Goal: Task Accomplishment & Management: Manage account settings

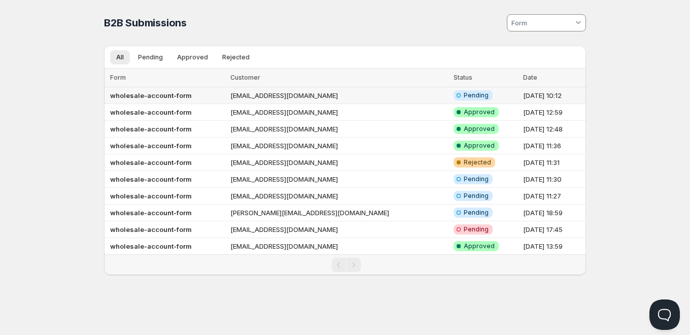
click at [294, 98] on td "[EMAIL_ADDRESS][DOMAIN_NAME]" at bounding box center [338, 95] width 223 height 17
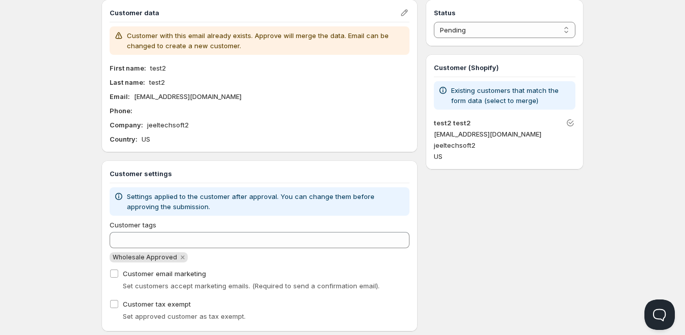
scroll to position [51, 0]
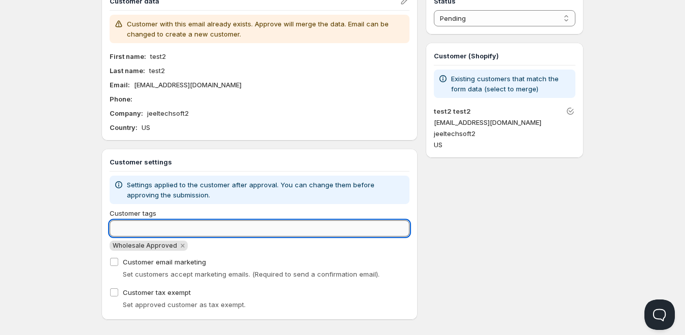
click at [194, 223] on input "Customer tags" at bounding box center [260, 228] width 300 height 16
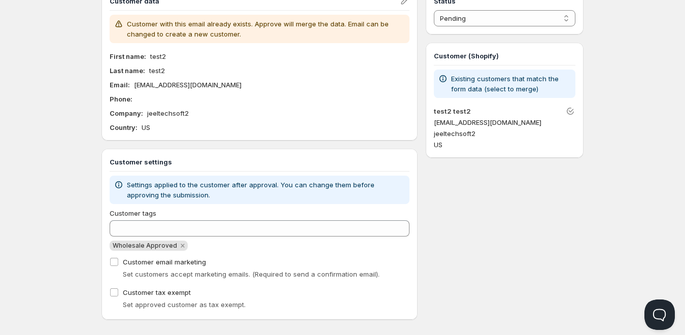
click at [156, 246] on span "Wholesale Approved" at bounding box center [145, 246] width 64 height 8
copy span "Wholesale Approved"
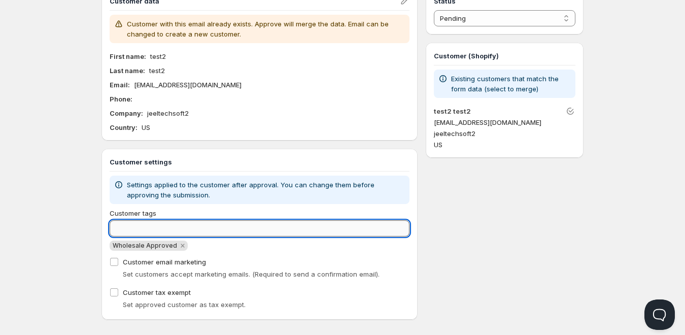
click at [150, 234] on input "Customer tags" at bounding box center [260, 228] width 300 height 16
paste input "Wholesale Approved"
type input "Wholesale Approved"
click at [211, 228] on input "Wholesale Approved" at bounding box center [251, 228] width 282 height 16
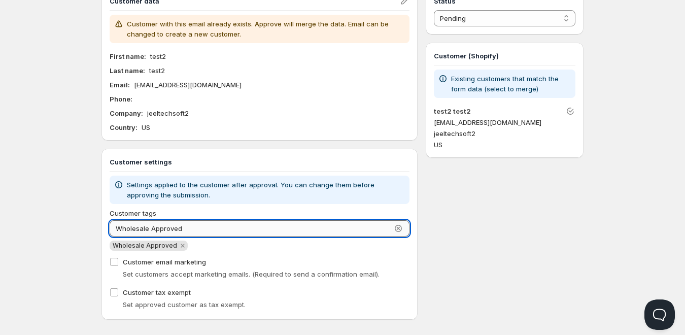
click at [211, 228] on input "Wholesale Approved" at bounding box center [251, 228] width 282 height 16
click at [467, 20] on select "Pending Approved Rejected Ignored Spam" at bounding box center [505, 18] width 142 height 16
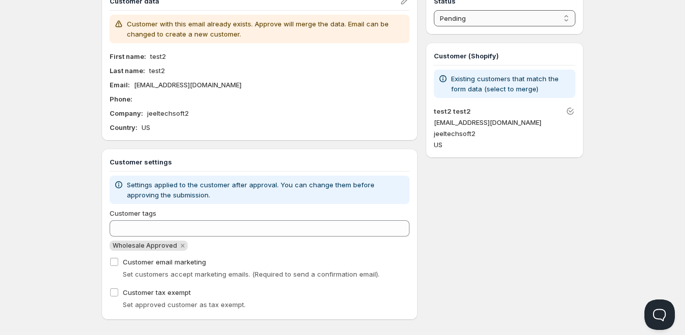
select select "1"
click at [434, 10] on select "Pending Approved Rejected Ignored Spam" at bounding box center [505, 18] width 142 height 16
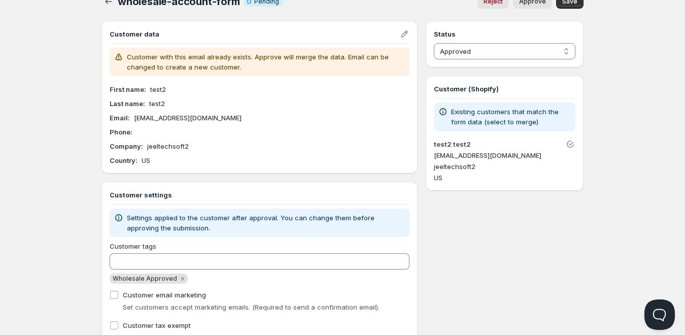
scroll to position [0, 0]
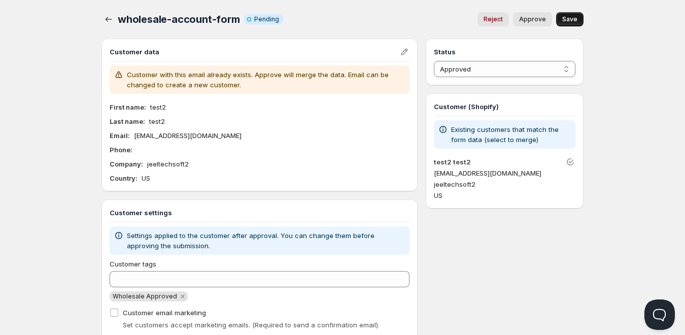
click at [574, 20] on span "Save" at bounding box center [569, 19] width 15 height 8
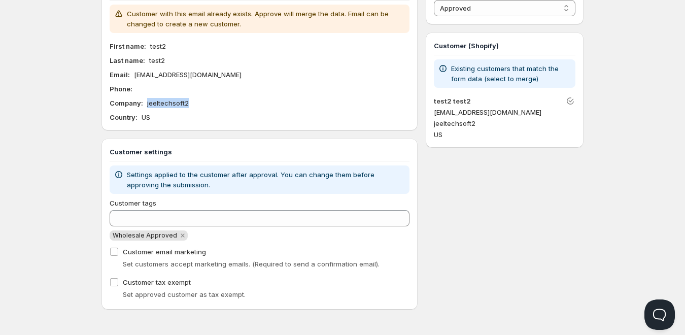
drag, startPoint x: 197, startPoint y: 102, endPoint x: 146, endPoint y: 105, distance: 51.9
click at [146, 105] on div "Company : jeeltechsoft2" at bounding box center [260, 103] width 300 height 10
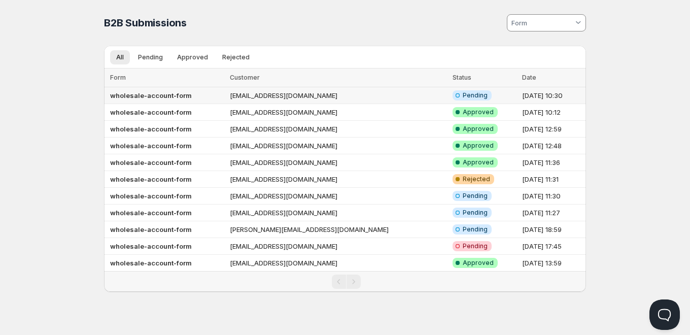
click at [268, 90] on td "mahesh@jeeltechsoft.com" at bounding box center [338, 95] width 223 height 17
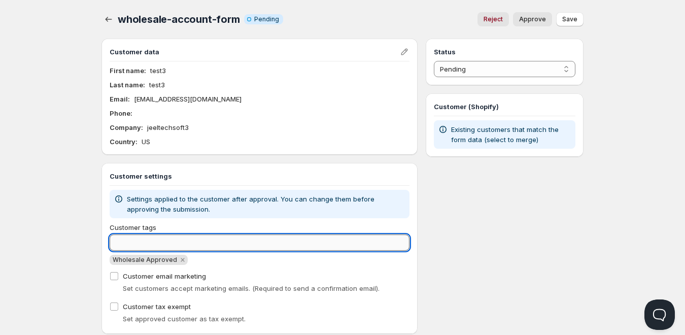
click at [180, 242] on input "Customer tags" at bounding box center [260, 243] width 300 height 16
paste input "Wholesale Approved"
type input "Wholesale Approved"
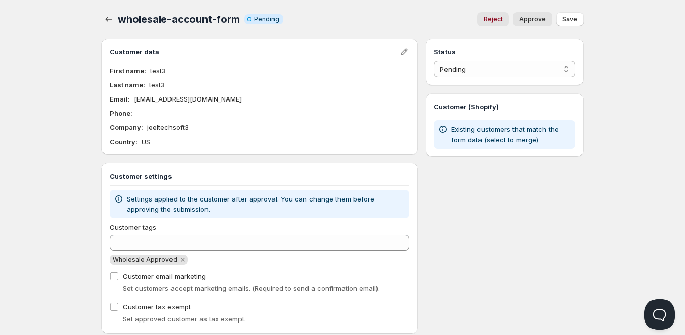
click at [223, 262] on div "Wholesale Approved" at bounding box center [260, 260] width 300 height 10
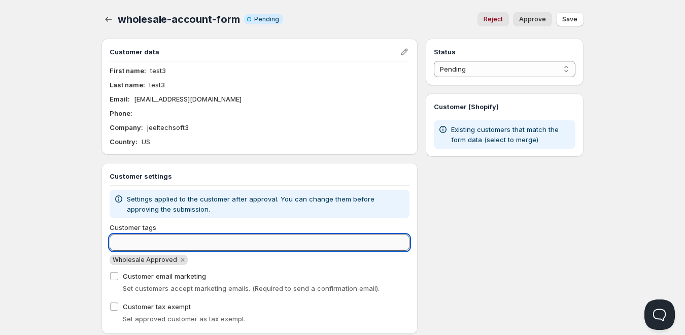
click at [194, 245] on input "Customer tags" at bounding box center [260, 243] width 300 height 16
paste input "Wholesale Approved"
type input "Wholesale Approved"
click at [178, 262] on icon "Remove Wholesale Approved" at bounding box center [182, 259] width 9 height 9
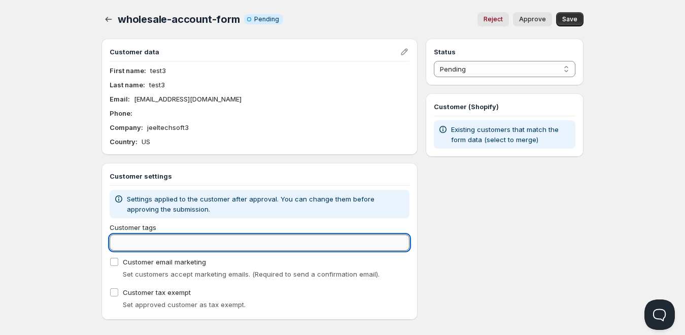
click at [164, 246] on input "Customer tags" at bounding box center [260, 243] width 300 height 16
paste input "Wholesale Approved"
type input "Wholesale Approved"
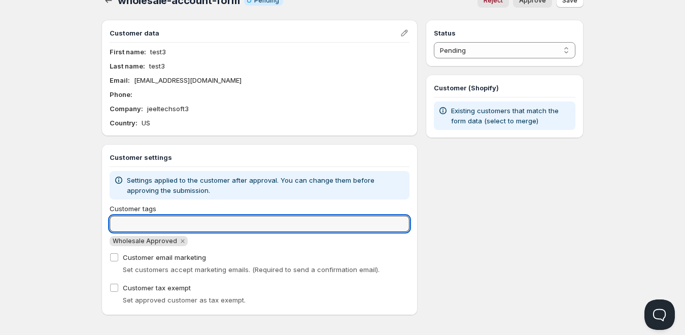
scroll to position [24, 0]
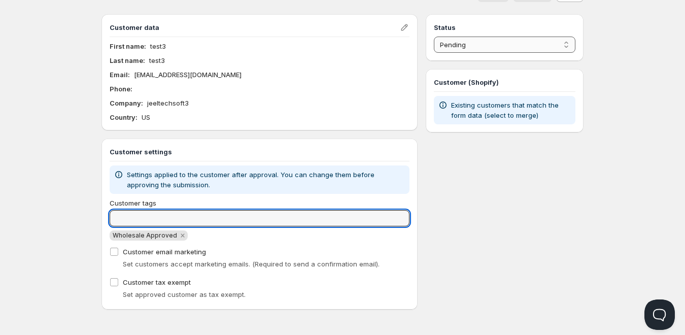
click at [494, 49] on select "Pending Approved Rejected Ignored Spam" at bounding box center [505, 45] width 142 height 16
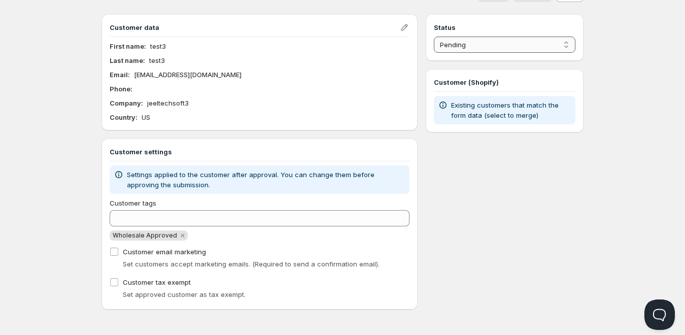
select select "1"
click at [434, 37] on select "Pending Approved Rejected Ignored Spam" at bounding box center [505, 45] width 142 height 16
click at [510, 163] on div "Status Pending Approved Rejected Ignored Spam Approved Customer (Shopify) Exist…" at bounding box center [505, 161] width 158 height 295
click at [115, 253] on input "Customer email marketing" at bounding box center [114, 252] width 8 height 8
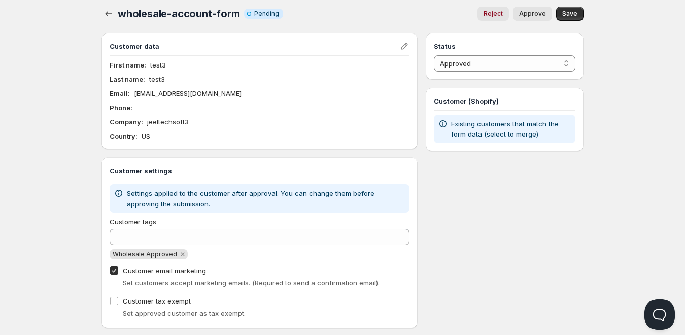
scroll to position [0, 0]
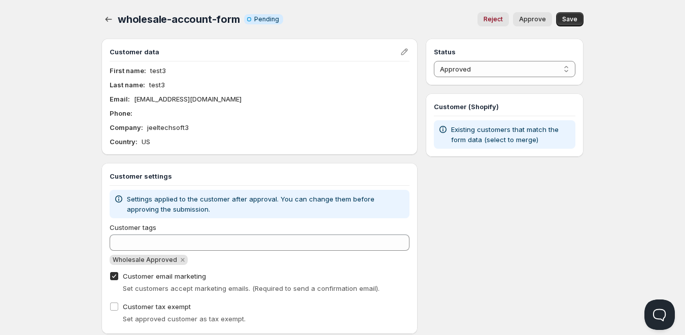
click at [114, 275] on input "Customer email marketing" at bounding box center [114, 276] width 8 height 8
checkbox input "false"
click at [537, 20] on span "Approve" at bounding box center [532, 19] width 27 height 8
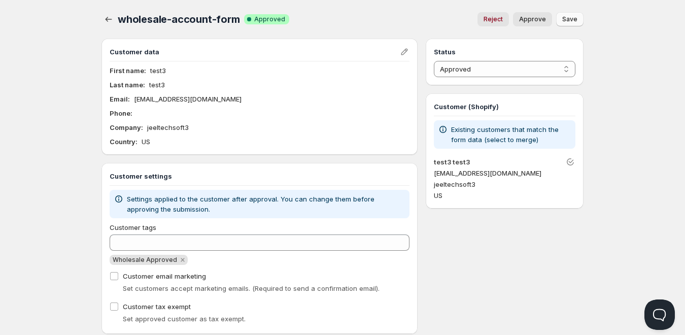
click at [573, 23] on button "Save" at bounding box center [569, 19] width 27 height 14
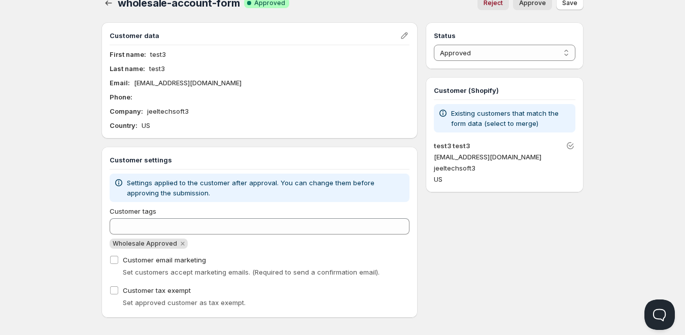
scroll to position [24, 0]
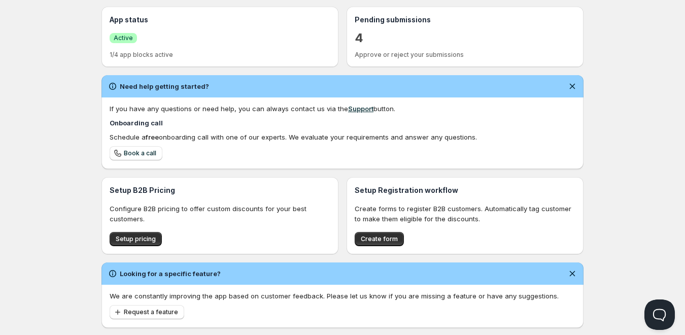
scroll to position [255, 0]
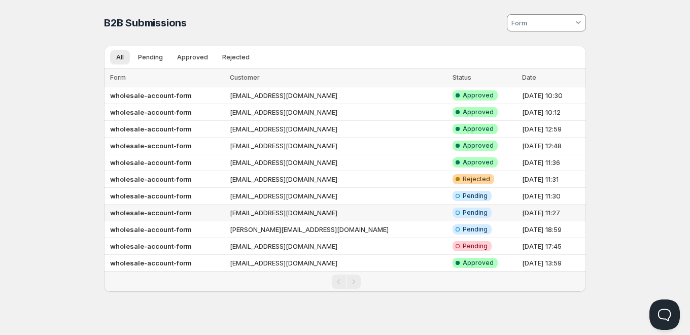
click at [297, 214] on td "[EMAIL_ADDRESS][DOMAIN_NAME]" at bounding box center [338, 213] width 223 height 17
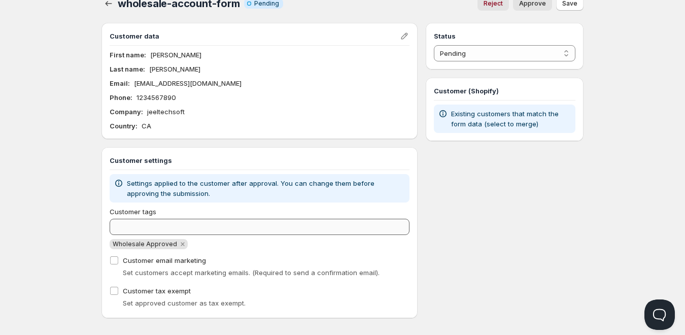
scroll to position [24, 0]
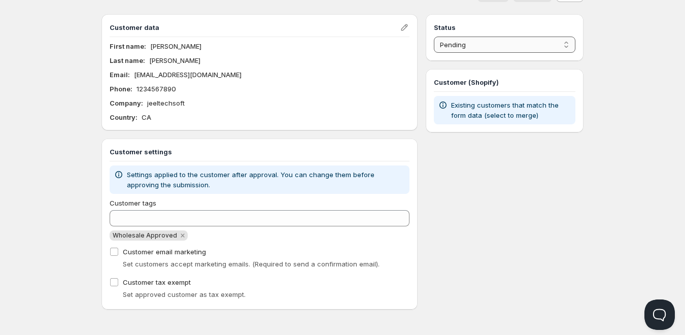
click at [470, 42] on select "Pending Approved Rejected Ignored Spam" at bounding box center [505, 45] width 142 height 16
click at [434, 37] on select "Pending Approved Rejected Ignored Spam" at bounding box center [505, 45] width 142 height 16
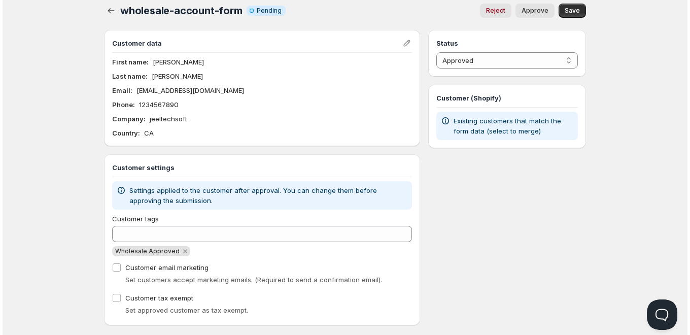
scroll to position [0, 0]
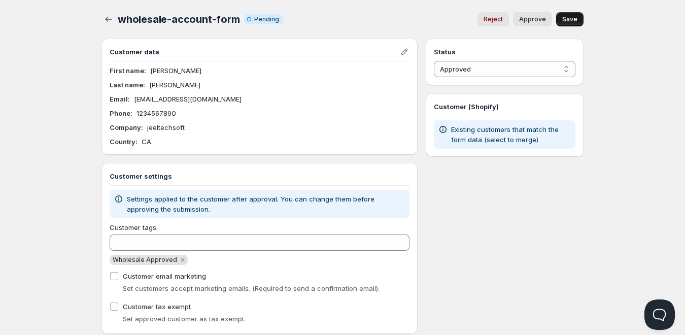
click at [565, 18] on span "Save" at bounding box center [569, 19] width 15 height 8
select select "0"
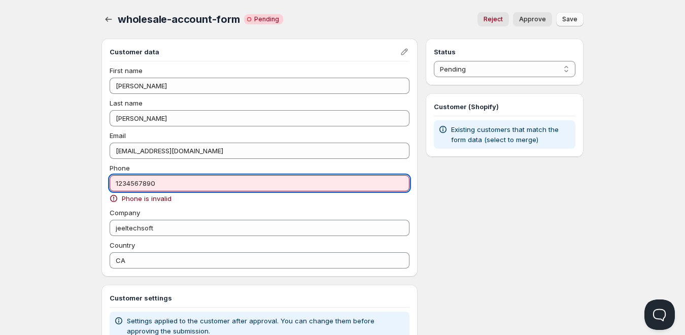
click at [193, 182] on input "1234567890" at bounding box center [260, 183] width 300 height 16
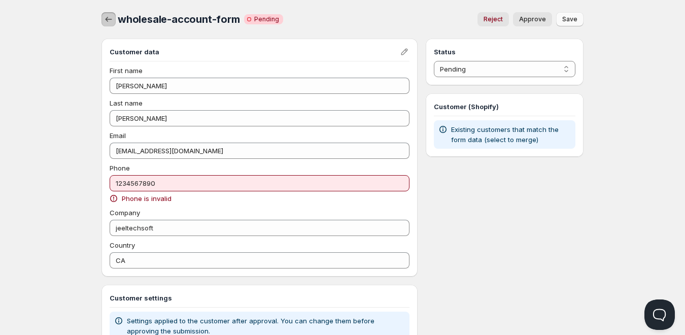
click at [107, 20] on icon "button" at bounding box center [109, 19] width 10 height 10
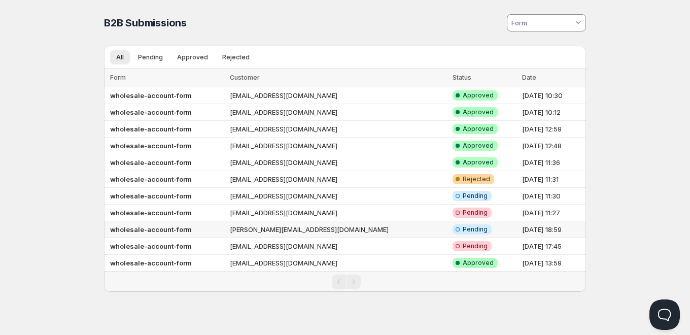
click at [290, 232] on td "[PERSON_NAME][EMAIL_ADDRESS][DOMAIN_NAME]" at bounding box center [338, 229] width 223 height 17
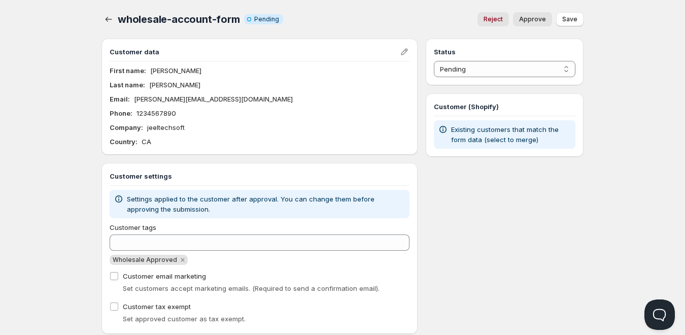
click at [535, 22] on span "Approve" at bounding box center [532, 19] width 27 height 8
select select "0"
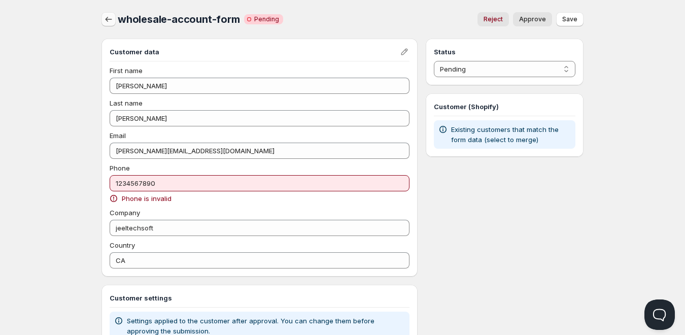
click at [110, 20] on icon "button" at bounding box center [109, 19] width 10 height 10
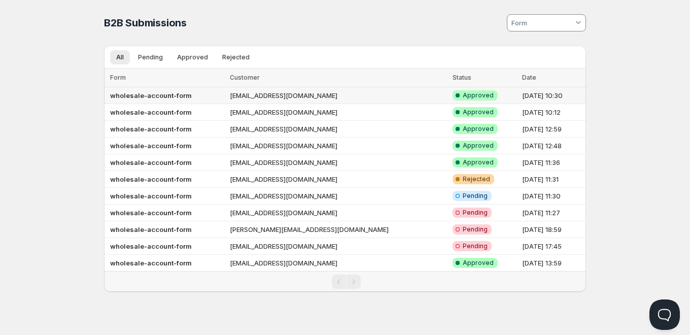
click at [252, 101] on td "[EMAIL_ADDRESS][DOMAIN_NAME]" at bounding box center [338, 95] width 223 height 17
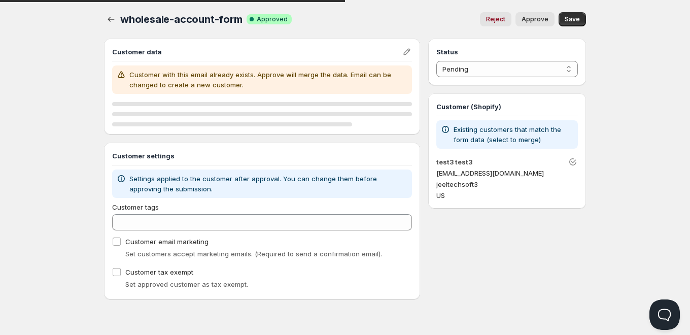
select select "1"
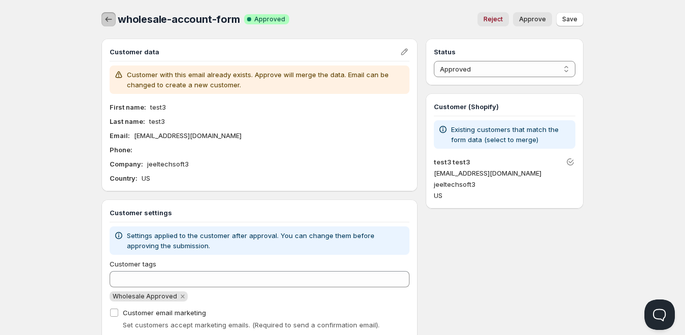
click at [106, 17] on icon "button" at bounding box center [109, 19] width 10 height 10
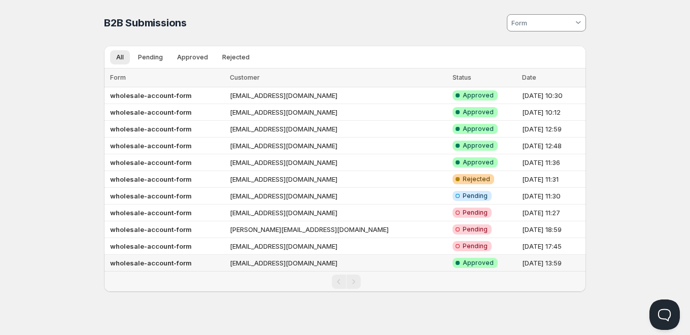
click at [283, 265] on td "[EMAIL_ADDRESS][DOMAIN_NAME]" at bounding box center [338, 263] width 223 height 17
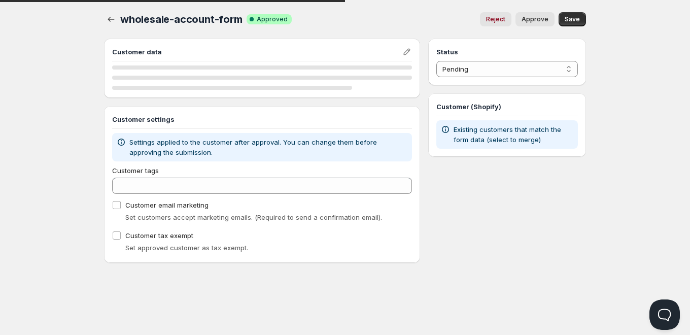
select select "1"
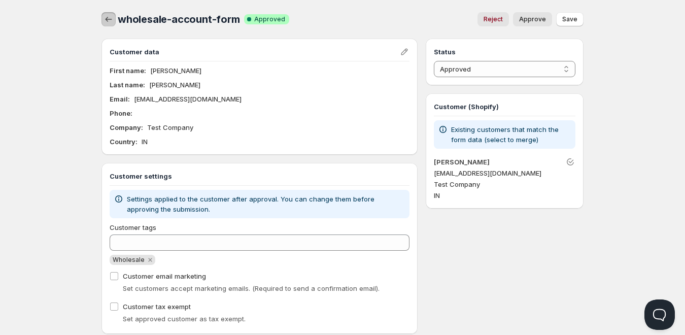
click at [108, 13] on button "button" at bounding box center [109, 19] width 14 height 14
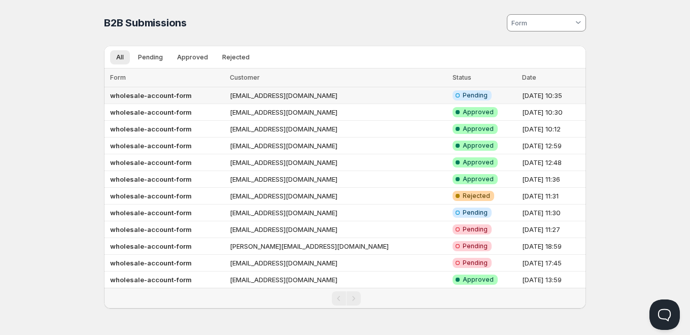
click at [279, 97] on td "[EMAIL_ADDRESS][DOMAIN_NAME]" at bounding box center [338, 95] width 223 height 17
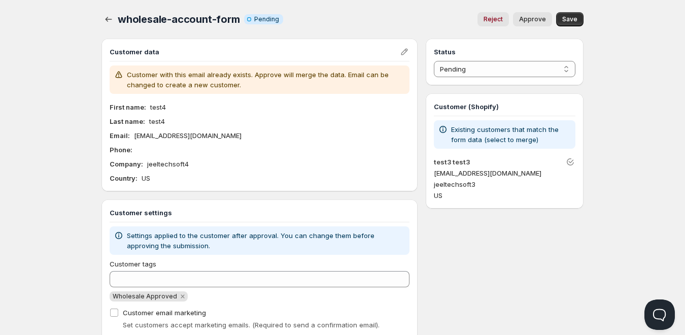
click at [539, 20] on span "Approve" at bounding box center [532, 19] width 27 height 8
select select "1"
click at [538, 18] on span "Approve" at bounding box center [532, 19] width 27 height 8
click at [572, 21] on span "Save" at bounding box center [569, 19] width 15 height 8
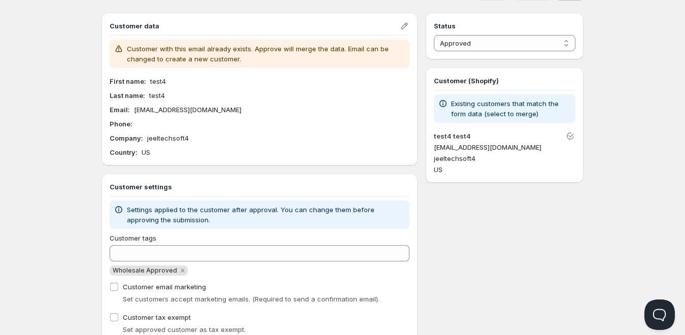
scroll to position [10, 0]
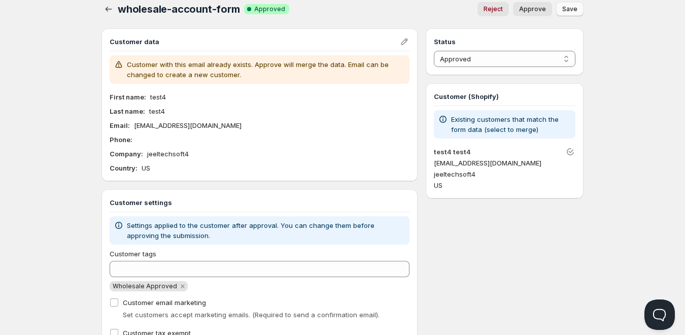
click at [117, 224] on icon at bounding box center [119, 225] width 10 height 10
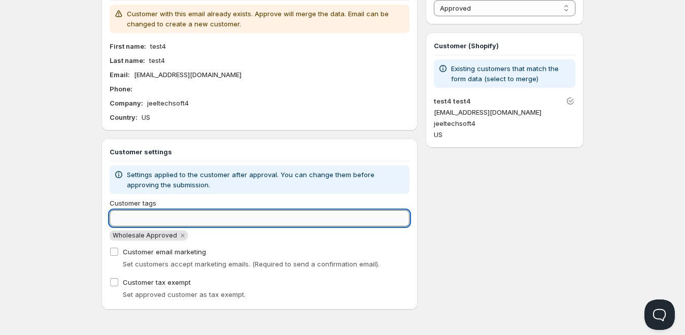
click at [165, 212] on input "Customer tags" at bounding box center [260, 218] width 300 height 16
click at [140, 235] on span "Wholesale Approved" at bounding box center [145, 235] width 64 height 8
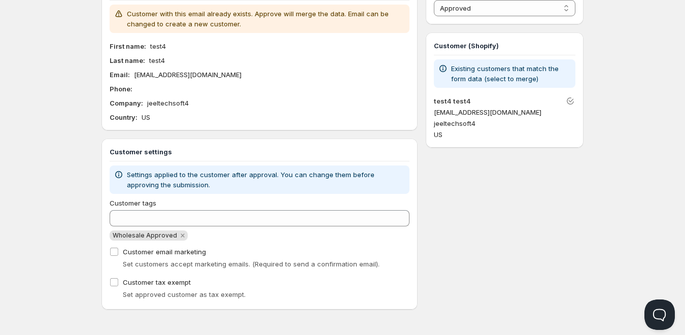
click at [138, 236] on span "Wholesale Approved" at bounding box center [145, 235] width 64 height 8
click at [147, 234] on span "Wholesale Approved" at bounding box center [145, 235] width 64 height 8
copy span "Wholesale Approved"
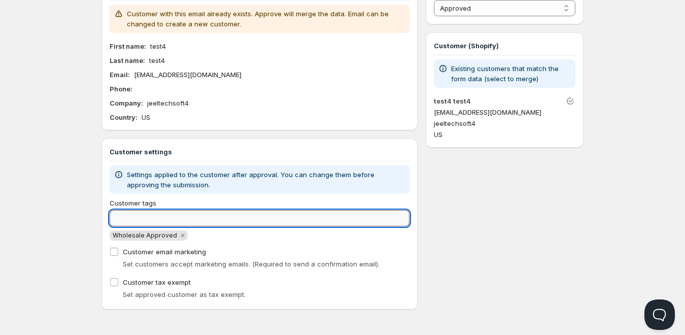
click at [139, 219] on input "Customer tags" at bounding box center [260, 218] width 300 height 16
paste input "Wholesale Approved"
type input "Wholesale Approved"
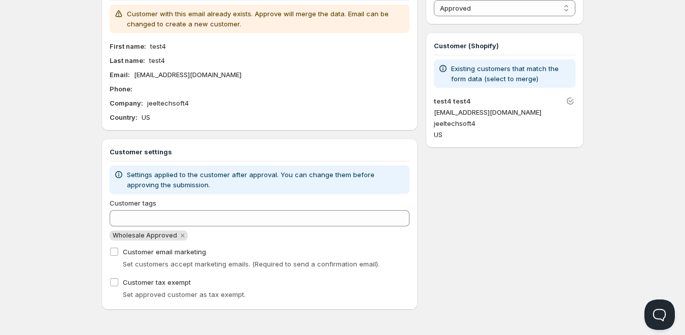
click at [240, 245] on div "Customer email marketing Set customers accept marketing emails. (Required to se…" at bounding box center [260, 258] width 300 height 26
click at [115, 250] on input "Customer email marketing" at bounding box center [114, 252] width 8 height 8
checkbox input "false"
click at [180, 236] on icon "Remove Wholesale Approved" at bounding box center [182, 235] width 9 height 9
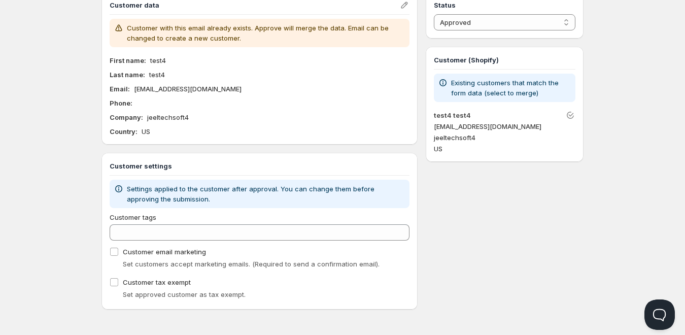
scroll to position [47, 0]
click at [151, 223] on div "Customer tags" at bounding box center [260, 226] width 300 height 28
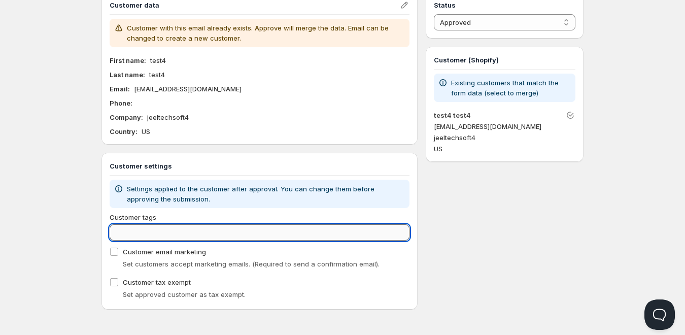
click at [145, 232] on input "Customer tags" at bounding box center [260, 232] width 300 height 16
paste input "Wholesale Approved"
type input "Wholesale Approved"
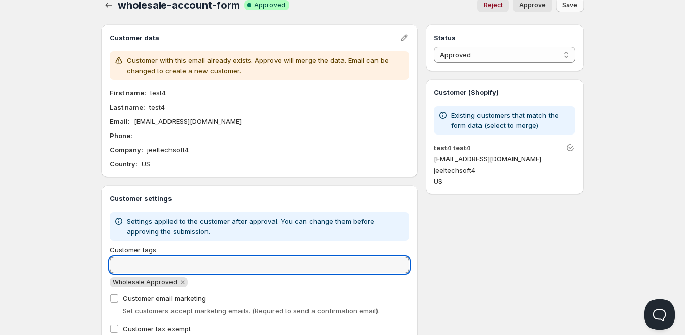
scroll to position [0, 0]
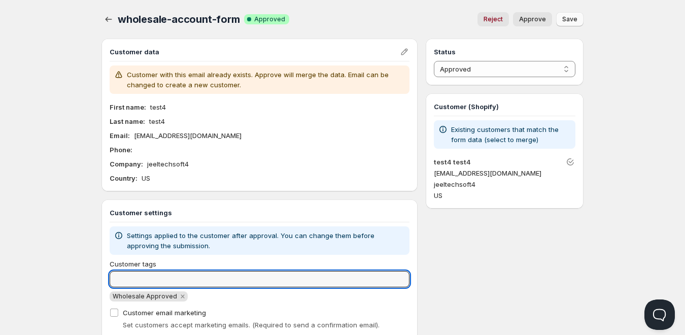
click at [543, 18] on span "Approve" at bounding box center [532, 19] width 27 height 8
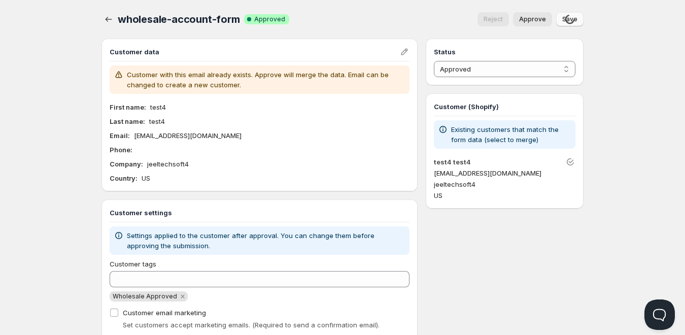
click at [572, 24] on div "Loading Save" at bounding box center [569, 19] width 27 height 14
click at [573, 21] on span "Save" at bounding box center [569, 19] width 15 height 8
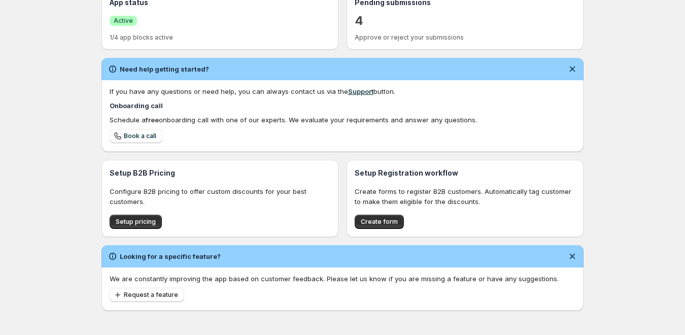
scroll to position [255, 0]
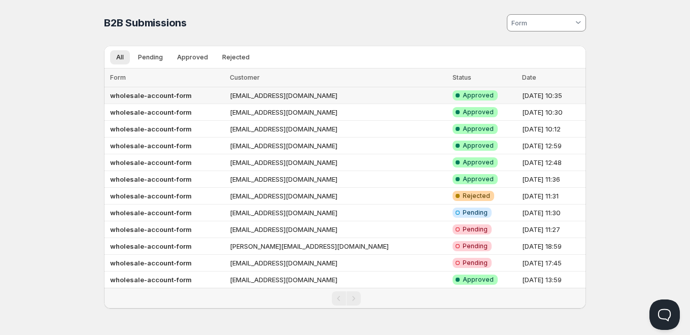
click at [290, 96] on td "[EMAIL_ADDRESS][DOMAIN_NAME]" at bounding box center [338, 95] width 223 height 17
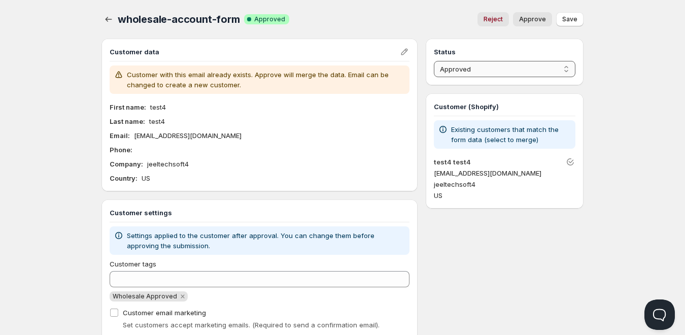
click at [470, 68] on select "Pending Approved Rejected Ignored Spam" at bounding box center [505, 69] width 142 height 16
click at [434, 61] on select "Pending Approved Rejected Ignored Spam" at bounding box center [505, 69] width 142 height 16
click at [568, 18] on span "Save" at bounding box center [569, 19] width 15 height 8
click at [523, 19] on span "Approve" at bounding box center [532, 19] width 27 height 8
select select "1"
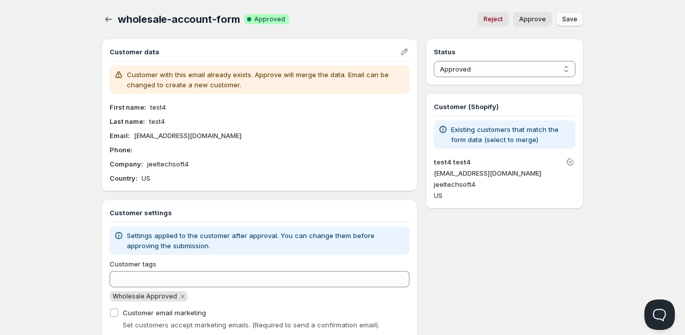
click at [565, 23] on button "Save" at bounding box center [569, 19] width 27 height 14
click at [107, 18] on icon "button" at bounding box center [109, 19] width 10 height 10
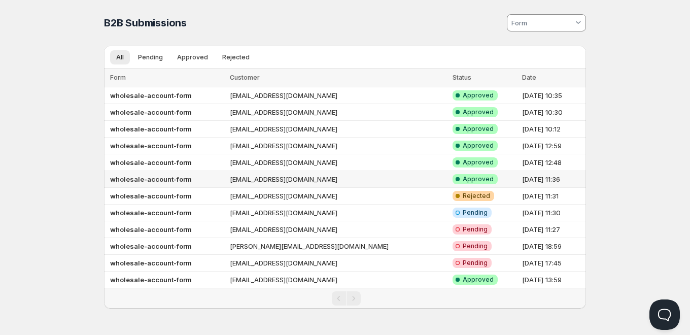
click at [277, 182] on td "[EMAIL_ADDRESS][DOMAIN_NAME]" at bounding box center [338, 179] width 223 height 17
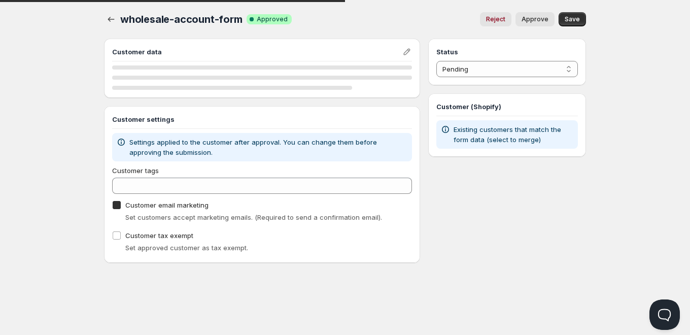
checkbox input "true"
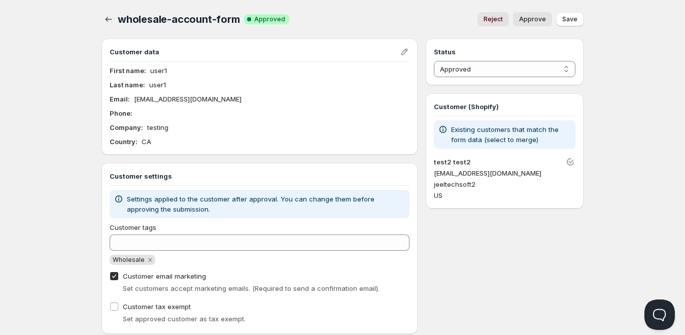
click at [501, 18] on span "Reject" at bounding box center [493, 19] width 19 height 8
click at [493, 71] on select "Pending Approved Rejected Ignored Spam" at bounding box center [505, 69] width 142 height 16
click at [434, 61] on select "Pending Approved Rejected Ignored Spam" at bounding box center [505, 69] width 142 height 16
click at [474, 73] on select "Pending Approved Rejected Ignored Spam" at bounding box center [505, 69] width 142 height 16
click at [434, 61] on select "Pending Approved Rejected Ignored Spam" at bounding box center [505, 69] width 142 height 16
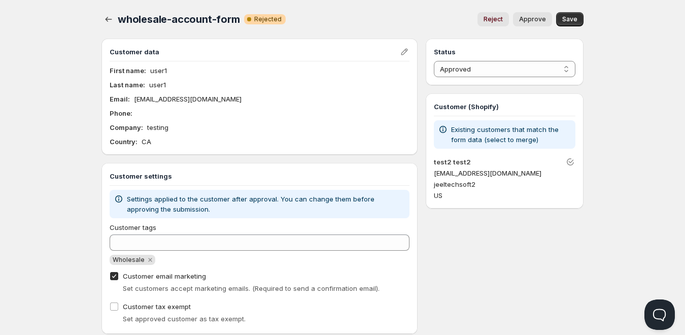
click at [470, 85] on div "Status Pending Approved Rejected Ignored Spam Approved Customer (Shopify) Exist…" at bounding box center [505, 186] width 158 height 295
click at [470, 75] on select "Pending Approved Rejected Ignored Spam" at bounding box center [505, 69] width 142 height 16
select select "0"
click at [434, 61] on select "Pending Approved Rejected Ignored Spam" at bounding box center [505, 69] width 142 height 16
click at [575, 19] on span "Save" at bounding box center [569, 19] width 15 height 8
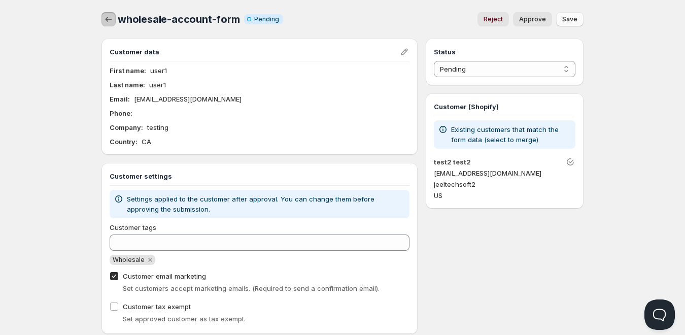
click at [111, 19] on icon "button" at bounding box center [109, 19] width 10 height 10
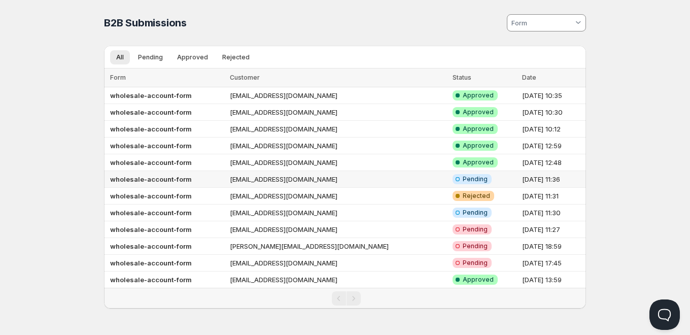
click at [290, 178] on td "[EMAIL_ADDRESS][DOMAIN_NAME]" at bounding box center [338, 179] width 223 height 17
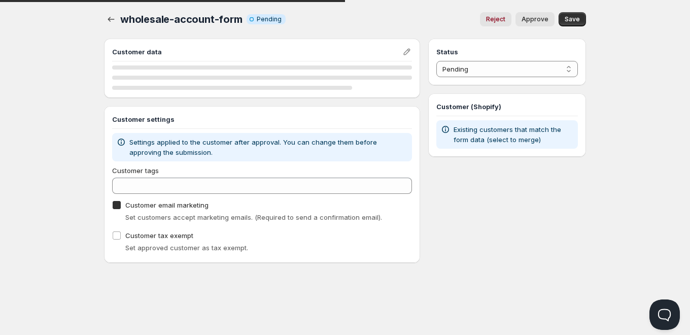
checkbox input "true"
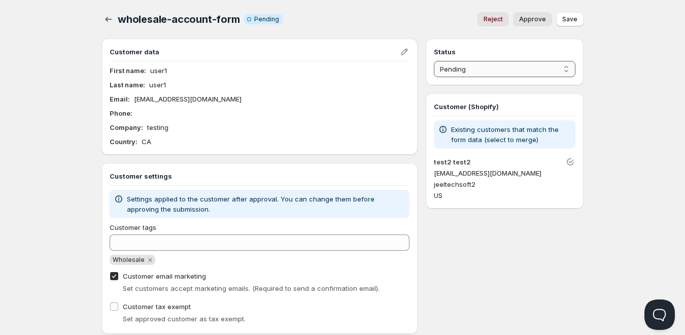
click at [490, 68] on select "Pending Approved Rejected Ignored Spam" at bounding box center [505, 69] width 142 height 16
select select "1"
click at [434, 61] on select "Pending Approved Rejected Ignored Spam" at bounding box center [505, 69] width 142 height 16
click at [104, 18] on icon "button" at bounding box center [109, 19] width 10 height 10
click at [108, 20] on icon "button" at bounding box center [109, 19] width 10 height 10
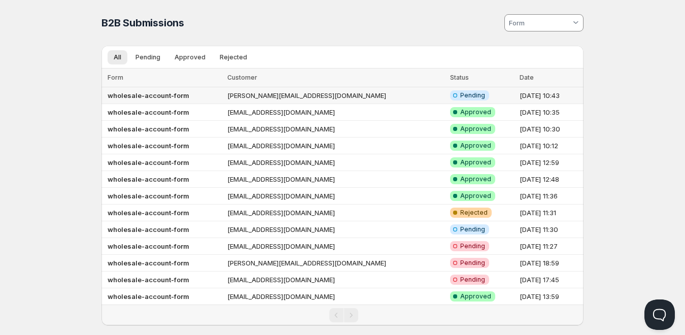
click at [306, 90] on td "[PERSON_NAME][EMAIL_ADDRESS][DOMAIN_NAME]" at bounding box center [335, 95] width 223 height 17
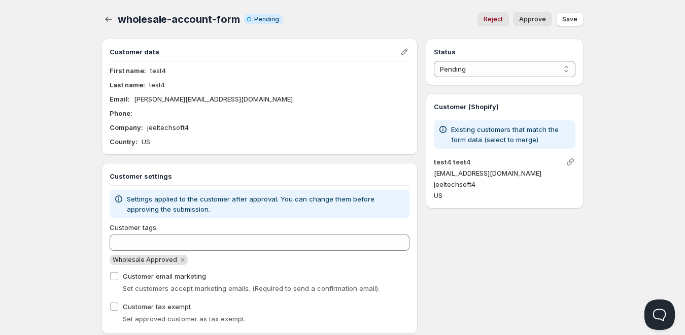
click at [535, 24] on button "Approve" at bounding box center [532, 19] width 39 height 14
select select "1"
click at [545, 23] on button "Approve" at bounding box center [532, 19] width 39 height 14
click at [573, 25] on div "Loading Save" at bounding box center [569, 19] width 27 height 14
click at [570, 24] on button "Save" at bounding box center [569, 19] width 27 height 14
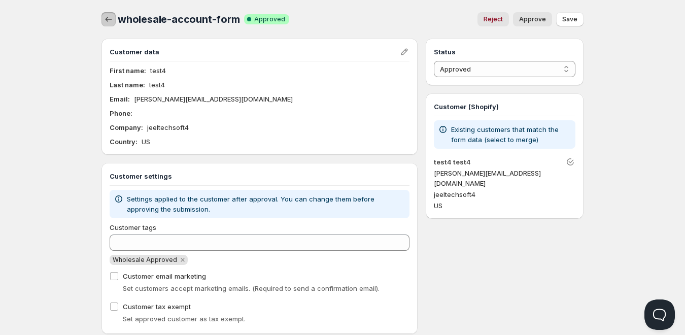
click at [104, 18] on icon "button" at bounding box center [109, 19] width 10 height 10
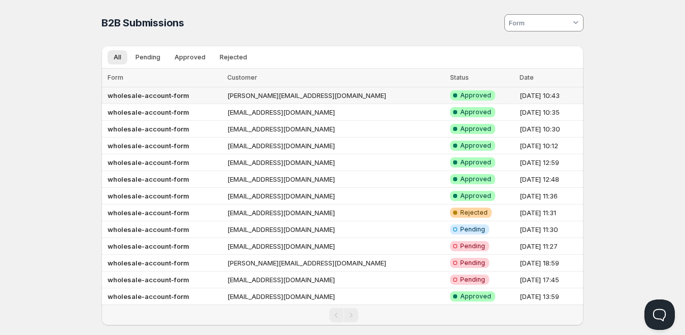
click at [271, 97] on td "[PERSON_NAME][EMAIL_ADDRESS][DOMAIN_NAME]" at bounding box center [335, 95] width 223 height 17
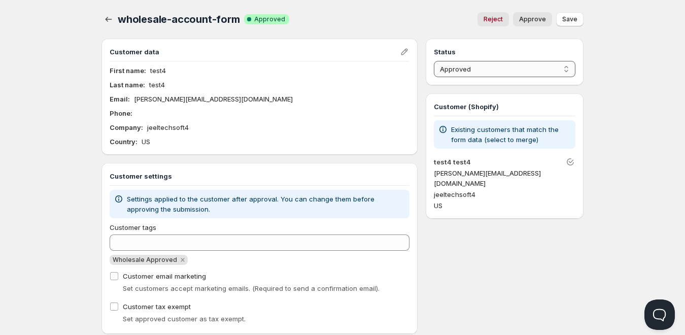
click at [511, 75] on select "Pending Approved Rejected Ignored Spam" at bounding box center [505, 69] width 142 height 16
click at [434, 61] on select "Pending Approved Rejected Ignored Spam" at bounding box center [505, 69] width 142 height 16
click at [573, 18] on span "Save" at bounding box center [569, 19] width 15 height 8
click at [539, 21] on span "Approve" at bounding box center [532, 19] width 27 height 8
select select "1"
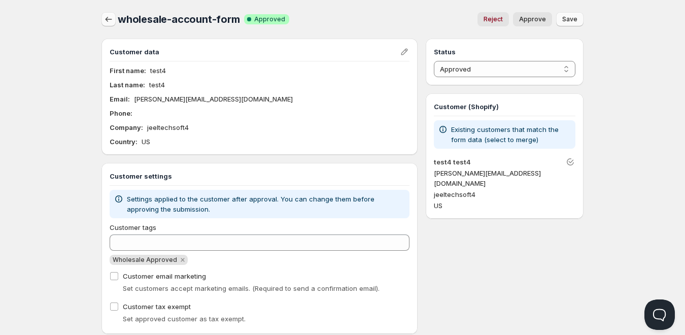
click at [109, 21] on icon "button" at bounding box center [109, 19] width 10 height 10
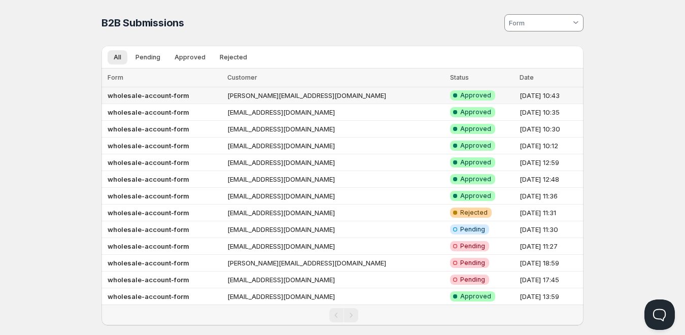
click at [266, 97] on td "[PERSON_NAME][EMAIL_ADDRESS][DOMAIN_NAME]" at bounding box center [335, 95] width 223 height 17
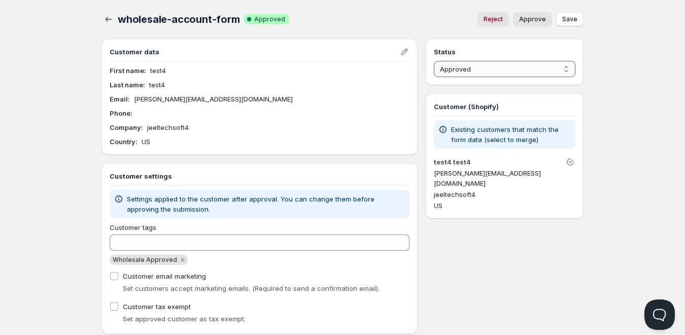
click at [453, 69] on select "Pending Approved Rejected Ignored Spam" at bounding box center [505, 69] width 142 height 16
select select "0"
click at [434, 61] on select "Pending Approved Rejected Ignored Spam" at bounding box center [505, 69] width 142 height 16
click at [573, 16] on span "Save" at bounding box center [569, 19] width 15 height 8
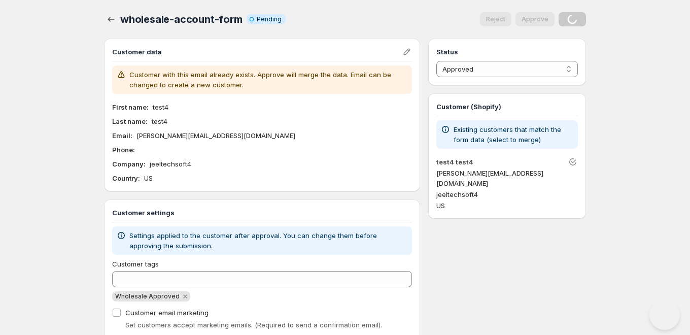
select select "1"
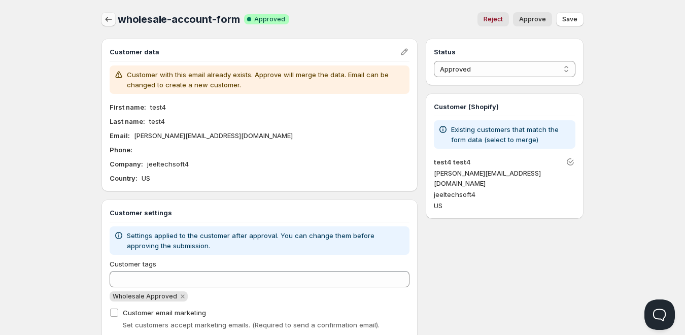
click at [107, 19] on icon "button" at bounding box center [109, 19] width 10 height 10
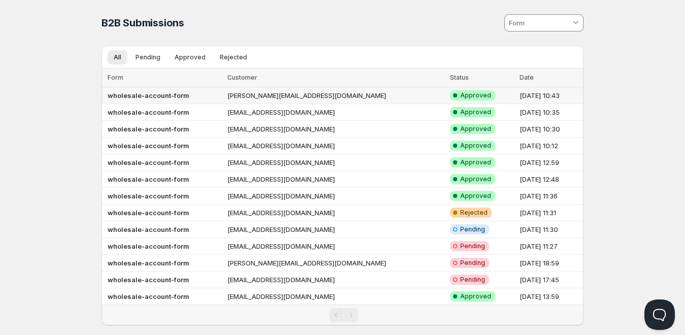
click at [275, 97] on td "[PERSON_NAME][EMAIL_ADDRESS][DOMAIN_NAME]" at bounding box center [335, 95] width 223 height 17
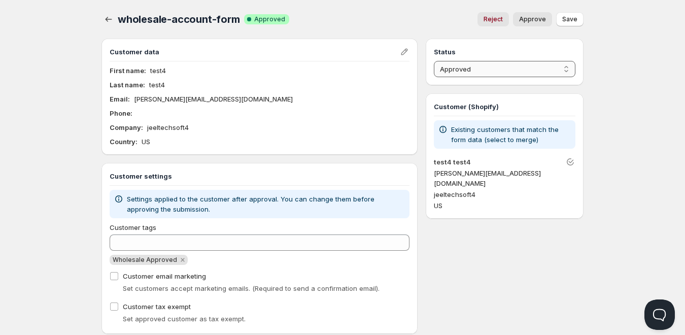
click at [455, 68] on select "Pending Approved Rejected Ignored Spam" at bounding box center [505, 69] width 142 height 16
select select "0"
click at [434, 61] on select "Pending Approved Rejected Ignored Spam" at bounding box center [505, 69] width 142 height 16
click at [576, 21] on span "Save" at bounding box center [569, 19] width 15 height 8
click at [103, 19] on button "button" at bounding box center [109, 19] width 14 height 14
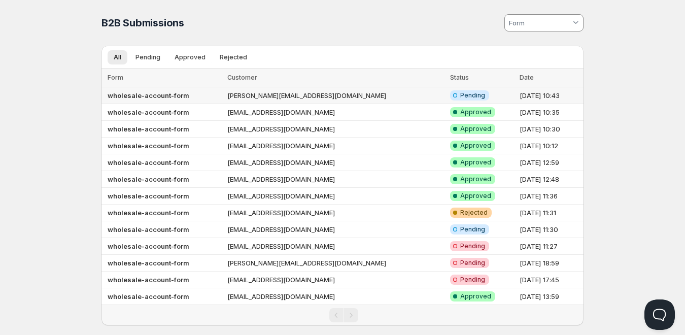
click at [268, 93] on td "[PERSON_NAME][EMAIL_ADDRESS][DOMAIN_NAME]" at bounding box center [335, 95] width 223 height 17
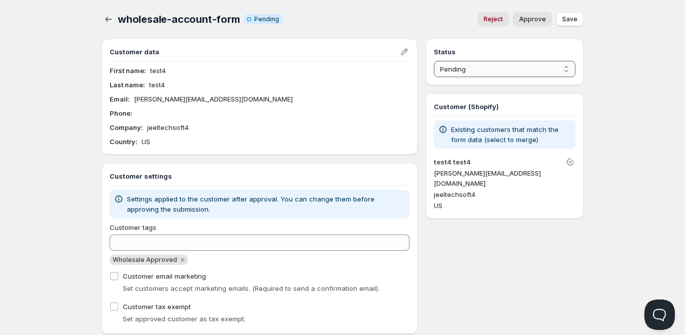
click at [458, 74] on select "Pending Approved Rejected Ignored Spam" at bounding box center [505, 69] width 142 height 16
select select "1"
click at [434, 61] on select "Pending Approved Rejected Ignored Spam" at bounding box center [505, 69] width 142 height 16
click at [569, 21] on span "Save" at bounding box center [569, 19] width 15 height 8
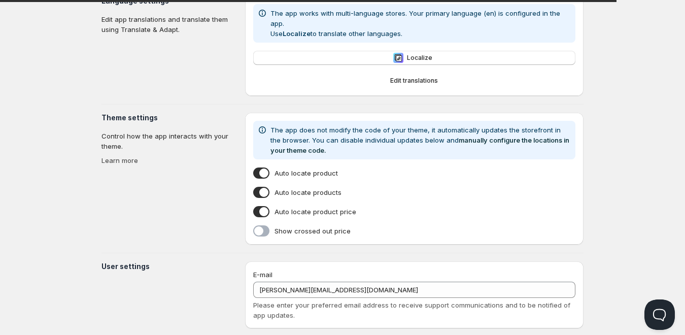
scroll to position [149, 0]
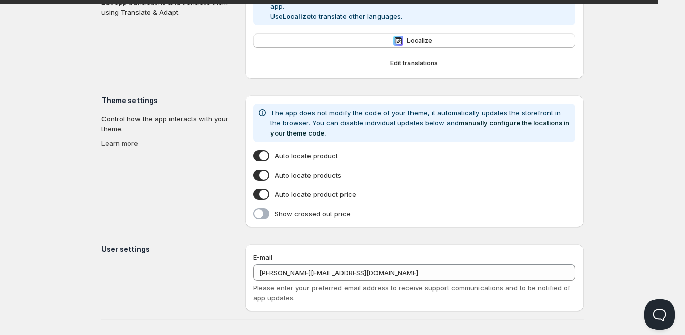
type input "Gameday Sports - Staging Dev"
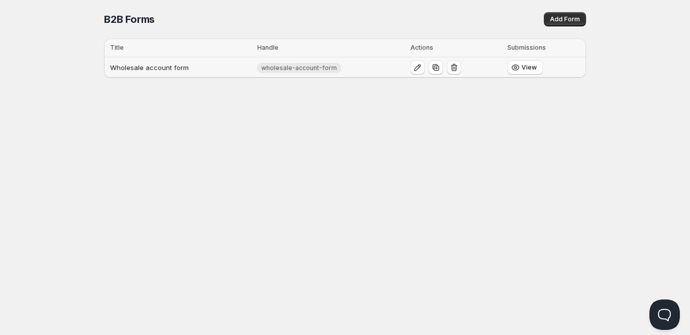
click at [228, 67] on td "Wholesale account form" at bounding box center [179, 67] width 150 height 21
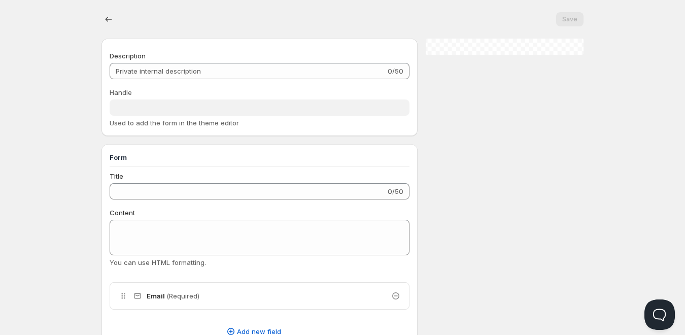
type input "Wholesale account form"
type input "wholesale-account-form"
type input "Register as a Company Account"
type input "Create an Account"
radio input "true"
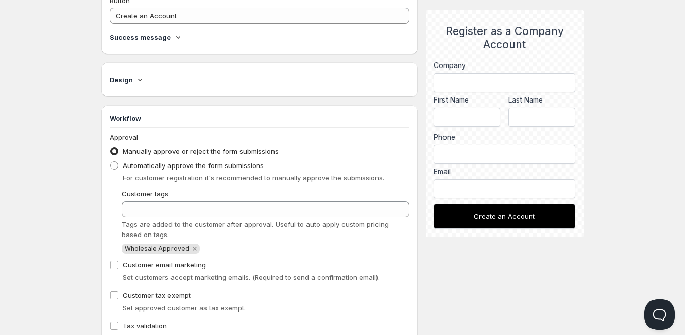
scroll to position [508, 0]
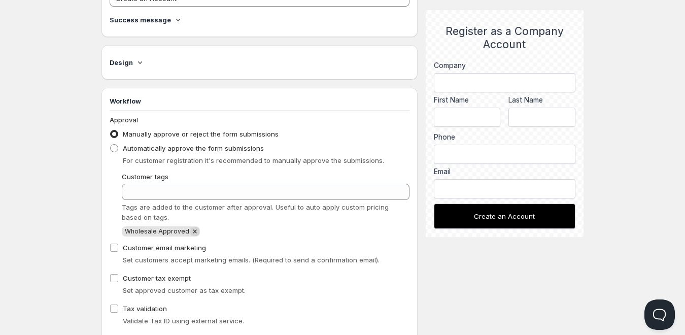
click at [190, 230] on icon "Remove Wholesale Approved" at bounding box center [194, 231] width 9 height 9
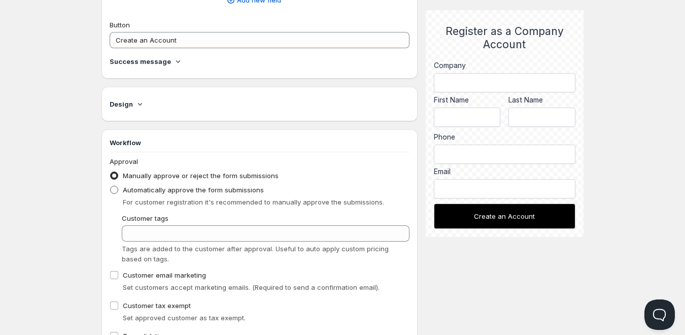
scroll to position [457, 0]
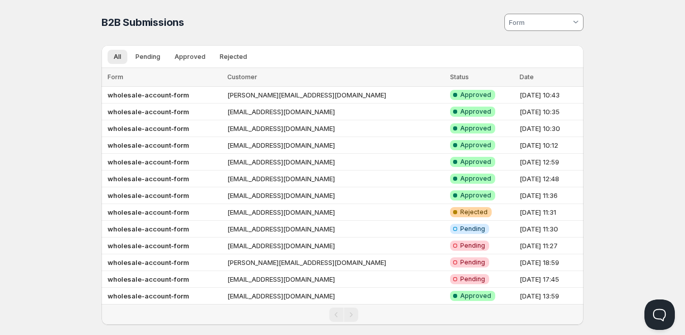
scroll to position [16, 0]
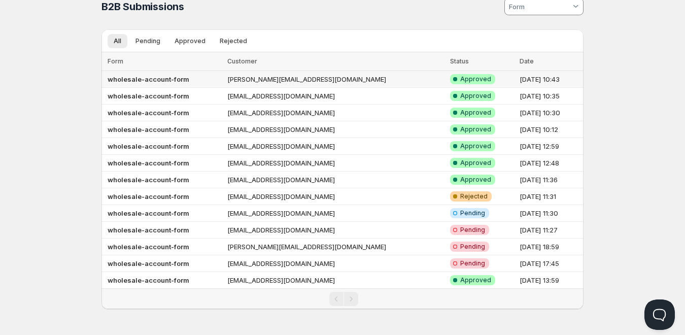
click at [313, 80] on td "[PERSON_NAME][EMAIL_ADDRESS][DOMAIN_NAME]" at bounding box center [335, 79] width 223 height 17
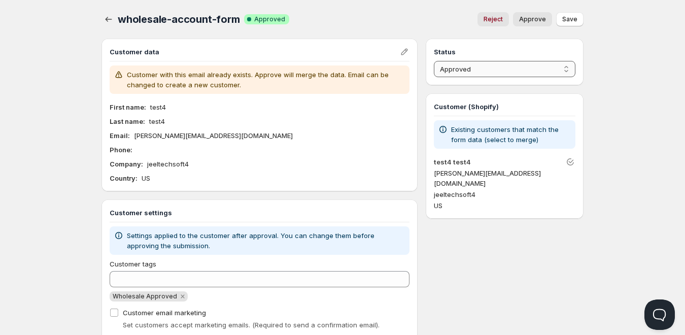
click at [488, 73] on select "Pending Approved Rejected Ignored Spam" at bounding box center [505, 69] width 142 height 16
click at [473, 65] on select "Pending Approved Rejected Ignored Spam" at bounding box center [505, 69] width 142 height 16
select select "0"
click at [434, 61] on select "Pending Approved Rejected Ignored Spam" at bounding box center [505, 69] width 142 height 16
click at [108, 21] on icon "button" at bounding box center [109, 19] width 10 height 10
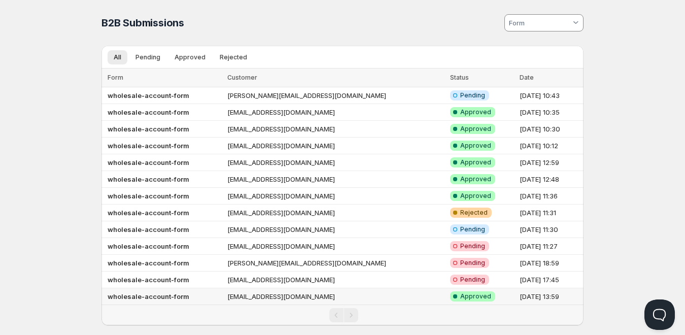
click at [460, 295] on span "Approved" at bounding box center [475, 296] width 31 height 8
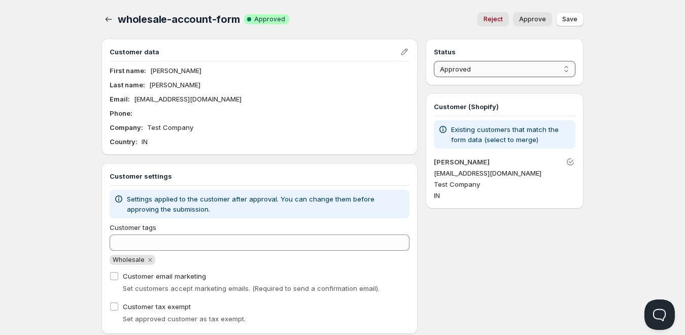
click at [491, 65] on select "Pending Approved Rejected Ignored Spam" at bounding box center [505, 69] width 142 height 16
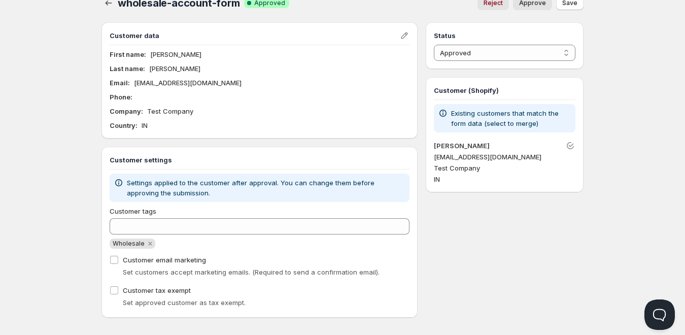
scroll to position [25, 0]
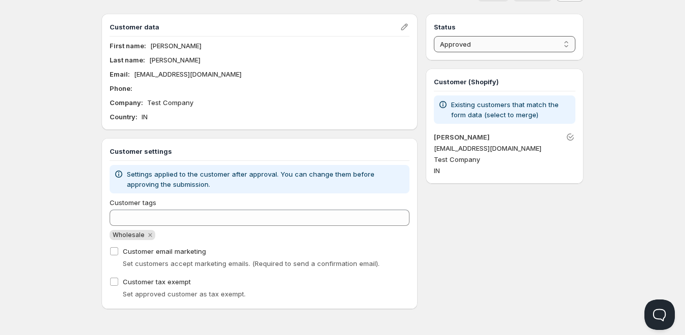
click at [462, 46] on select "Pending Approved Rejected Ignored Spam" at bounding box center [505, 44] width 142 height 16
select select "3"
click at [434, 36] on select "Pending Approved Rejected Ignored Spam" at bounding box center [505, 44] width 142 height 16
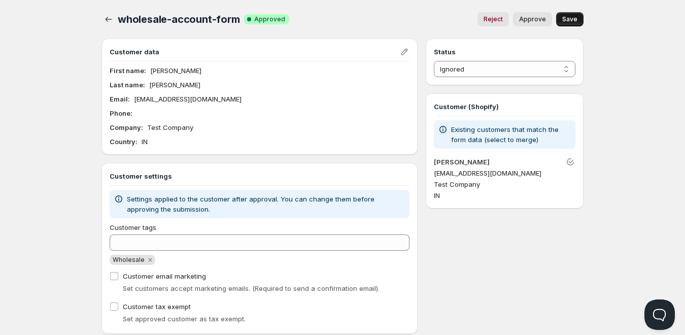
click at [566, 19] on span "Save" at bounding box center [569, 19] width 15 height 8
click at [107, 19] on icon "button" at bounding box center [109, 19] width 7 height 5
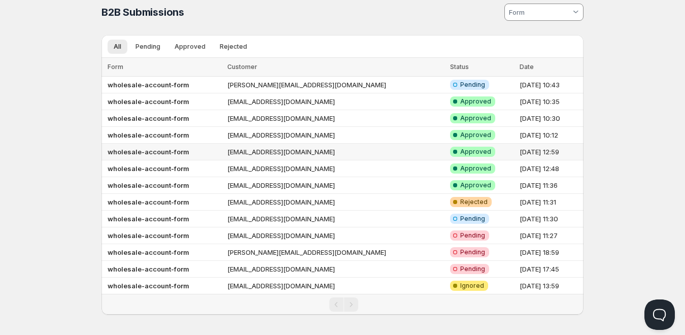
scroll to position [16, 0]
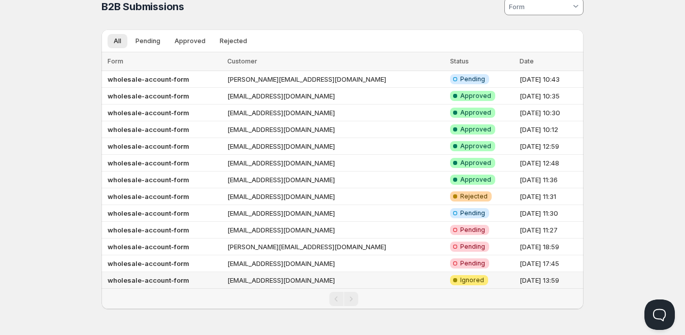
click at [387, 282] on td "[EMAIL_ADDRESS][DOMAIN_NAME]" at bounding box center [335, 280] width 223 height 17
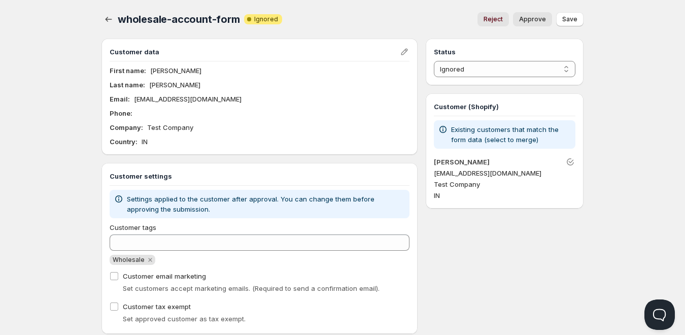
click at [501, 24] on button "Reject" at bounding box center [493, 19] width 31 height 14
select select "2"
click at [570, 19] on span "Save" at bounding box center [569, 19] width 15 height 8
click at [310, 16] on div "Reject Approve" at bounding box center [423, 19] width 258 height 14
click at [100, 19] on div "wholesale-account-form. This page is ready wholesale-account-form Warning Compl…" at bounding box center [342, 167] width 507 height 334
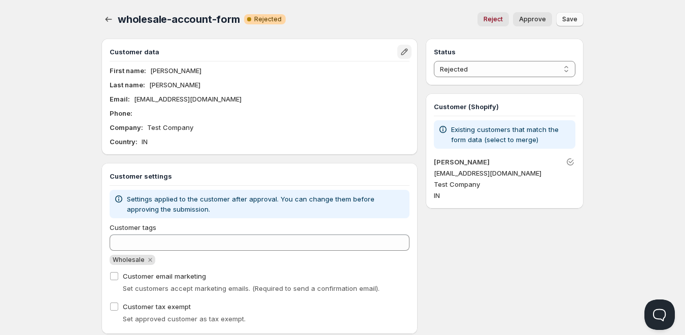
click at [405, 51] on icon "Edit" at bounding box center [405, 52] width 10 height 10
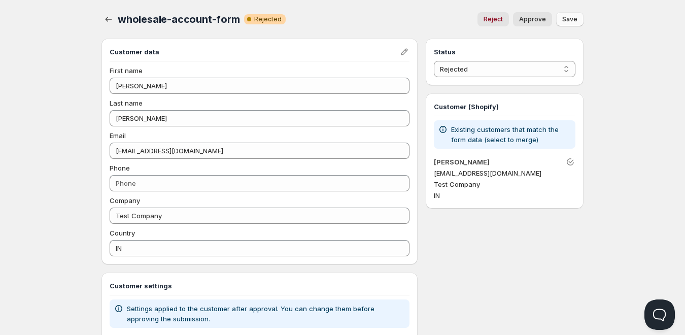
click at [101, 15] on div "wholesale-account-form. This page is ready wholesale-account-form Warning Compl…" at bounding box center [342, 222] width 507 height 444
click at [110, 22] on icon "button" at bounding box center [109, 19] width 10 height 10
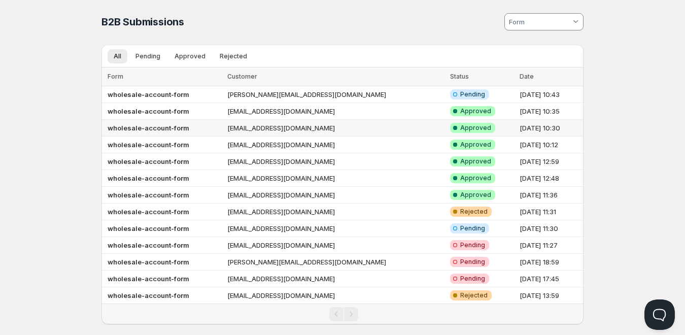
scroll to position [16, 0]
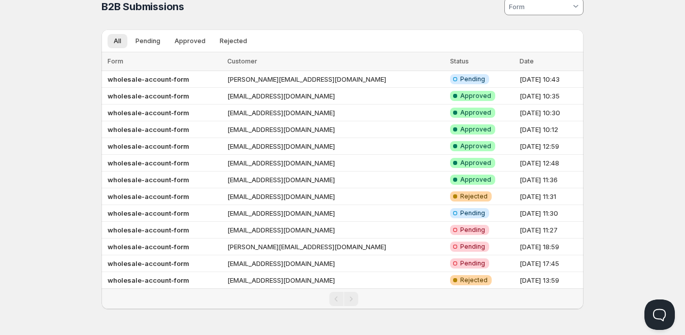
click at [28, 57] on div "Home Pricing Price lists Checkout Forms Submissions Settings Features Plans B2B…" at bounding box center [342, 159] width 685 height 351
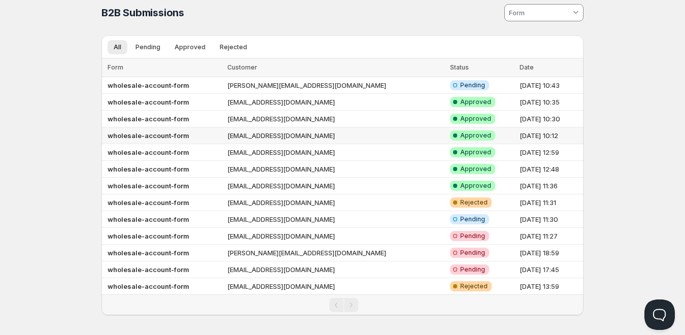
scroll to position [0, 0]
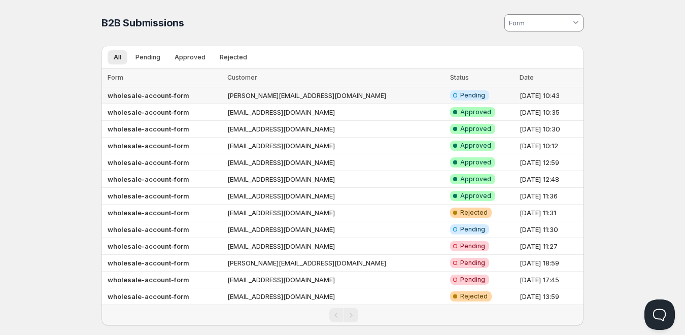
click at [310, 92] on td "[PERSON_NAME][EMAIL_ADDRESS][DOMAIN_NAME]" at bounding box center [335, 95] width 223 height 17
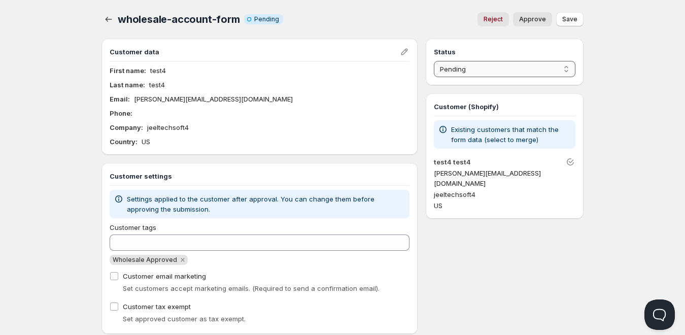
click at [472, 69] on select "Pending Approved Rejected Ignored Spam" at bounding box center [505, 69] width 142 height 16
click at [434, 61] on select "Pending Approved Rejected Ignored Spam" at bounding box center [505, 69] width 142 height 16
click at [531, 24] on button "Approve" at bounding box center [532, 19] width 39 height 14
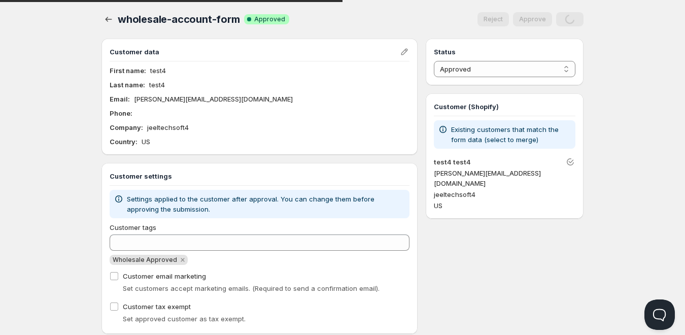
click at [635, 152] on div "Home Pricing Price lists Checkout Forms Submissions Settings Features Plans who…" at bounding box center [342, 179] width 685 height 359
click at [635, 128] on div "Home Pricing Price lists Checkout Forms Submissions Settings Features Plans who…" at bounding box center [342, 179] width 685 height 359
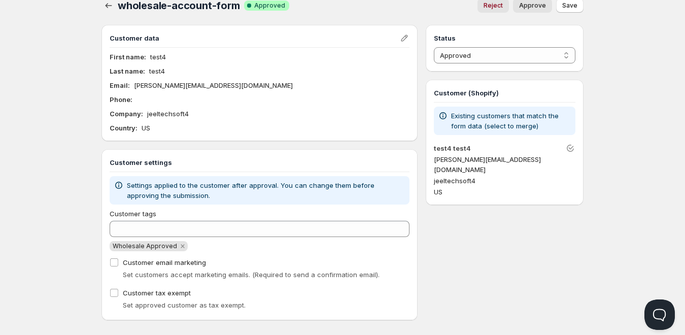
scroll to position [25, 0]
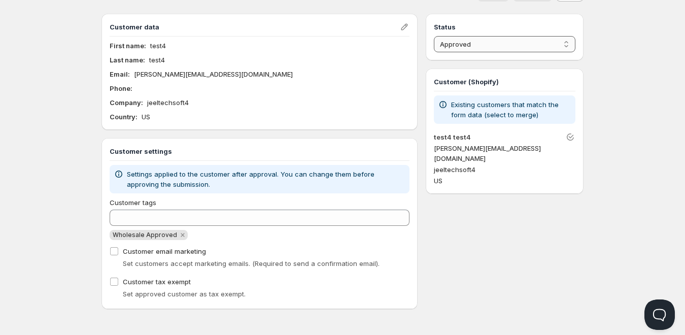
click at [464, 43] on select "Pending Approved Rejected Ignored Spam" at bounding box center [505, 44] width 142 height 16
select select "0"
click at [434, 36] on select "Pending Approved Rejected Ignored Spam" at bounding box center [505, 44] width 142 height 16
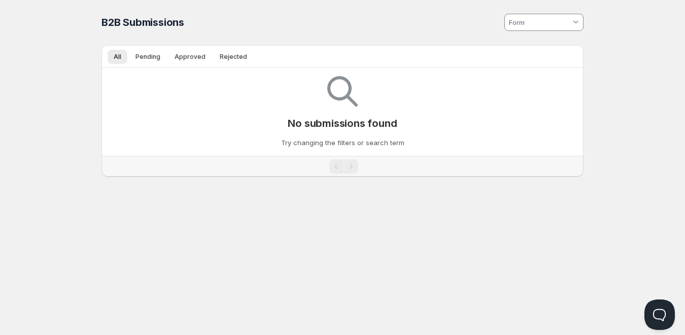
scroll to position [16, 0]
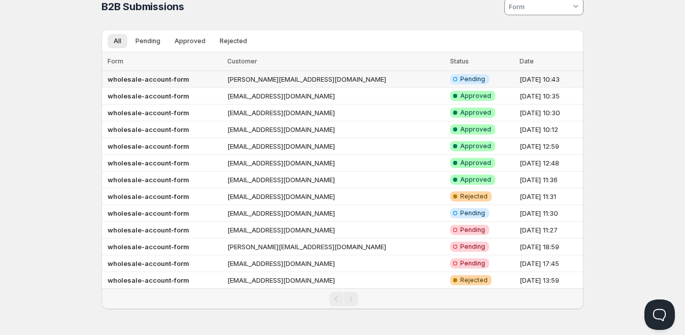
click at [275, 82] on td "[PERSON_NAME][EMAIL_ADDRESS][DOMAIN_NAME]" at bounding box center [335, 79] width 223 height 17
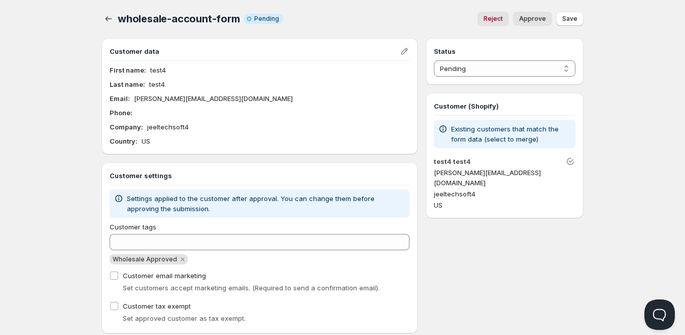
scroll to position [25, 0]
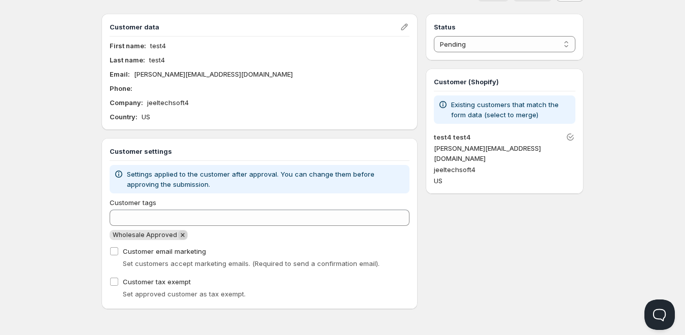
click at [178, 235] on icon "Remove Wholesale Approved" at bounding box center [182, 234] width 9 height 9
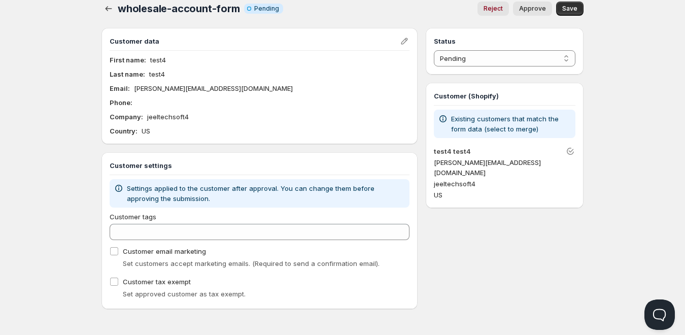
click at [143, 222] on div "Customer tags" at bounding box center [260, 226] width 300 height 28
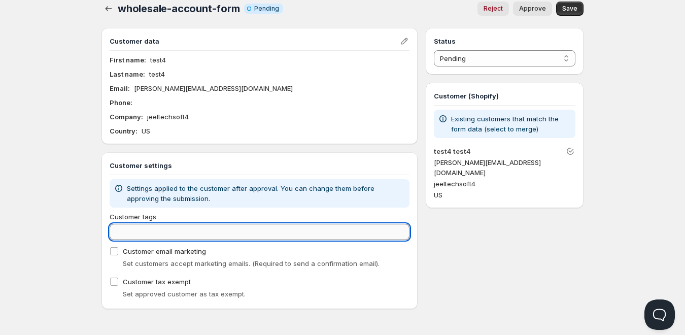
click at [141, 233] on input "Customer tags" at bounding box center [260, 232] width 300 height 16
paste input "wholesale-approved"
type input "wholesale-approved"
click at [373, 254] on div "Customer tags Clear Customer email marketing Set customers accept marketing ema…" at bounding box center [260, 256] width 300 height 89
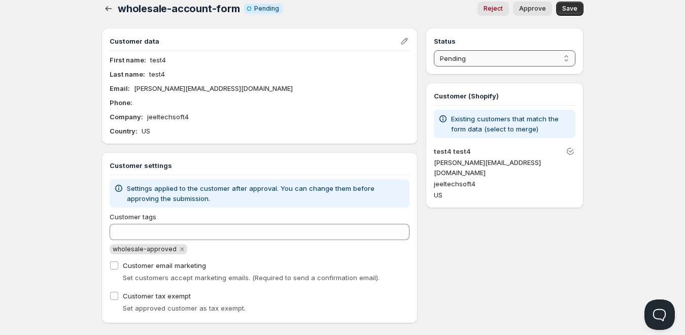
click at [462, 55] on select "Pending Approved Rejected Ignored Spam" at bounding box center [505, 58] width 142 height 16
select select "1"
click at [434, 50] on select "Pending Approved Rejected Ignored Spam" at bounding box center [505, 58] width 142 height 16
click at [563, 9] on span "Save" at bounding box center [569, 9] width 15 height 8
click at [568, 10] on span "Save" at bounding box center [569, 9] width 15 height 8
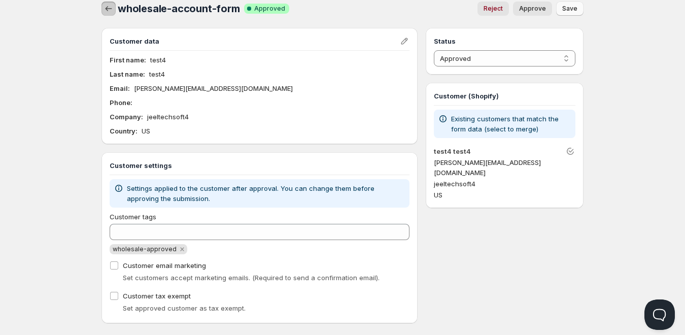
click at [105, 4] on icon "button" at bounding box center [109, 9] width 10 height 10
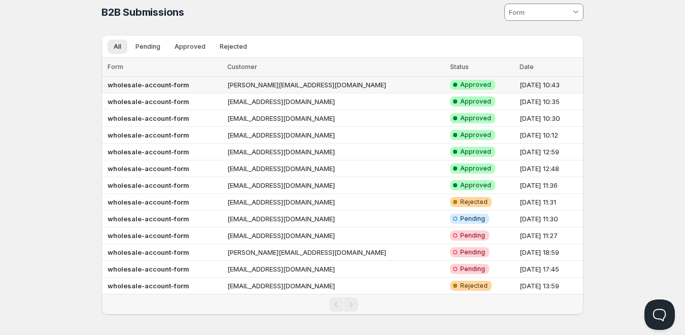
click at [251, 85] on td "[PERSON_NAME][EMAIL_ADDRESS][DOMAIN_NAME]" at bounding box center [335, 85] width 223 height 17
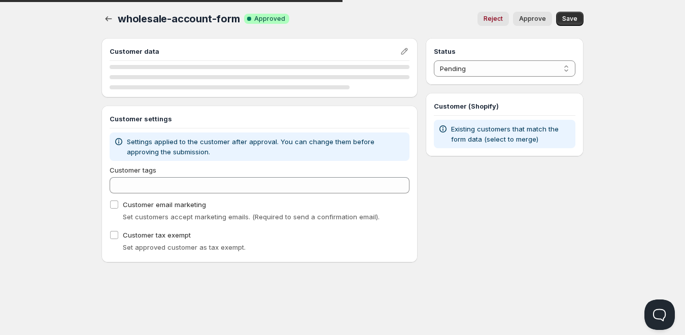
scroll to position [11, 0]
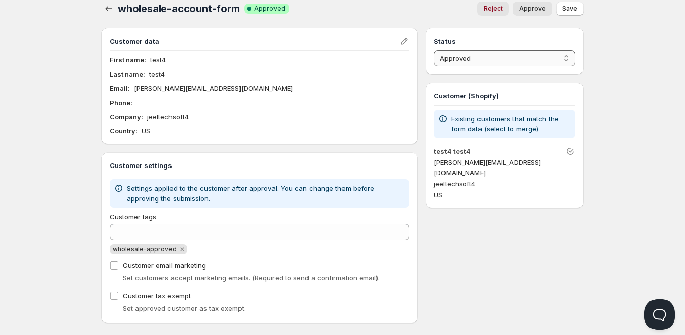
click at [451, 63] on select "Pending Approved Rejected Ignored Spam" at bounding box center [505, 58] width 142 height 16
select select "0"
click at [434, 50] on select "Pending Approved Rejected Ignored Spam" at bounding box center [505, 58] width 142 height 16
click at [568, 12] on span "Save" at bounding box center [569, 9] width 15 height 8
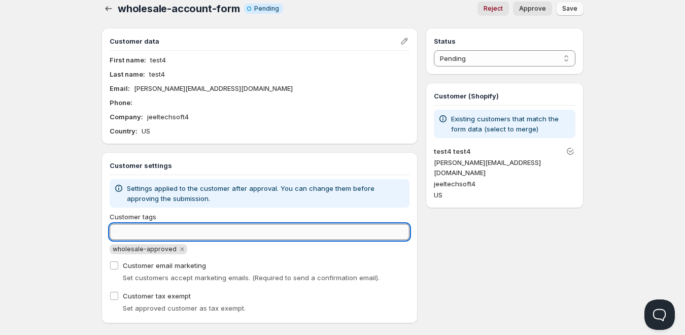
click at [167, 237] on input "Customer tags" at bounding box center [260, 232] width 300 height 16
click at [178, 245] on icon "Remove wholesale-approved" at bounding box center [182, 249] width 9 height 9
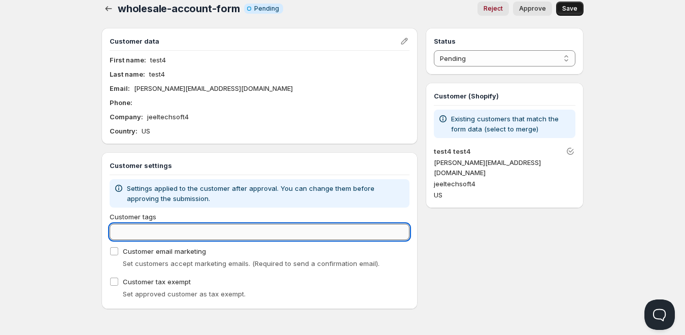
click at [151, 233] on input "Customer tags" at bounding box center [260, 232] width 300 height 16
paste input "Wholesale Approved"
type input "Wholesale Approved"
click at [317, 252] on div "Customer tags Clear Customer email marketing Set customers accept marketing ema…" at bounding box center [260, 256] width 300 height 89
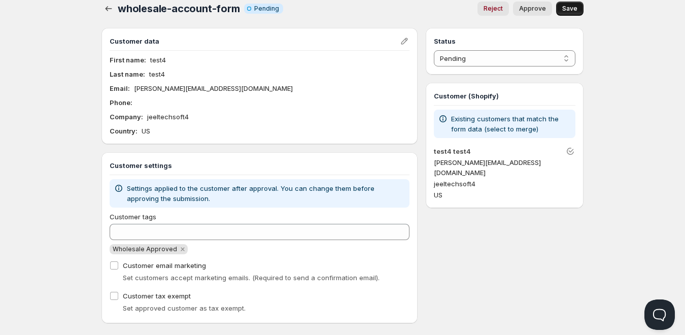
click at [522, 7] on span "Approve" at bounding box center [532, 9] width 27 height 8
select select "1"
click at [571, 12] on span "Save" at bounding box center [569, 9] width 15 height 8
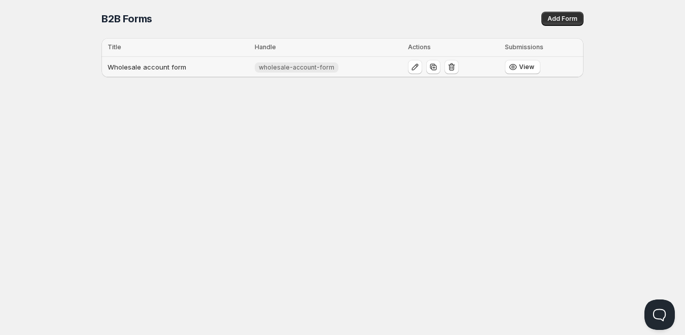
click at [248, 67] on td "Wholesale account form" at bounding box center [177, 67] width 150 height 21
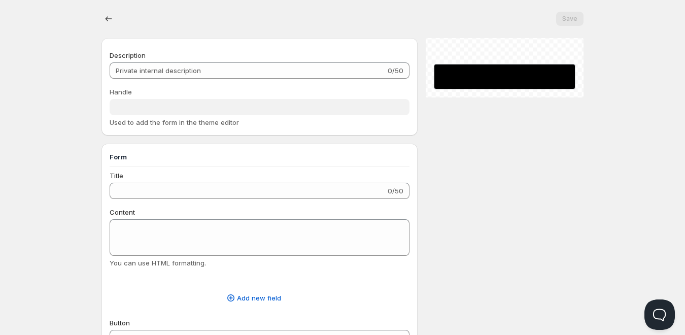
scroll to position [11, 0]
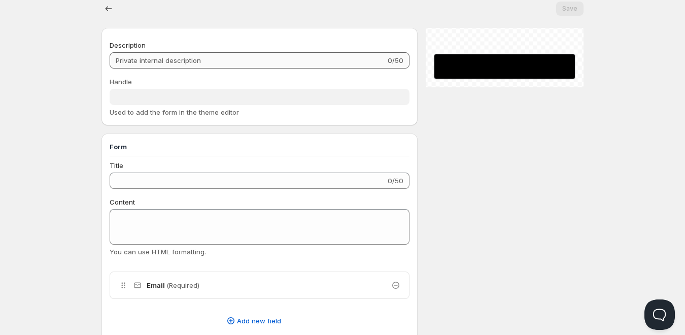
type input "Wholesale account form"
type input "wholesale-account-form"
type input "Register as a Company Account"
type input "Create an Account"
radio input "true"
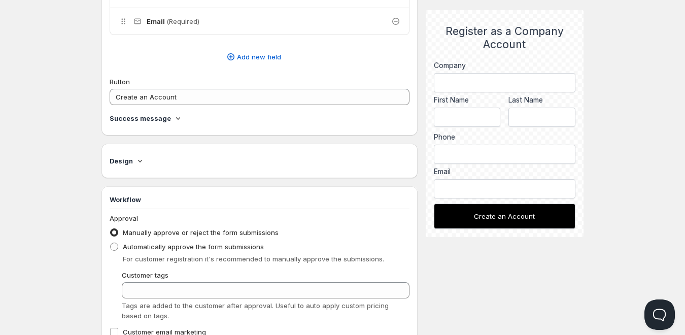
scroll to position [392, 0]
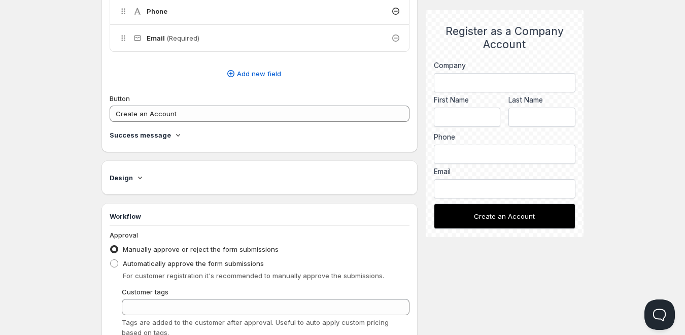
click at [163, 140] on div "Success message" at bounding box center [260, 137] width 300 height 14
click at [167, 139] on h4 "Success message" at bounding box center [140, 135] width 61 height 10
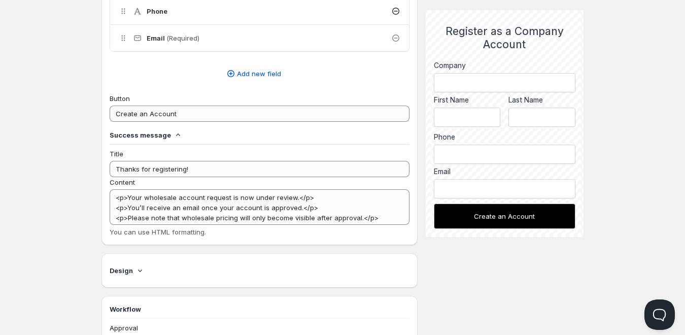
click at [167, 139] on h4 "Success message" at bounding box center [140, 135] width 61 height 10
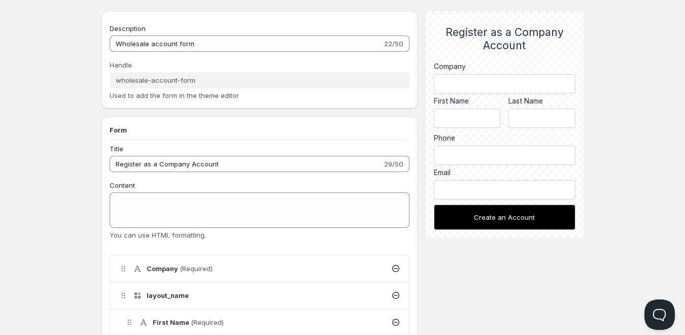
scroll to position [0, 0]
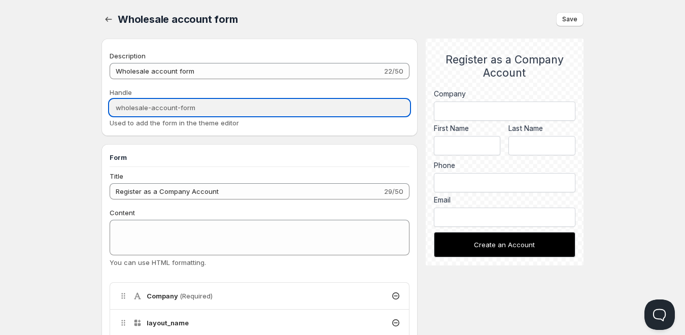
click at [190, 111] on input "wholesale-account-form" at bounding box center [260, 108] width 300 height 16
click at [562, 24] on button "Save" at bounding box center [569, 19] width 27 height 14
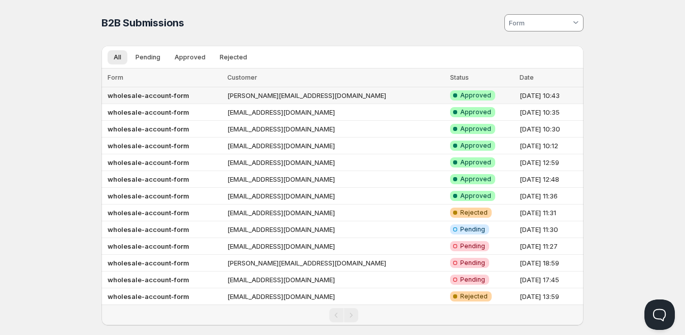
click at [148, 91] on b "wholesale-account-form" at bounding box center [149, 95] width 82 height 8
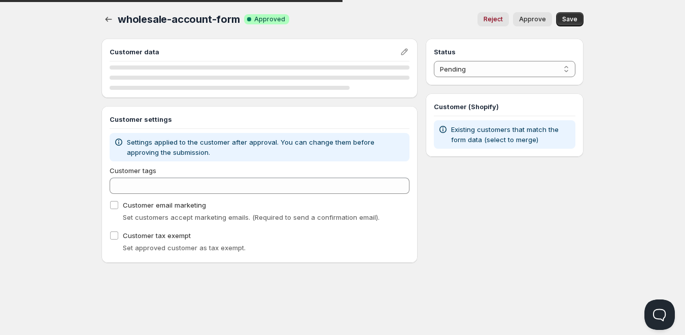
select select "1"
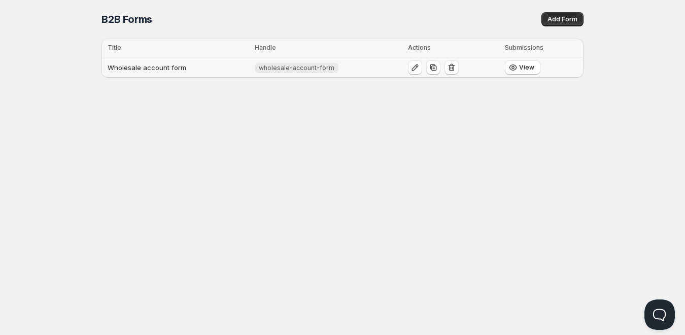
click at [187, 72] on td "Wholesale account form" at bounding box center [177, 67] width 150 height 21
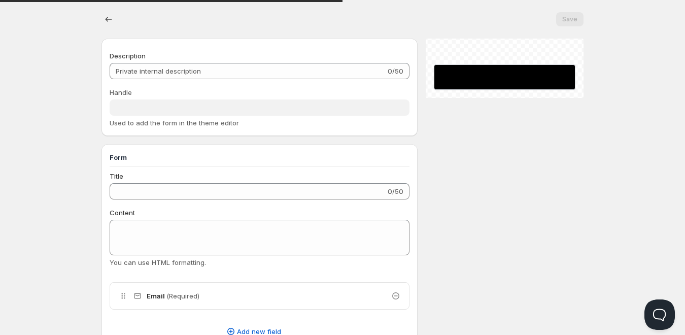
type input "Wholesale account form"
type input "wholesale-account-form"
type input "Register as a Company Account"
type input "Create an Account"
radio input "true"
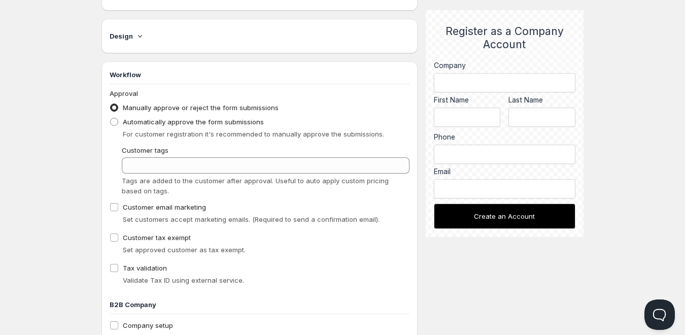
scroll to position [609, 0]
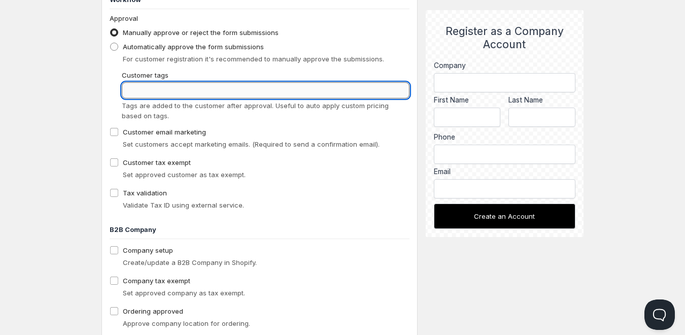
click at [153, 88] on input "Customer tags" at bounding box center [266, 90] width 288 height 16
paste input "wholesale-approved"
type input "wholesale-approved"
click at [204, 110] on div "Tags are added to the customer after approval. Useful to auto apply custom pric…" at bounding box center [266, 111] width 288 height 20
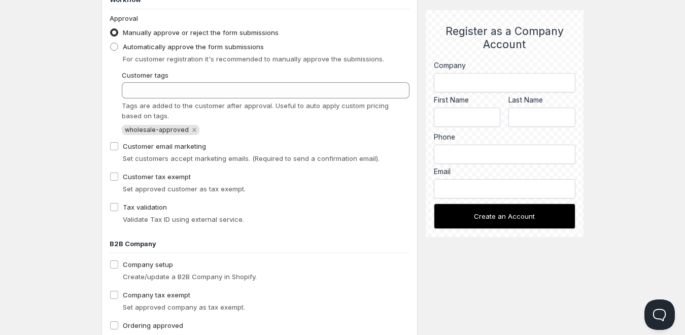
scroll to position [150, 0]
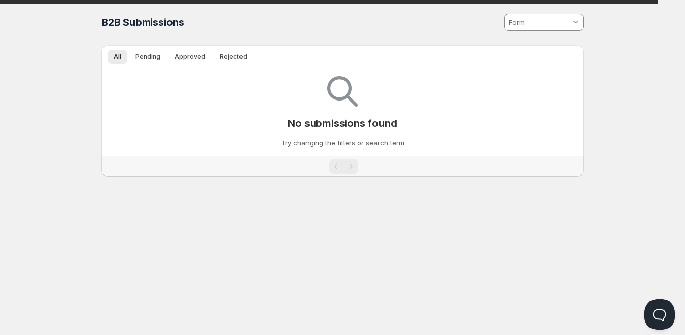
scroll to position [16, 0]
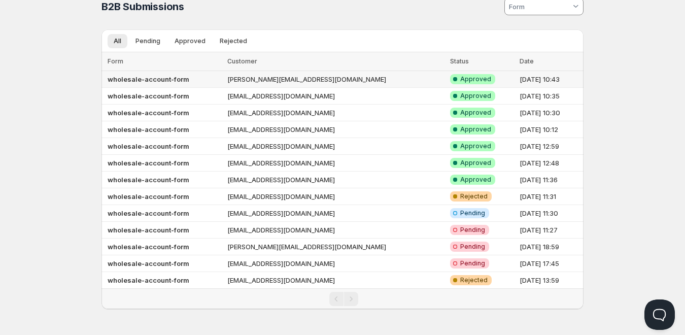
click at [219, 80] on td "wholesale-account-form" at bounding box center [163, 79] width 123 height 17
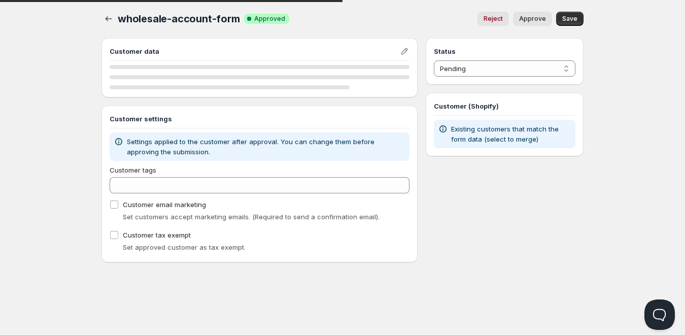
scroll to position [25, 0]
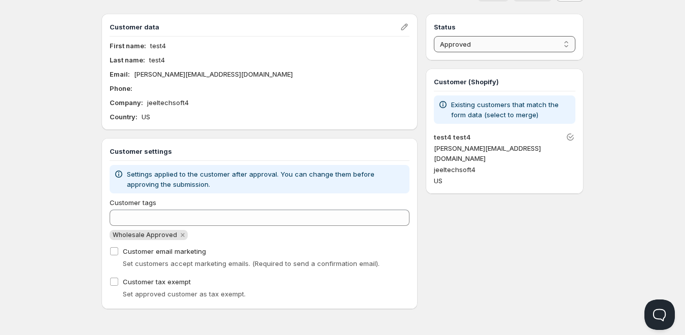
click at [467, 37] on select "Pending Approved Rejected Ignored Spam" at bounding box center [505, 44] width 142 height 16
click at [434, 36] on select "Pending Approved Rejected Ignored Spam" at bounding box center [505, 44] width 142 height 16
click at [181, 236] on icon "Remove Wholesale Approved" at bounding box center [183, 235] width 4 height 4
click at [181, 237] on icon "Remove Wholesale Approved" at bounding box center [182, 234] width 9 height 9
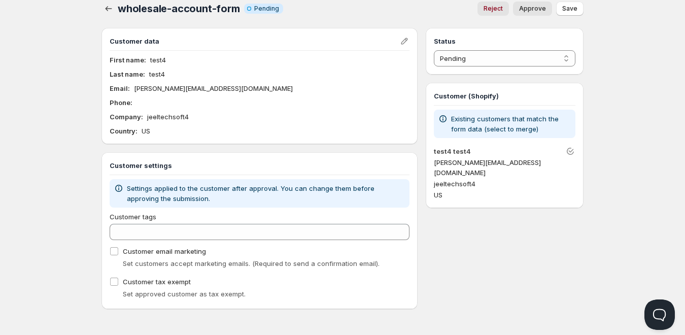
click at [525, 6] on span "Approve" at bounding box center [532, 9] width 27 height 8
select select "1"
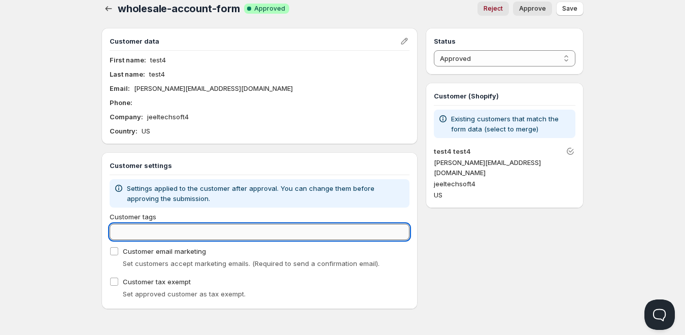
click at [157, 235] on input "Customer tags" at bounding box center [260, 232] width 300 height 16
paste input "wholesale-approved"
type input "wholesale-approved"
click at [394, 248] on div "Customer tags Clear Customer email marketing Set customers accept marketing ema…" at bounding box center [260, 256] width 300 height 89
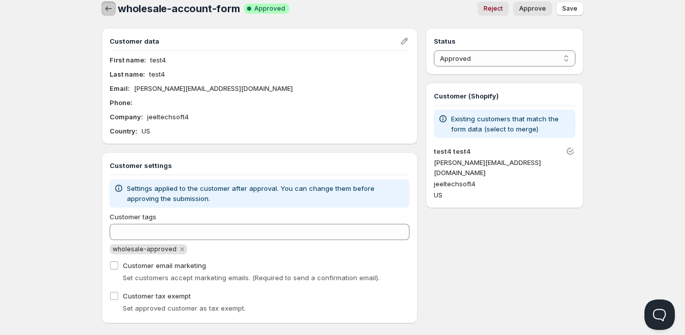
click at [104, 11] on icon "button" at bounding box center [109, 9] width 10 height 10
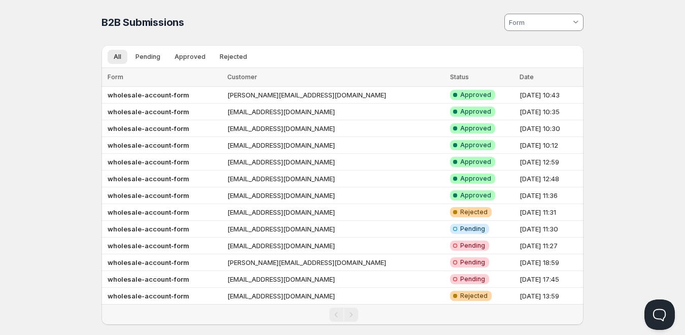
scroll to position [11, 0]
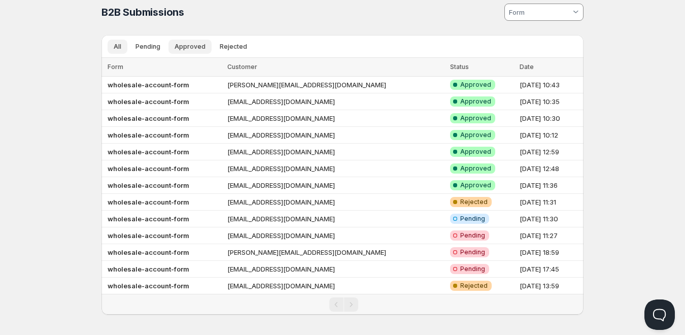
click at [180, 52] on button "Approved" at bounding box center [190, 47] width 43 height 14
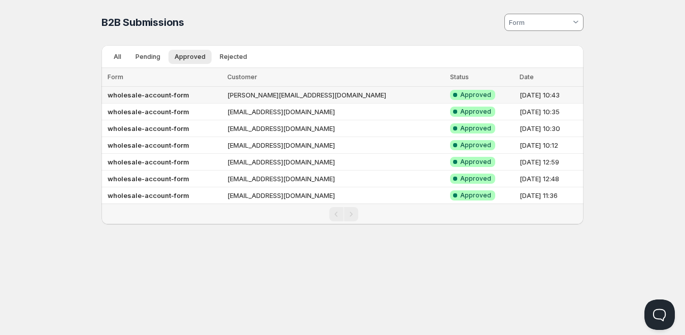
click at [372, 103] on td "[PERSON_NAME][EMAIL_ADDRESS][DOMAIN_NAME]" at bounding box center [335, 95] width 223 height 17
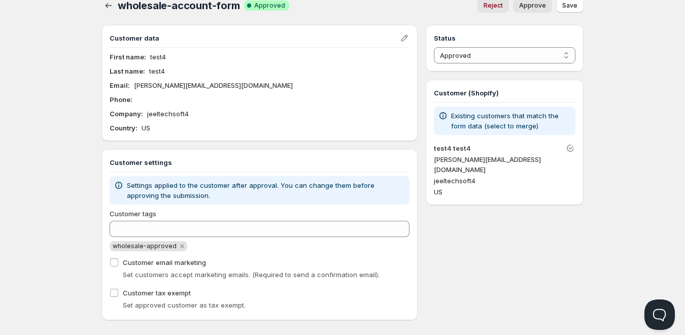
scroll to position [25, 0]
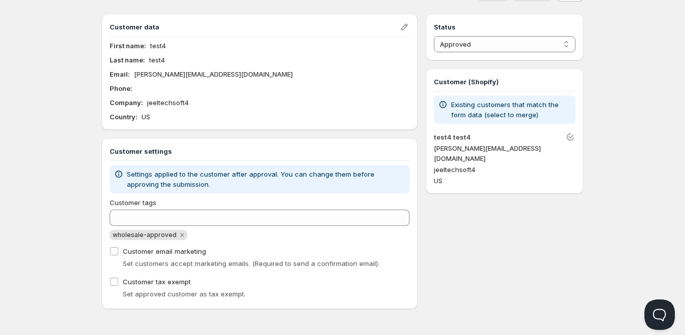
click at [150, 186] on p "Settings applied to the customer after approval. You can change them before app…" at bounding box center [266, 179] width 279 height 20
click at [160, 180] on p "Settings applied to the customer after approval. You can change them before app…" at bounding box center [266, 179] width 279 height 20
click at [121, 176] on icon at bounding box center [118, 174] width 7 height 7
click at [120, 175] on icon at bounding box center [119, 174] width 10 height 10
click at [400, 26] on icon "Edit" at bounding box center [405, 27] width 10 height 10
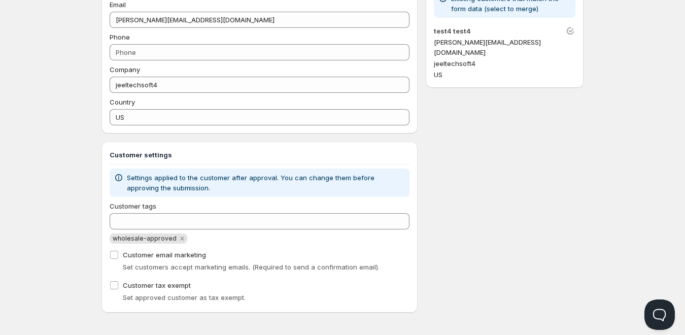
scroll to position [135, 0]
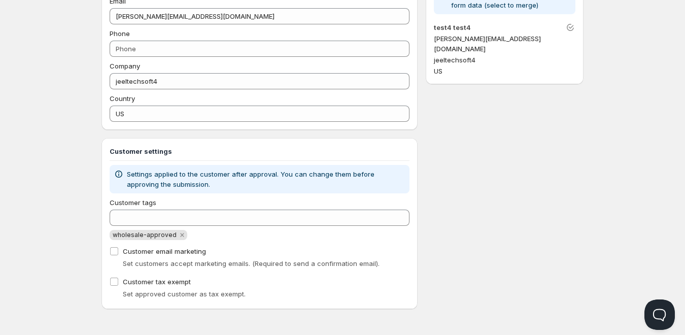
click at [452, 234] on div "Status Pending Approved Rejected Ignored Spam Approved Customer (Shopify) Exist…" at bounding box center [505, 106] width 158 height 405
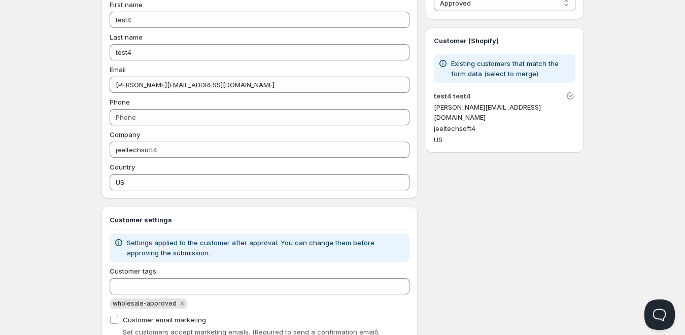
scroll to position [0, 0]
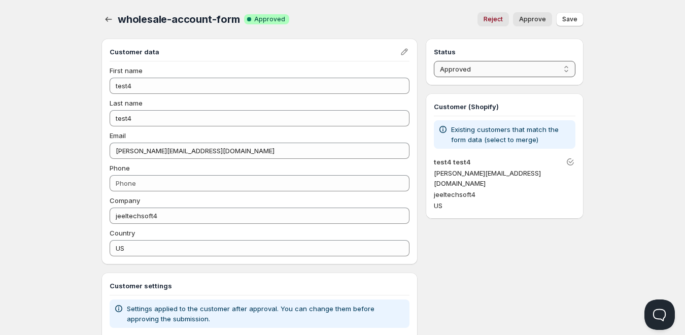
drag, startPoint x: 470, startPoint y: 69, endPoint x: 467, endPoint y: 76, distance: 7.7
click at [470, 69] on select "Pending Approved Rejected Ignored Spam" at bounding box center [505, 69] width 142 height 16
select select "0"
click at [434, 61] on select "Pending Approved Rejected Ignored Spam" at bounding box center [505, 69] width 142 height 16
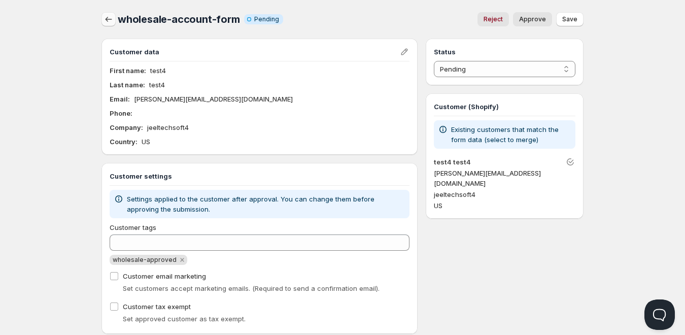
click at [115, 24] on button "button" at bounding box center [109, 19] width 14 height 14
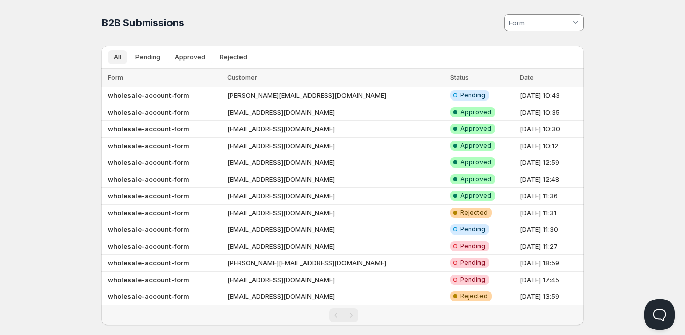
click at [121, 56] on span "All" at bounding box center [118, 57] width 8 height 8
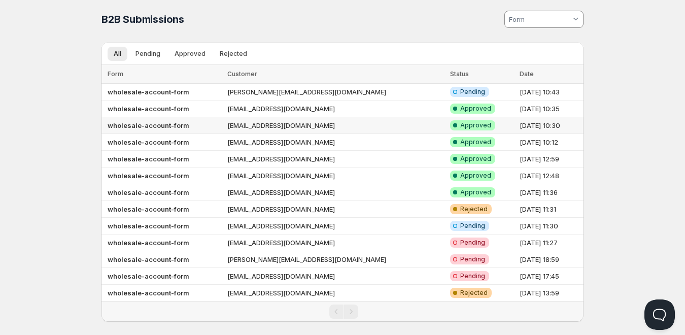
scroll to position [16, 0]
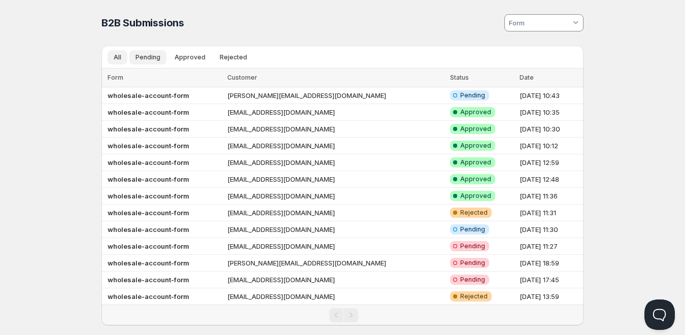
click at [141, 58] on span "Pending" at bounding box center [148, 57] width 25 height 8
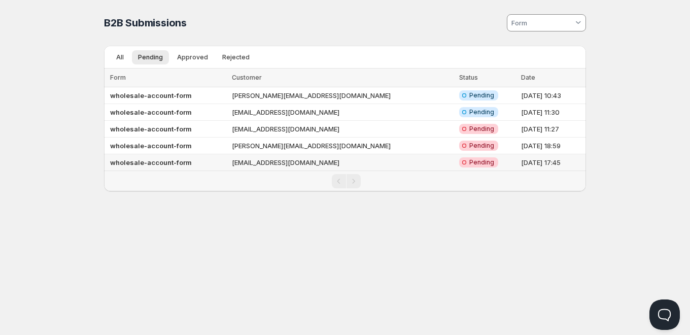
click at [288, 163] on td "[EMAIL_ADDRESS][DOMAIN_NAME]" at bounding box center [342, 162] width 227 height 17
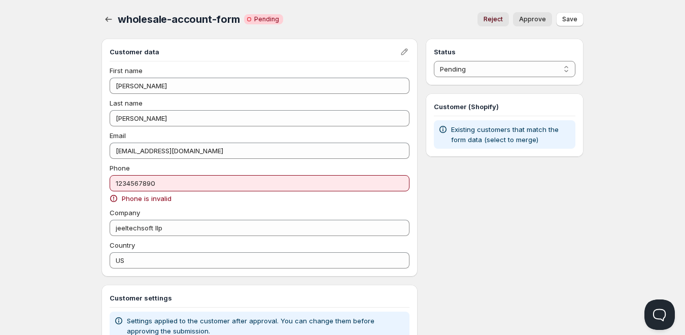
click at [495, 20] on span "Reject" at bounding box center [493, 19] width 19 height 8
select select "2"
click at [106, 20] on icon "button" at bounding box center [109, 19] width 10 height 10
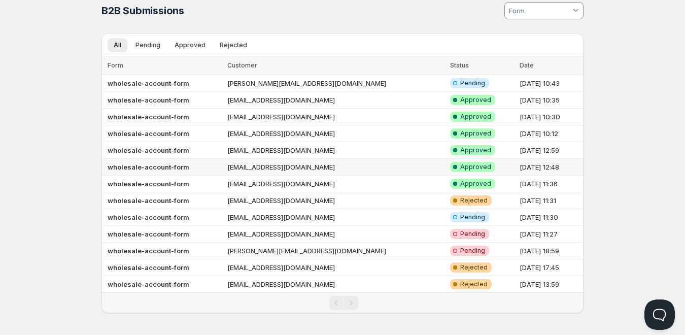
scroll to position [16, 0]
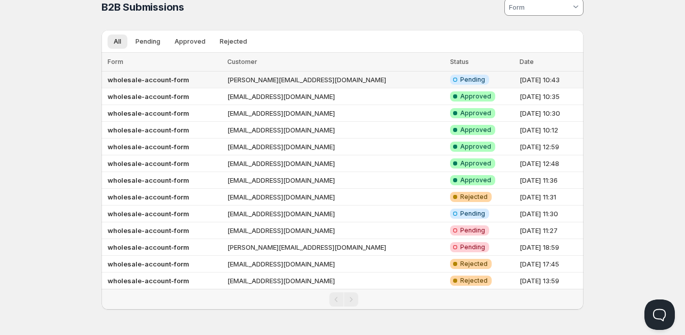
click at [261, 82] on td "[PERSON_NAME][EMAIL_ADDRESS][DOMAIN_NAME]" at bounding box center [335, 80] width 223 height 17
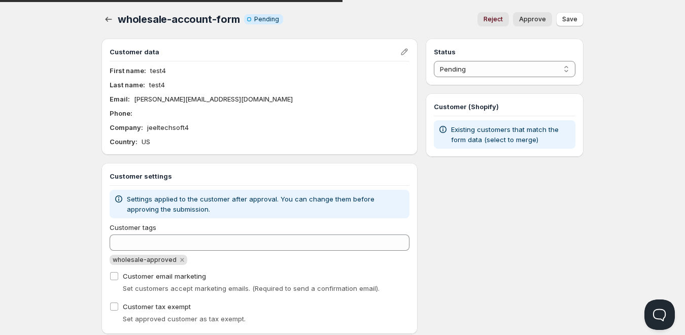
click at [484, 19] on button "Reject" at bounding box center [493, 19] width 31 height 14
select select "2"
click at [566, 27] on div "wholesale-account-form. This page is ready wholesale-account-form Warning Compl…" at bounding box center [343, 19] width 482 height 39
click at [567, 24] on button "Save" at bounding box center [569, 19] width 27 height 14
click at [113, 18] on icon "button" at bounding box center [109, 19] width 10 height 10
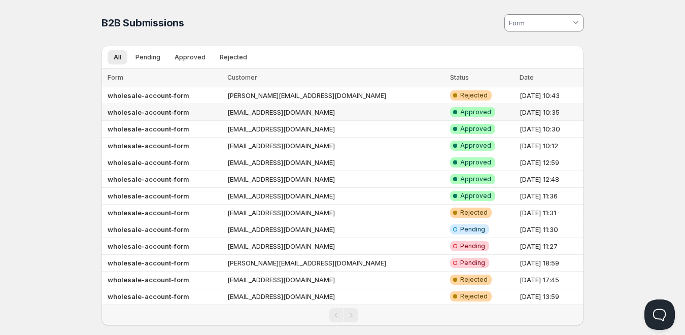
click at [338, 105] on td "[EMAIL_ADDRESS][DOMAIN_NAME]" at bounding box center [335, 112] width 223 height 17
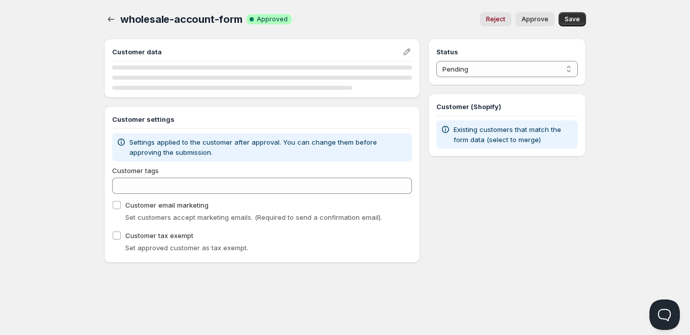
select select "1"
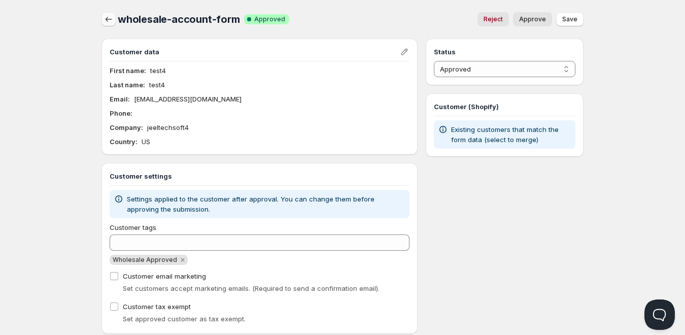
click at [110, 21] on icon "button" at bounding box center [109, 19] width 10 height 10
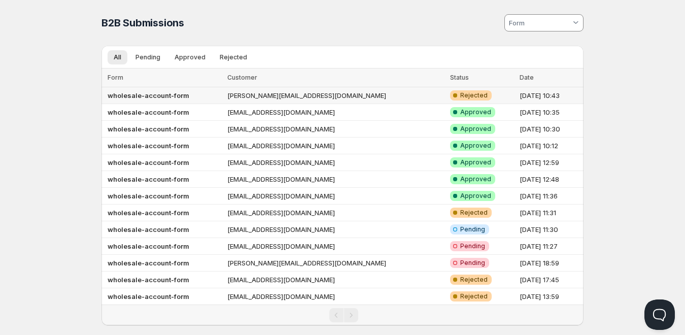
click at [292, 94] on td "[PERSON_NAME][EMAIL_ADDRESS][DOMAIN_NAME]" at bounding box center [335, 95] width 223 height 17
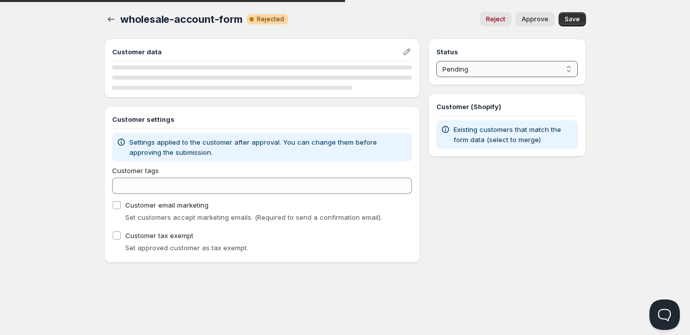
select select "2"
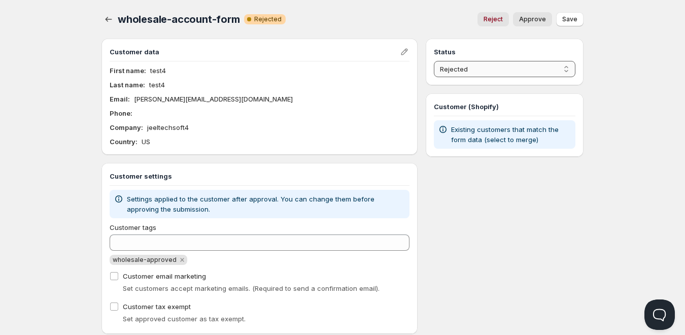
click at [516, 73] on select "Pending Approved Rejected Ignored Spam" at bounding box center [505, 69] width 142 height 16
click at [471, 167] on div "Status Pending Approved Rejected Ignored Spam Rejected Customer (Shopify) Exist…" at bounding box center [505, 186] width 158 height 295
click at [507, 142] on p "Existing customers that match the form data (select to merge)" at bounding box center [511, 134] width 120 height 20
click at [107, 23] on icon "button" at bounding box center [109, 19] width 10 height 10
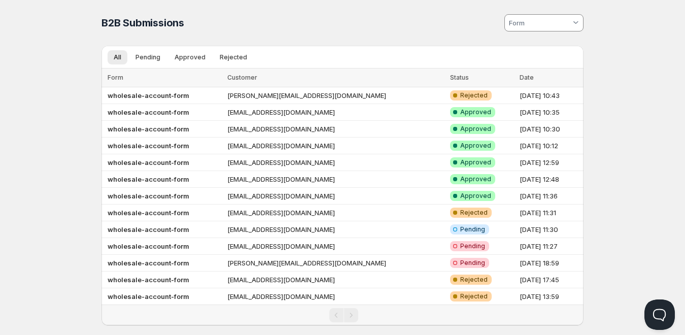
click at [520, 29] on input at bounding box center [539, 23] width 63 height 16
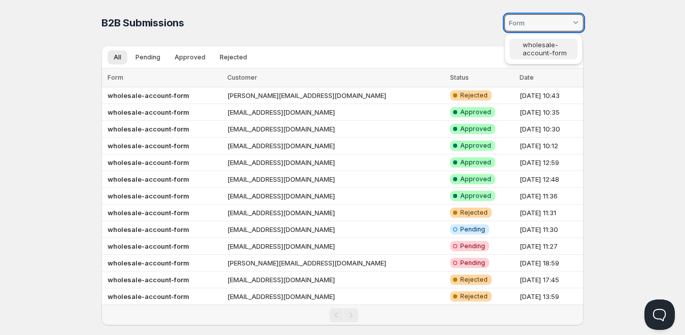
click at [0, 0] on slot "wholesale-account-form" at bounding box center [0, 0] width 0 height 0
type vaadin-combo-box "1939"
type input "wholesale-account-form"
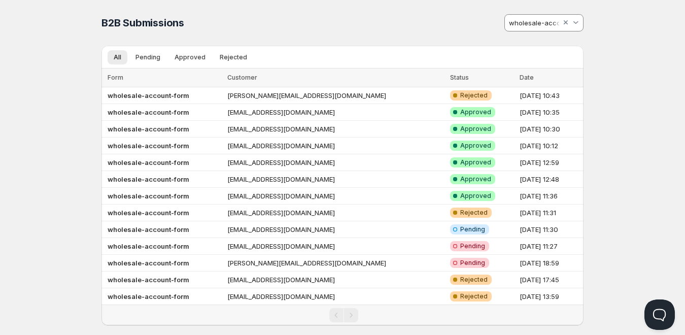
click at [225, 5] on div "B2B Submissions. This page is ready B2B Submissions wholesale-account-form" at bounding box center [343, 23] width 482 height 46
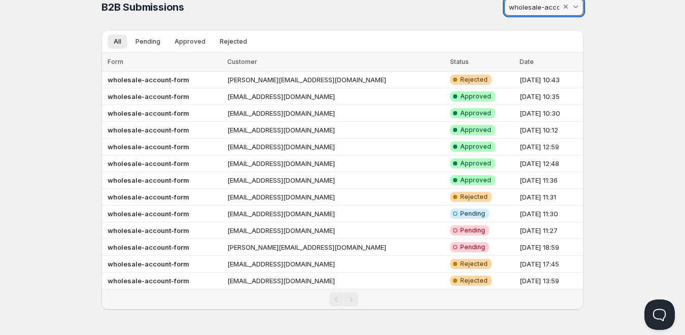
click at [541, 13] on input "wholesale-account-form" at bounding box center [535, 7] width 54 height 16
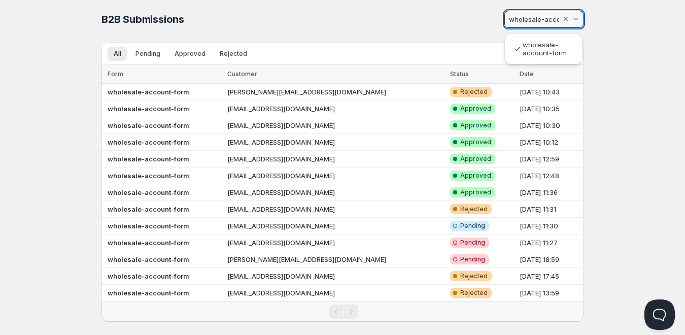
scroll to position [0, 0]
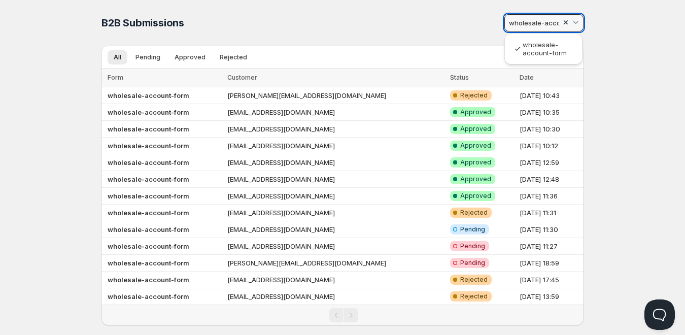
click at [564, 23] on div at bounding box center [566, 23] width 10 height 10
click at [420, 25] on html "Home Pricing Price lists Checkout Forms Submissions Settings Features Plans B2B…" at bounding box center [342, 175] width 685 height 351
click at [389, 17] on div at bounding box center [467, 22] width 236 height 21
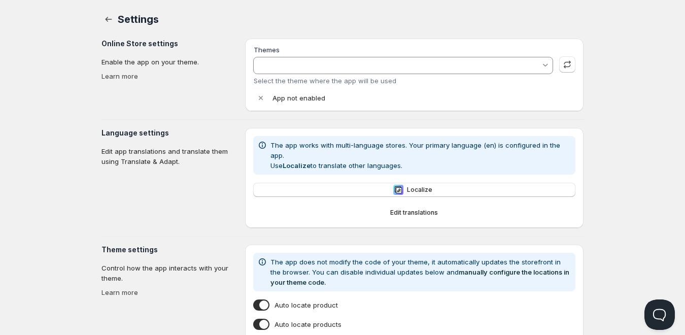
type input "Gameday Sports - Staging Dev"
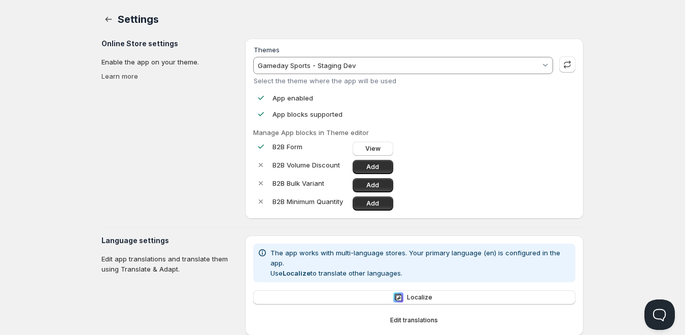
scroll to position [51, 0]
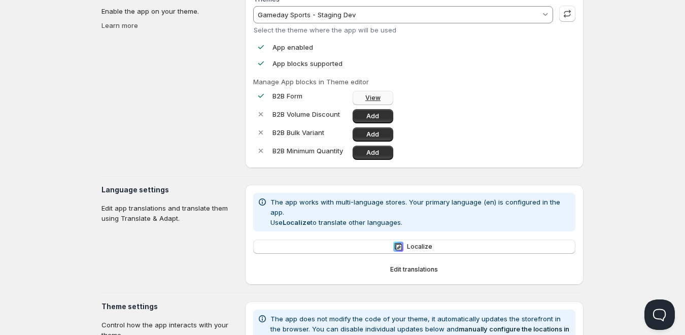
click at [358, 96] on link "View" at bounding box center [373, 98] width 41 height 14
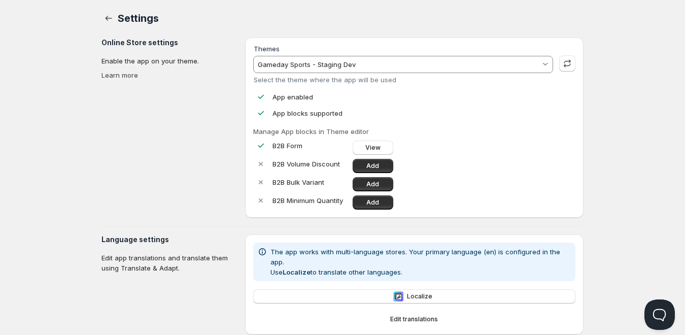
scroll to position [0, 0]
click at [287, 62] on input "Gameday Sports - Staging Dev" at bounding box center [398, 65] width 284 height 16
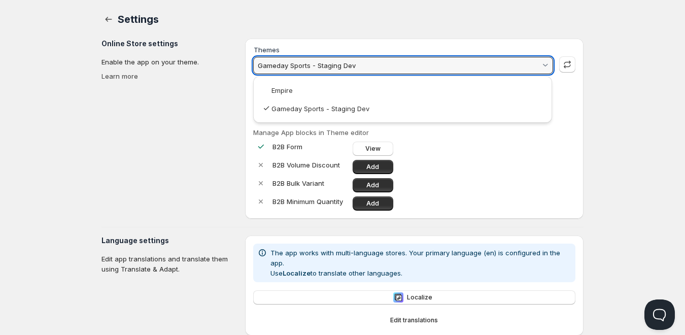
click at [287, 62] on input "Gameday Sports - Staging Dev" at bounding box center [398, 65] width 284 height 16
click at [192, 110] on html "Home Pricing Price lists Checkout Forms Submissions Settings Features Plans Set…" at bounding box center [342, 301] width 685 height 602
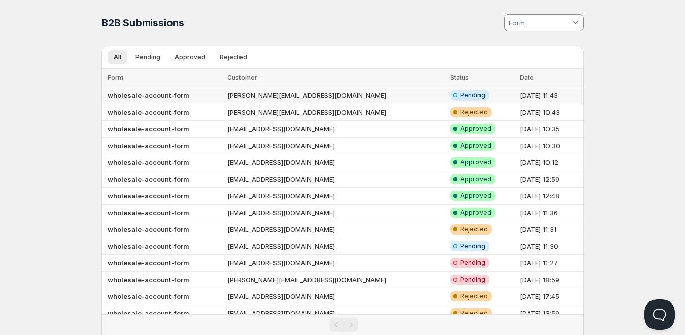
click at [275, 93] on td "[PERSON_NAME][EMAIL_ADDRESS][DOMAIN_NAME]" at bounding box center [335, 95] width 223 height 17
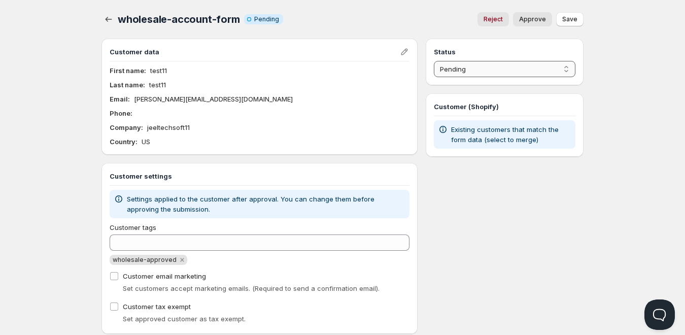
click at [462, 69] on select "Pending Approved Rejected Ignored Spam" at bounding box center [505, 69] width 142 height 16
select select "1"
click at [434, 61] on select "Pending Approved Rejected Ignored Spam" at bounding box center [505, 69] width 142 height 16
click at [573, 19] on span "Save" at bounding box center [569, 19] width 15 height 8
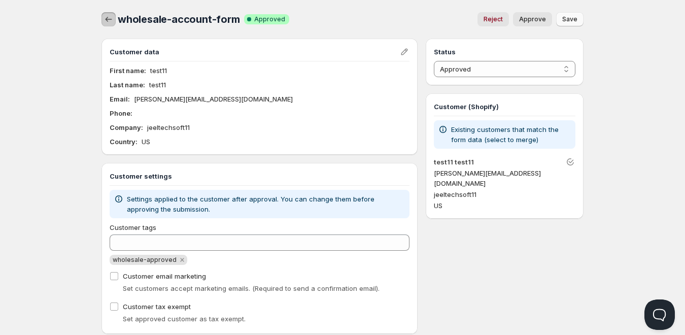
click at [108, 20] on icon "button" at bounding box center [109, 19] width 10 height 10
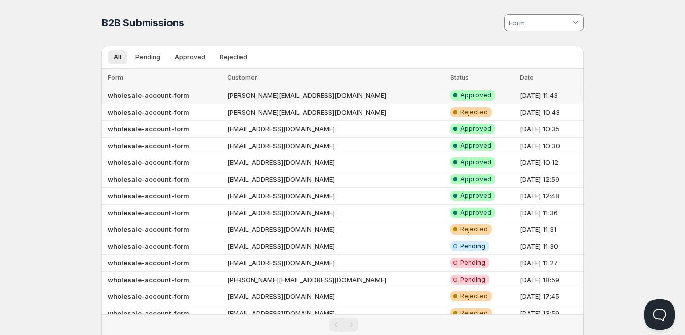
click at [338, 95] on td "[PERSON_NAME][EMAIL_ADDRESS][DOMAIN_NAME]" at bounding box center [335, 95] width 223 height 17
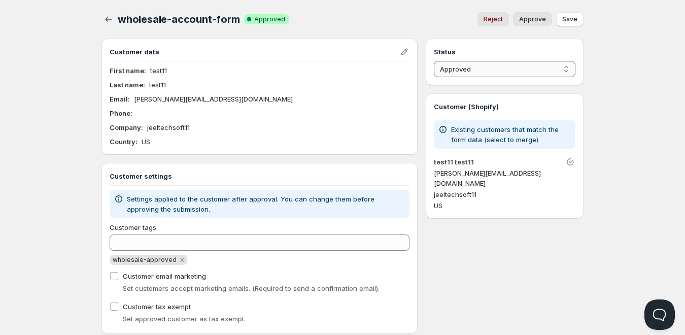
click at [468, 71] on select "Pending Approved Rejected Ignored Spam" at bounding box center [505, 69] width 142 height 16
select select "0"
click at [434, 61] on select "Pending Approved Rejected Ignored Spam" at bounding box center [505, 69] width 142 height 16
click at [576, 19] on span "Save" at bounding box center [569, 19] width 15 height 8
click at [105, 19] on icon "button" at bounding box center [109, 19] width 10 height 10
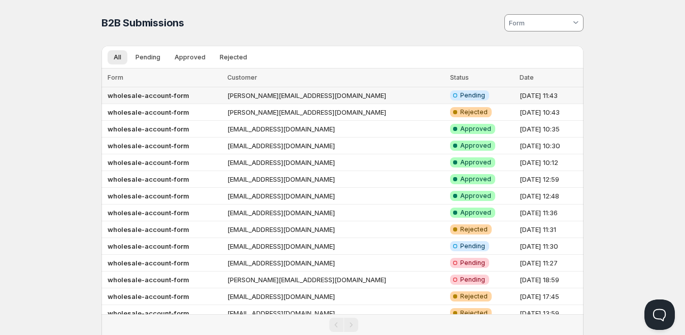
click at [272, 95] on td "[PERSON_NAME][EMAIL_ADDRESS][DOMAIN_NAME]" at bounding box center [335, 95] width 223 height 17
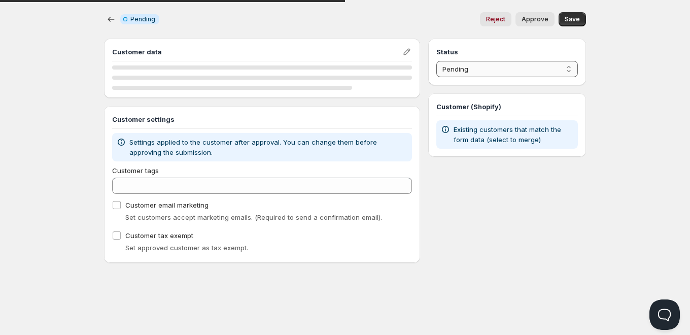
click at [467, 75] on select "Pending Approved Rejected Ignored Spam" at bounding box center [508, 69] width 142 height 16
click at [437, 61] on select "Pending Approved Rejected Ignored Spam" at bounding box center [508, 69] width 142 height 16
click at [572, 17] on span "Save" at bounding box center [572, 19] width 15 height 8
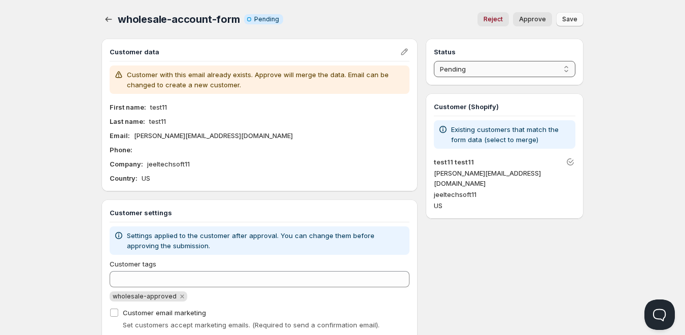
click at [481, 63] on select "Pending Approved Rejected Ignored Spam" at bounding box center [505, 69] width 142 height 16
click at [434, 61] on select "Pending Approved Rejected Ignored Spam" at bounding box center [505, 69] width 142 height 16
click at [579, 21] on button "Save" at bounding box center [569, 19] width 27 height 14
click at [471, 67] on select "Pending Approved Rejected Ignored Spam" at bounding box center [505, 69] width 142 height 16
select select "0"
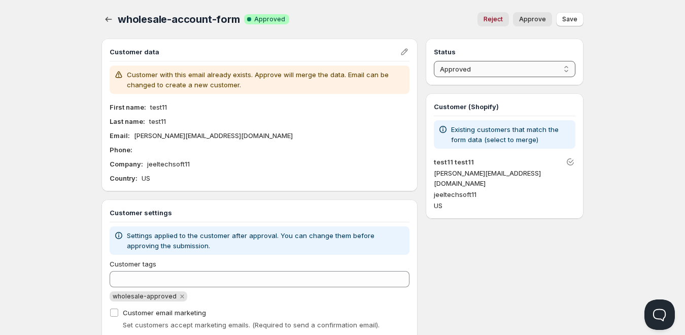
click at [434, 61] on select "Pending Approved Rejected Ignored Spam" at bounding box center [505, 69] width 142 height 16
click at [570, 20] on span "Save" at bounding box center [569, 19] width 15 height 8
click at [101, 19] on div "wholesale-account-form. This page is ready wholesale-account-form Info Incomple…" at bounding box center [342, 185] width 507 height 371
click at [106, 20] on icon "button" at bounding box center [109, 19] width 10 height 10
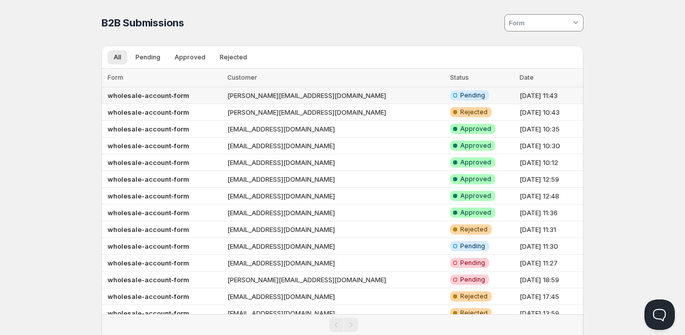
click at [288, 102] on td "[PERSON_NAME][EMAIL_ADDRESS][DOMAIN_NAME]" at bounding box center [335, 95] width 223 height 17
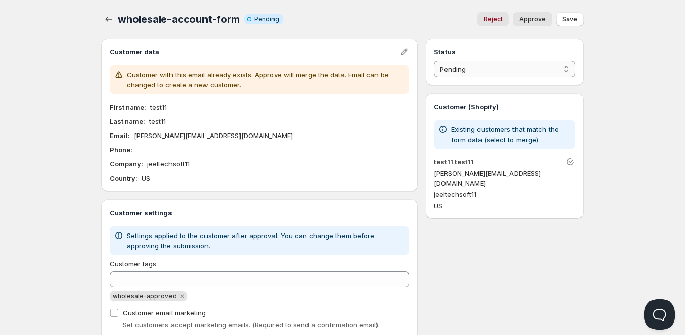
click at [471, 73] on select "Pending Approved Rejected Ignored Spam" at bounding box center [505, 69] width 142 height 16
select select "1"
click at [434, 61] on select "Pending Approved Rejected Ignored Spam" at bounding box center [505, 69] width 142 height 16
click at [576, 19] on span "Save" at bounding box center [569, 19] width 15 height 8
click at [108, 21] on icon "button" at bounding box center [109, 19] width 10 height 10
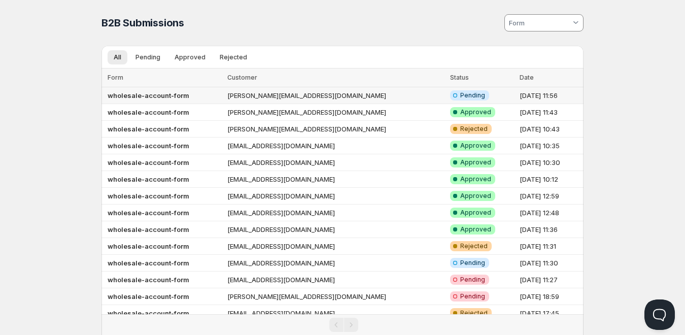
click at [278, 92] on td "[PERSON_NAME][EMAIL_ADDRESS][DOMAIN_NAME]" at bounding box center [335, 95] width 223 height 17
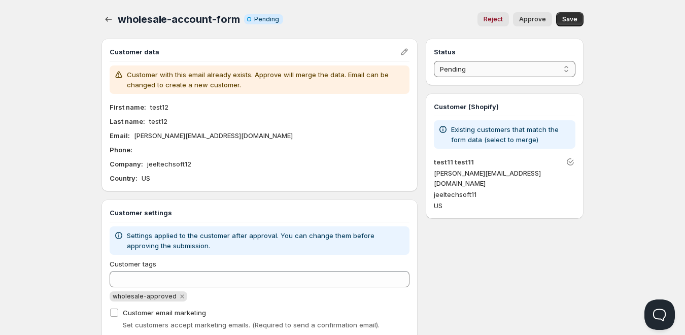
click at [480, 69] on select "Pending Approved Rejected Ignored Spam" at bounding box center [505, 69] width 142 height 16
select select "1"
click at [434, 61] on select "Pending Approved Rejected Ignored Spam" at bounding box center [505, 69] width 142 height 16
click at [566, 21] on span "Save" at bounding box center [569, 19] width 15 height 8
click at [538, 17] on span "Approve" at bounding box center [532, 19] width 27 height 8
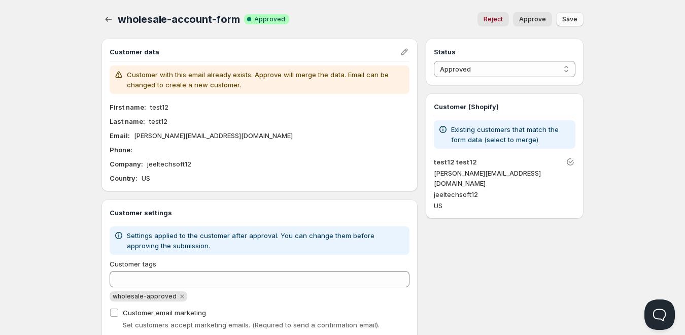
click at [573, 19] on span "Save" at bounding box center [569, 19] width 15 height 8
click at [108, 13] on button "button" at bounding box center [109, 19] width 14 height 14
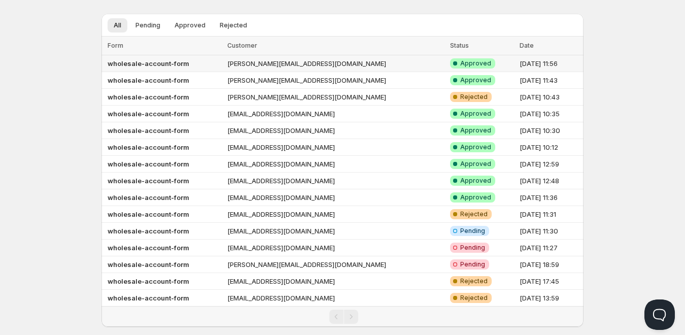
scroll to position [49, 0]
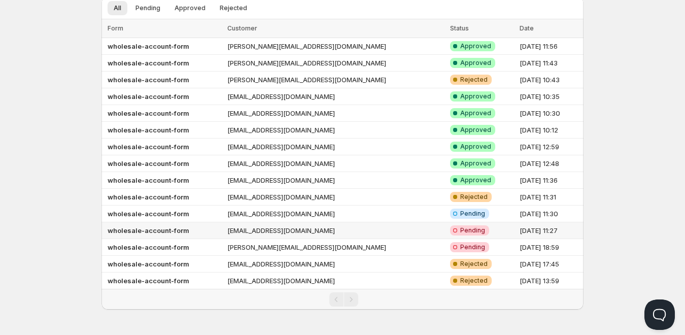
click at [282, 228] on td "[EMAIL_ADDRESS][DOMAIN_NAME]" at bounding box center [335, 230] width 223 height 17
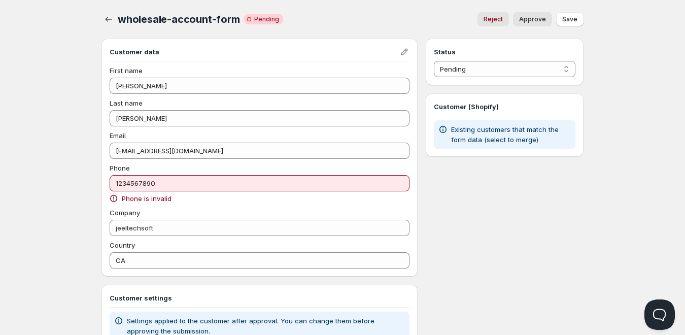
click at [101, 21] on div "wholesale-account-form. This page is ready wholesale-account-form Critical Inco…" at bounding box center [342, 228] width 507 height 456
click at [107, 21] on icon "button" at bounding box center [109, 19] width 10 height 10
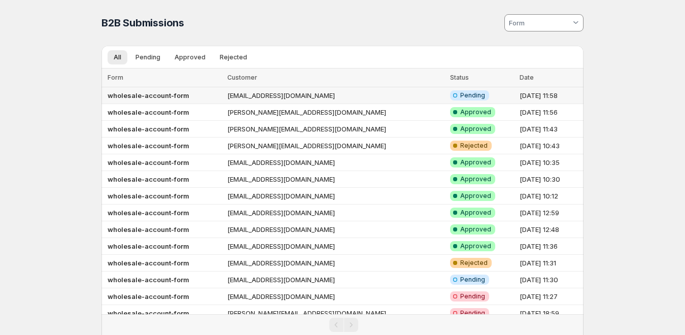
click at [286, 97] on td "[EMAIL_ADDRESS][DOMAIN_NAME]" at bounding box center [335, 95] width 223 height 17
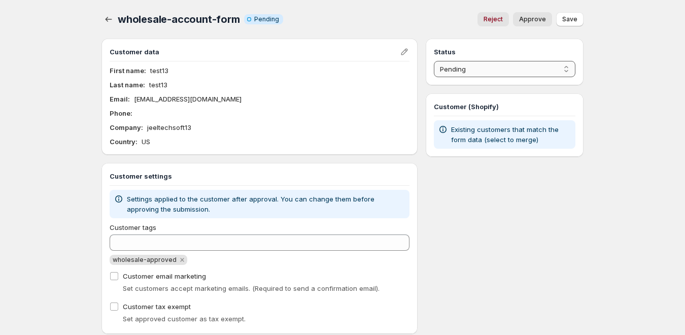
click at [485, 64] on select "Pending Approved Rejected Ignored Spam" at bounding box center [505, 69] width 142 height 16
click at [542, 21] on span "Approve" at bounding box center [532, 19] width 27 height 8
select select "1"
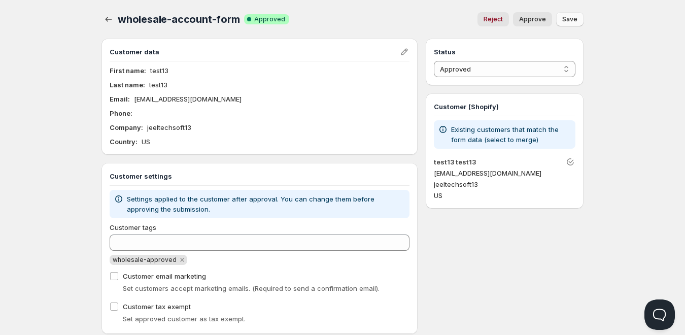
click at [574, 20] on span "Save" at bounding box center [569, 19] width 15 height 8
click at [106, 15] on icon "button" at bounding box center [109, 19] width 10 height 10
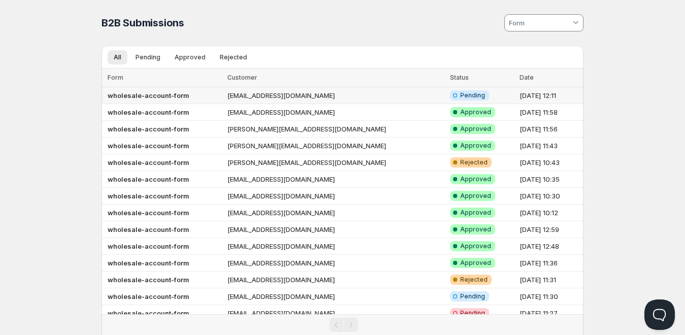
click at [362, 97] on td "[EMAIL_ADDRESS][DOMAIN_NAME]" at bounding box center [335, 95] width 223 height 17
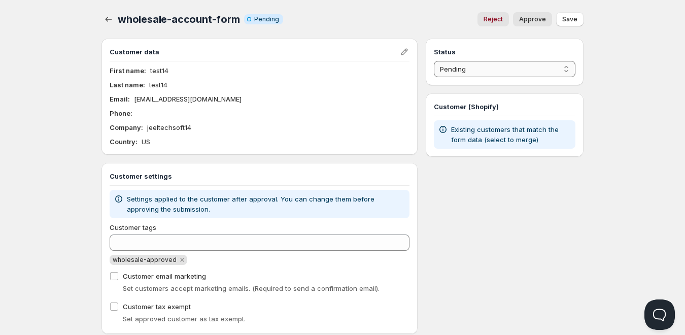
click at [465, 69] on select "Pending Approved Rejected Ignored Spam" at bounding box center [505, 69] width 142 height 16
select select "1"
click at [434, 61] on select "Pending Approved Rejected Ignored Spam" at bounding box center [505, 69] width 142 height 16
click at [578, 13] on button "Save" at bounding box center [569, 19] width 27 height 14
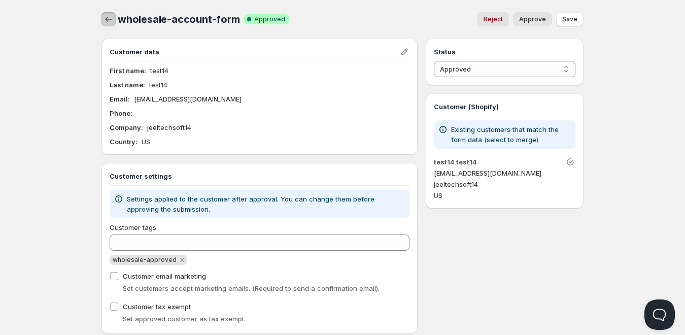
click at [106, 16] on icon "button" at bounding box center [109, 19] width 10 height 10
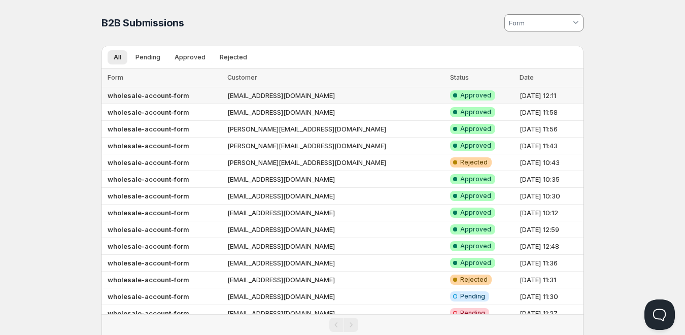
click at [309, 95] on td "[EMAIL_ADDRESS][DOMAIN_NAME]" at bounding box center [335, 95] width 223 height 17
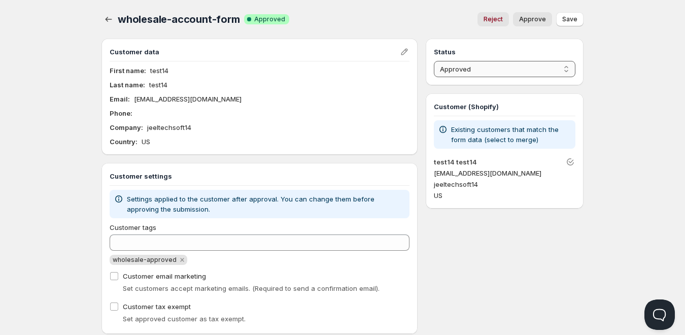
click at [459, 70] on select "Pending Approved Rejected Ignored Spam" at bounding box center [505, 69] width 142 height 16
click at [434, 61] on select "Pending Approved Rejected Ignored Spam" at bounding box center [505, 69] width 142 height 16
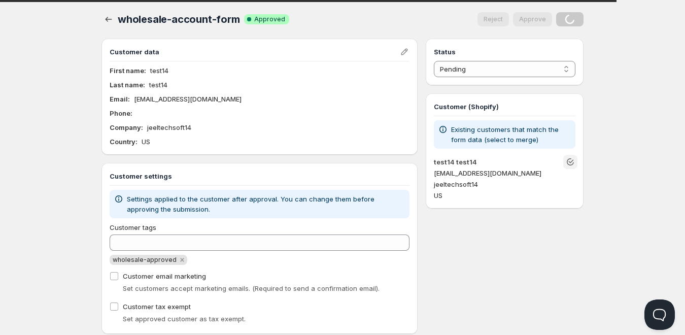
click at [566, 165] on icon "Unlink" at bounding box center [571, 162] width 10 height 10
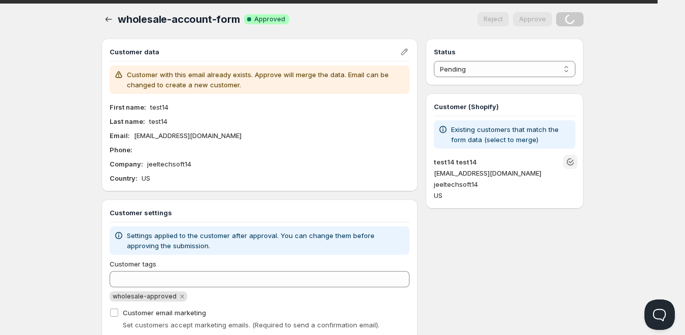
click at [566, 165] on icon "Unlink" at bounding box center [571, 162] width 10 height 10
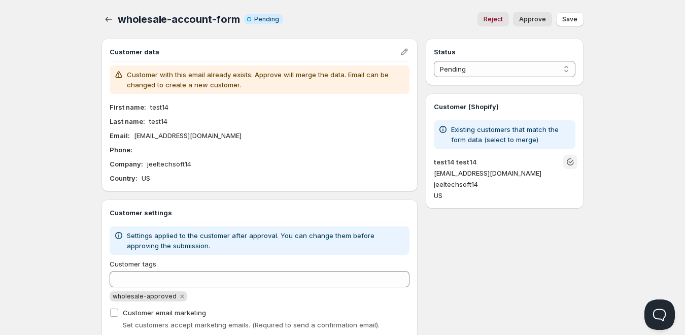
click at [533, 27] on div "wholesale-account-form. This page is ready wholesale-account-form Info Incomple…" at bounding box center [343, 19] width 482 height 39
click at [535, 25] on button "Approve" at bounding box center [532, 19] width 39 height 14
select select "1"
click at [113, 17] on icon "button" at bounding box center [109, 19] width 10 height 10
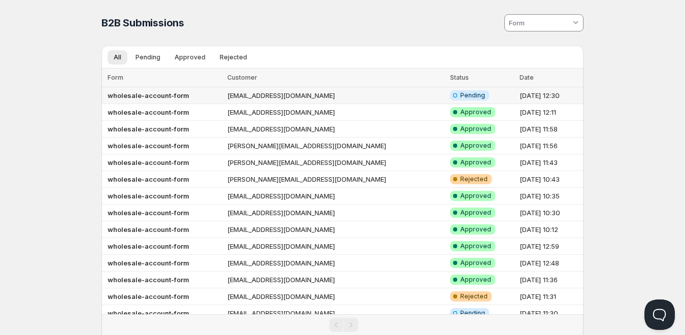
click at [210, 95] on td "wholesale-account-form" at bounding box center [163, 95] width 123 height 17
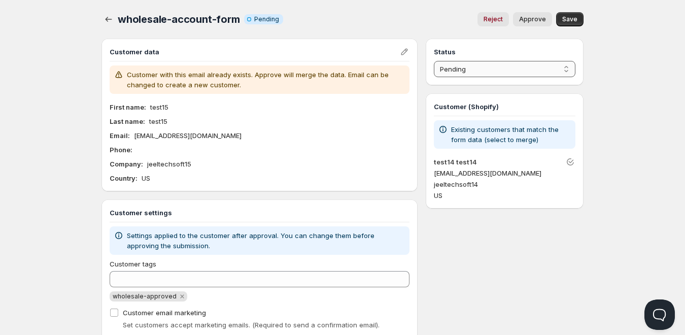
click at [464, 72] on select "Pending Approved Rejected Ignored Spam" at bounding box center [505, 69] width 142 height 16
select select "1"
click at [434, 61] on select "Pending Approved Rejected Ignored Spam" at bounding box center [505, 69] width 142 height 16
click at [575, 23] on span "Save" at bounding box center [569, 19] width 15 height 8
click at [569, 17] on span "Save" at bounding box center [569, 19] width 15 height 8
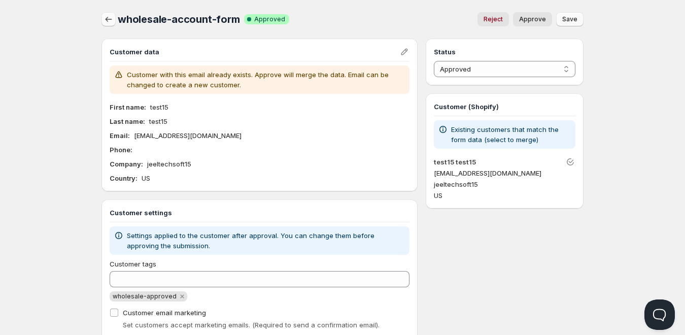
click at [106, 19] on icon "button" at bounding box center [109, 19] width 10 height 10
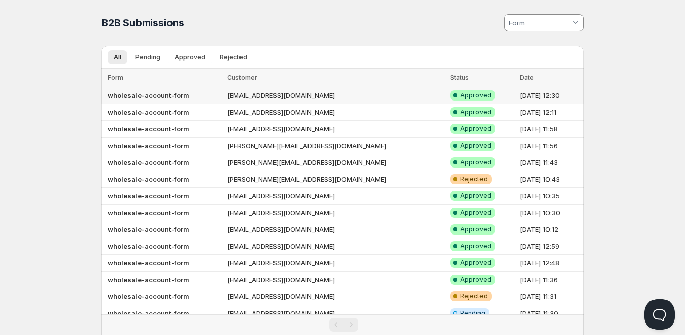
click at [297, 95] on td "[EMAIL_ADDRESS][DOMAIN_NAME]" at bounding box center [335, 95] width 223 height 17
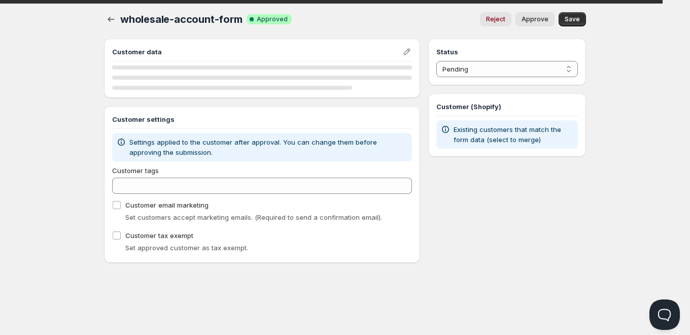
select select "1"
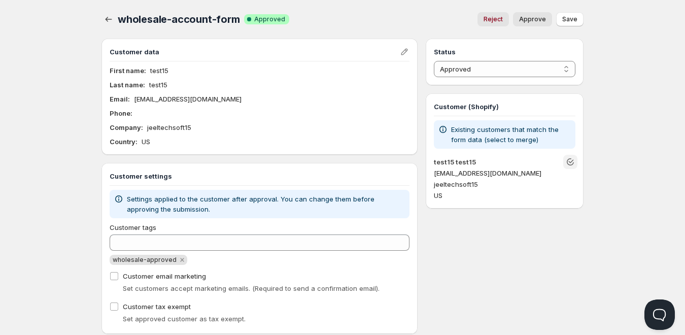
click at [568, 161] on icon "Unlink" at bounding box center [571, 162] width 10 height 10
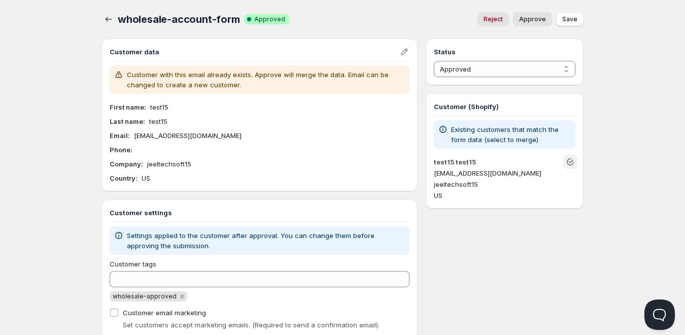
click at [569, 162] on icon "Unlink" at bounding box center [571, 162] width 10 height 10
click at [453, 64] on select "Pending Approved Rejected Ignored Spam" at bounding box center [505, 69] width 142 height 16
click at [434, 61] on select "Pending Approved Rejected Ignored Spam" at bounding box center [505, 69] width 142 height 16
click at [567, 23] on button "Save" at bounding box center [569, 19] width 27 height 14
click at [104, 23] on icon "button" at bounding box center [109, 19] width 10 height 10
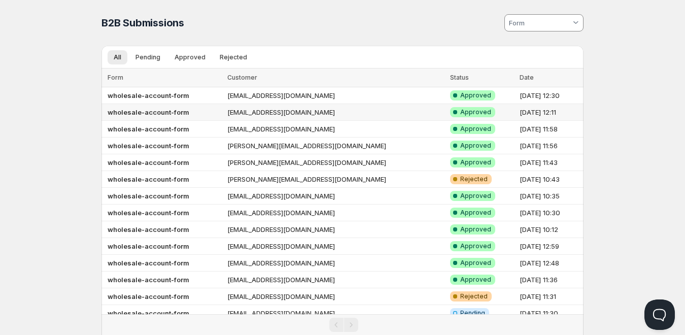
click at [313, 115] on td "[EMAIL_ADDRESS][DOMAIN_NAME]" at bounding box center [335, 112] width 223 height 17
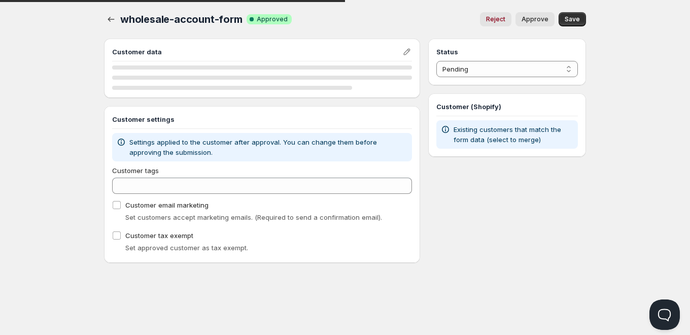
select select "1"
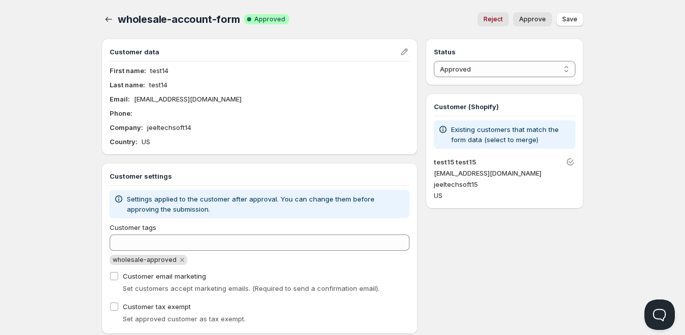
click at [580, 156] on div "Customer (Shopify) Existing customers that match the form data (select to merge…" at bounding box center [505, 150] width 158 height 115
click at [575, 160] on icon "Unlink" at bounding box center [571, 162] width 10 height 10
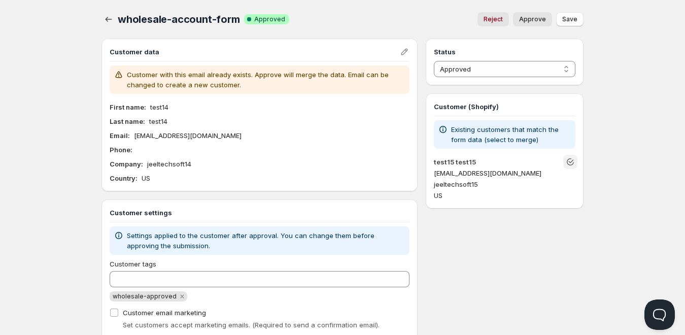
click at [590, 18] on div "wholesale-account-form. This page is ready wholesale-account-form Success Compl…" at bounding box center [342, 185] width 507 height 371
click at [567, 23] on span "Save" at bounding box center [569, 19] width 15 height 8
click at [107, 22] on icon "button" at bounding box center [109, 19] width 10 height 10
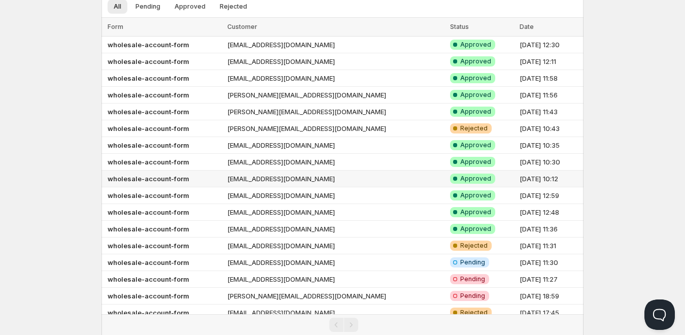
scroll to position [100, 0]
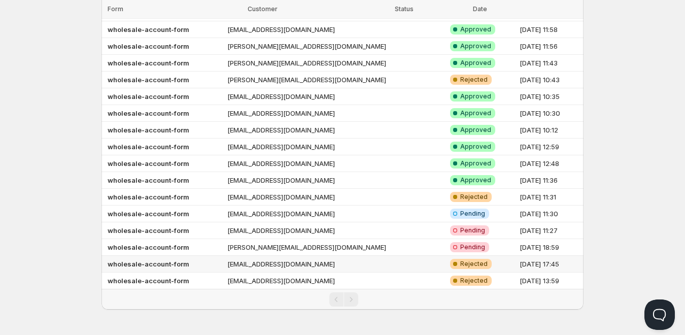
click at [324, 265] on td "[EMAIL_ADDRESS][DOMAIN_NAME]" at bounding box center [335, 264] width 223 height 17
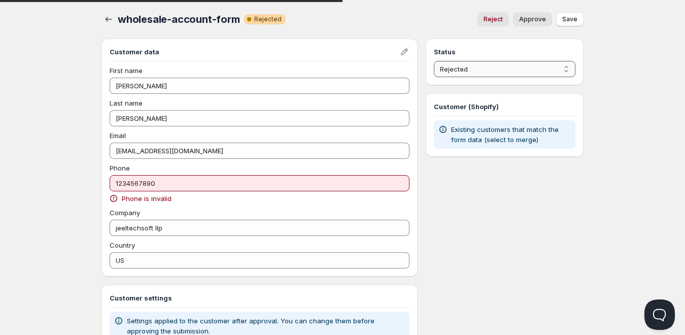
click at [470, 68] on select "Pending Approved Rejected Ignored Spam" at bounding box center [505, 69] width 142 height 16
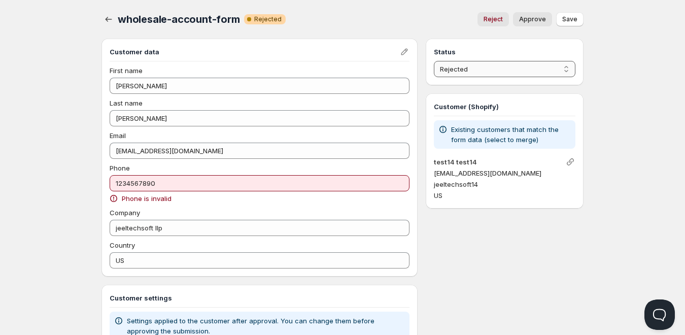
click at [434, 61] on select "Pending Approved Rejected Ignored Spam" at bounding box center [505, 69] width 142 height 16
click at [578, 20] on button "Save" at bounding box center [569, 19] width 27 height 14
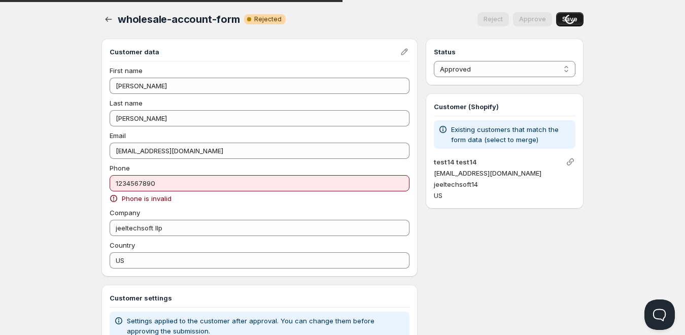
select select "0"
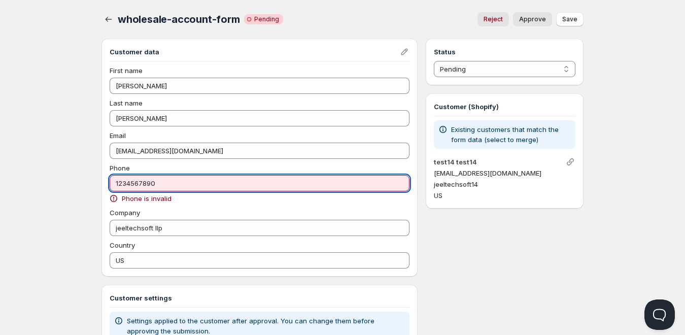
click at [290, 179] on input "1234567890" at bounding box center [260, 183] width 300 height 16
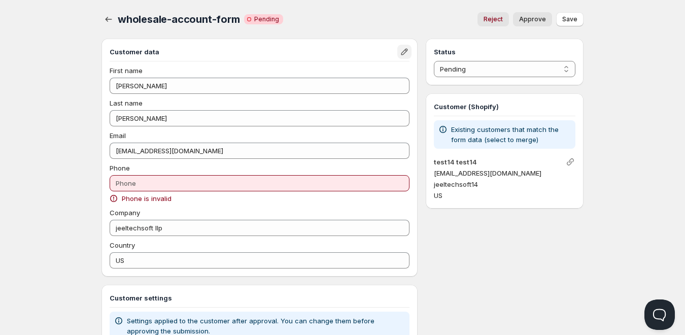
click at [400, 51] on icon "Edit" at bounding box center [405, 52] width 10 height 10
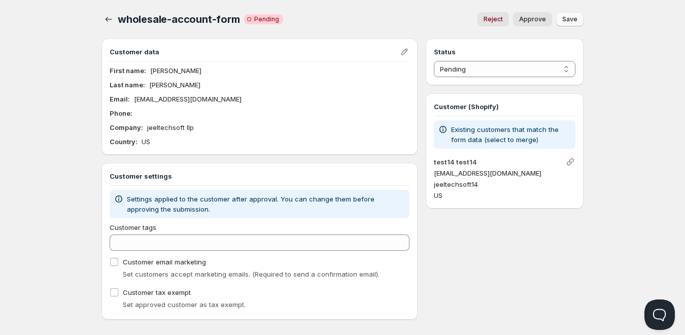
click at [571, 16] on span "Save" at bounding box center [569, 19] width 15 height 8
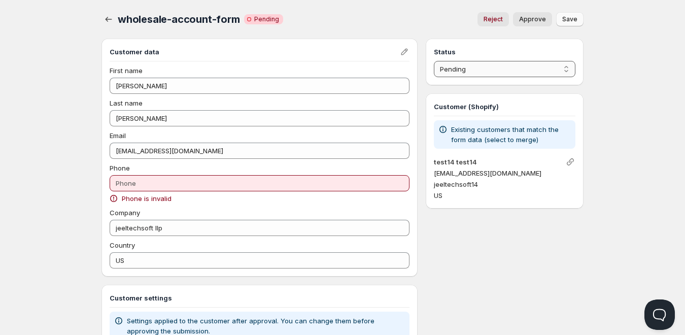
click at [487, 63] on select "Pending Approved Rejected Ignored Spam" at bounding box center [505, 69] width 142 height 16
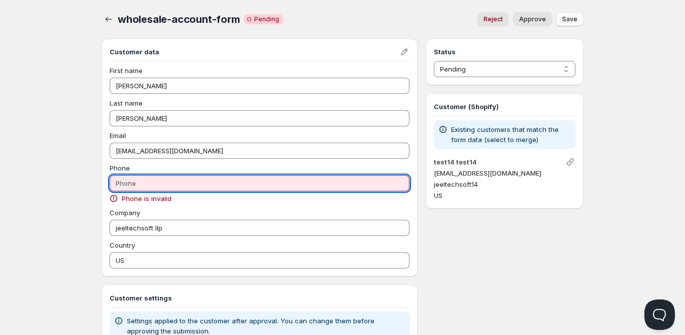
click at [213, 181] on input "Phone" at bounding box center [260, 183] width 300 height 16
click at [398, 52] on button "Edit" at bounding box center [405, 52] width 14 height 14
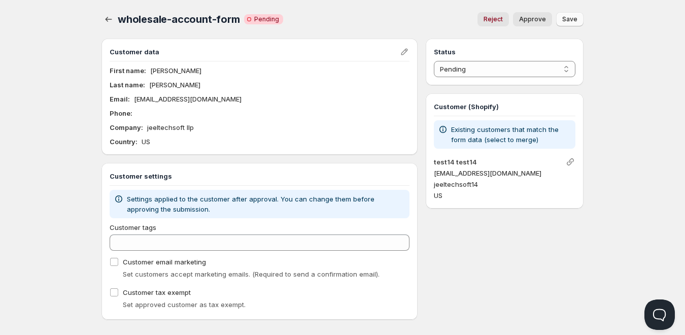
click at [154, 112] on div "Phone :" at bounding box center [260, 113] width 300 height 10
click at [540, 20] on span "Approve" at bounding box center [532, 19] width 27 height 8
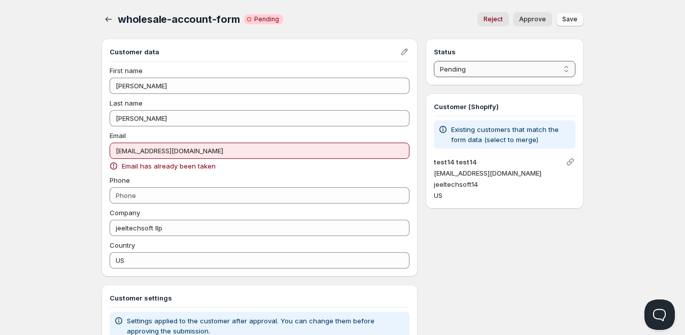
click at [477, 68] on select "Pending Approved Rejected Ignored Spam" at bounding box center [505, 69] width 142 height 16
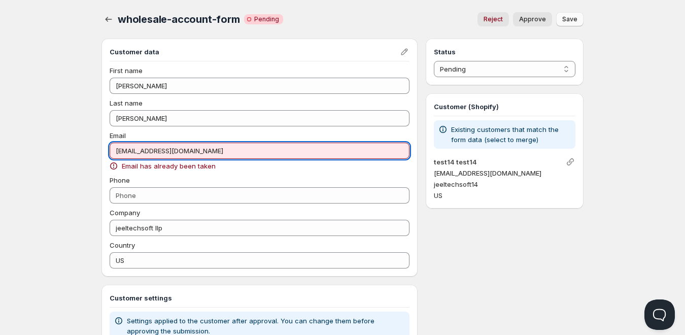
click at [294, 154] on input "[EMAIL_ADDRESS][DOMAIN_NAME]" at bounding box center [260, 151] width 300 height 16
click at [414, 53] on div "Customer data First name snehal Last name patel Email jeeltechsoftqa@gmail.com …" at bounding box center [260, 158] width 316 height 238
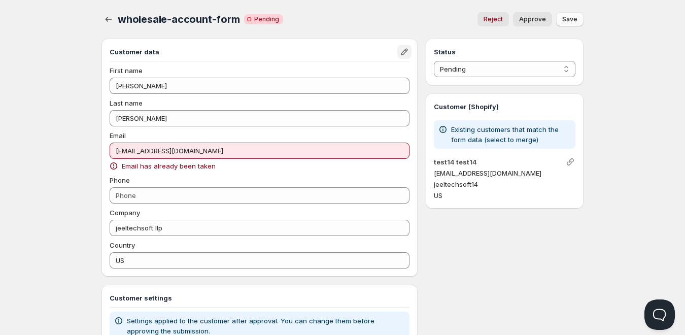
click at [402, 53] on icon "Edit" at bounding box center [404, 52] width 7 height 7
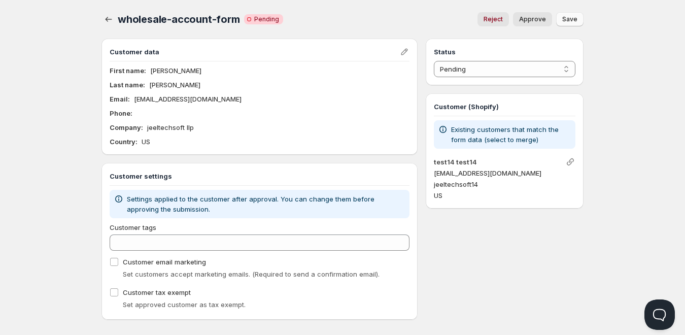
click at [535, 19] on span "Approve" at bounding box center [532, 19] width 27 height 8
select select "0"
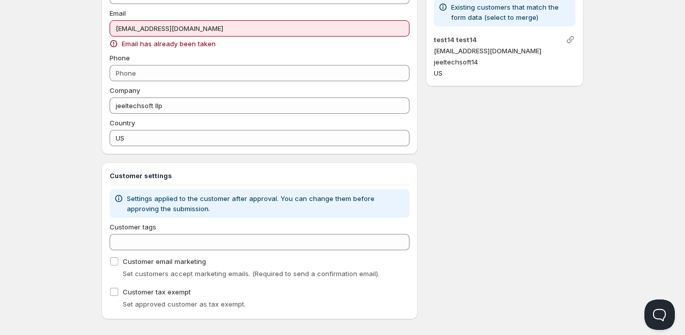
scroll to position [132, 0]
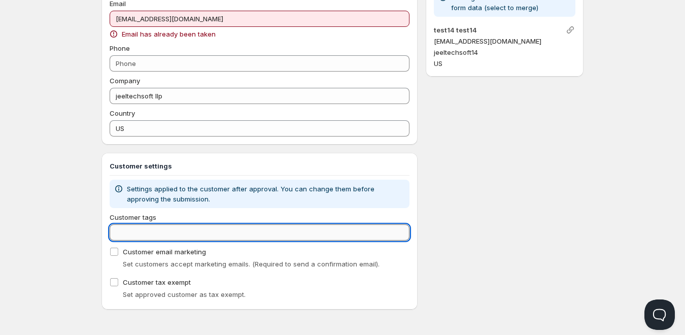
click at [167, 238] on input "Customer tags" at bounding box center [260, 232] width 300 height 16
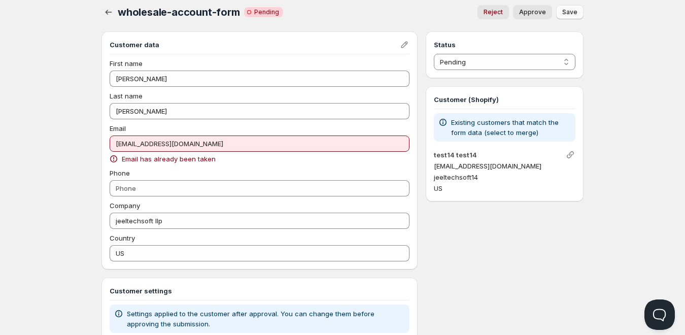
scroll to position [0, 0]
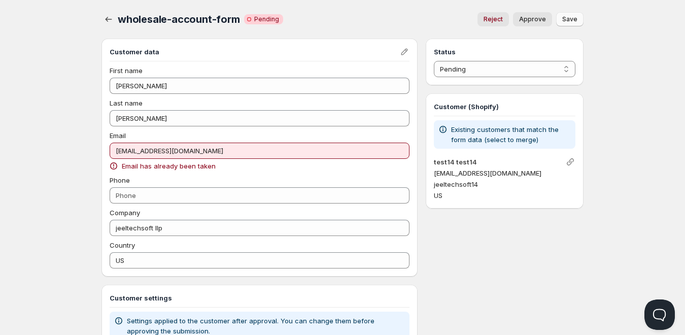
type input "wholesale-approvef"
click at [525, 24] on button "Approve" at bounding box center [532, 19] width 39 height 14
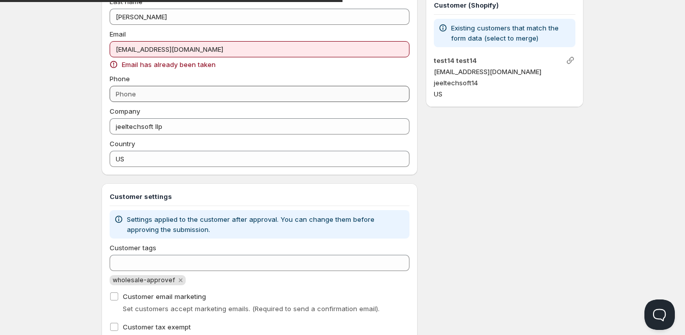
select select "0"
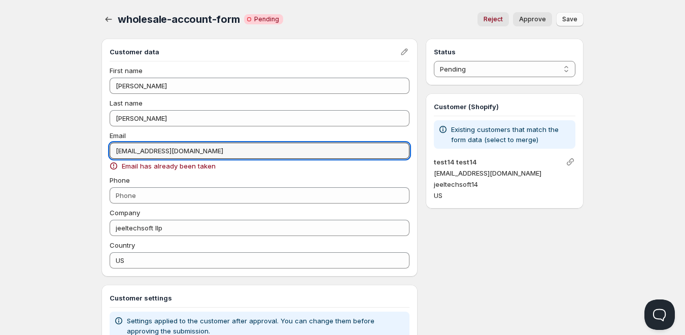
drag, startPoint x: 232, startPoint y: 149, endPoint x: 76, endPoint y: 149, distance: 156.4
click at [76, 149] on div "Home Pricing Price lists Checkout Forms Submissions Settings Features Plans who…" at bounding box center [342, 240] width 685 height 481
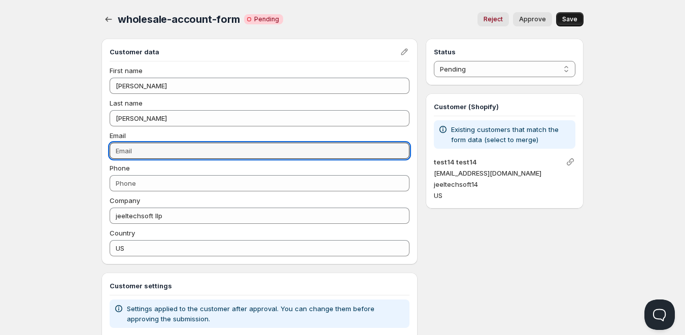
click at [524, 253] on div "Status Pending Approved Rejected Ignored Spam Pending Customer (Shopify) Existi…" at bounding box center [505, 241] width 158 height 405
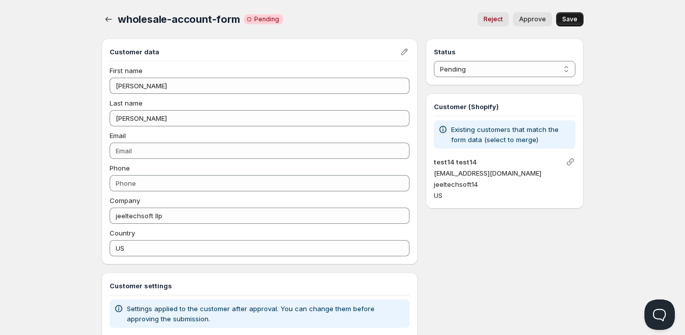
click at [524, 23] on span "Approve" at bounding box center [532, 19] width 27 height 8
select select "1"
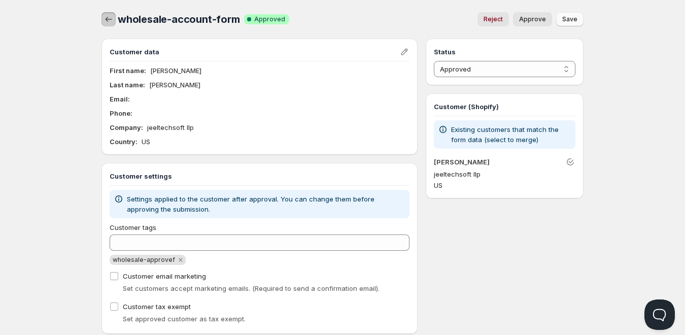
click at [102, 21] on button "button" at bounding box center [109, 19] width 14 height 14
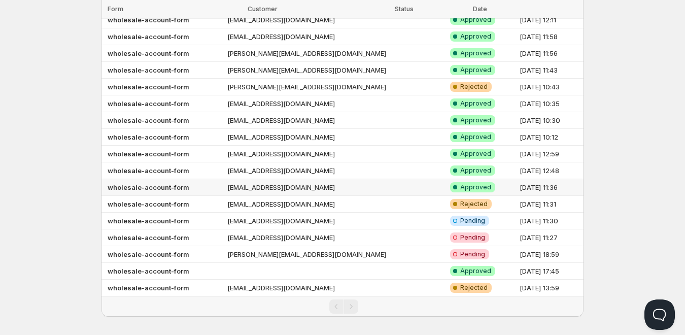
scroll to position [100, 0]
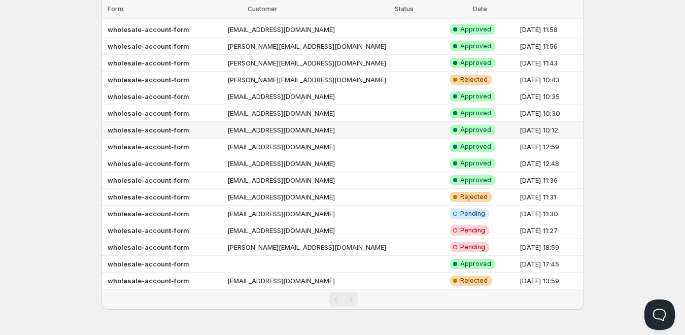
click at [326, 133] on td "[EMAIL_ADDRESS][DOMAIN_NAME]" at bounding box center [335, 130] width 223 height 17
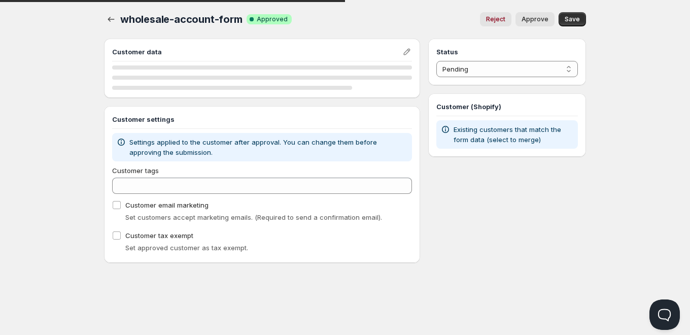
select select "1"
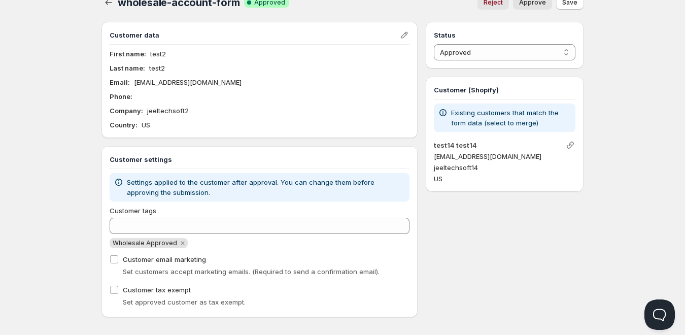
scroll to position [24, 0]
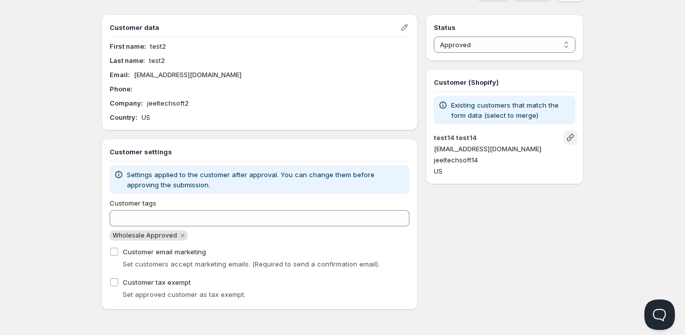
click at [569, 138] on icon "Link" at bounding box center [571, 138] width 10 height 10
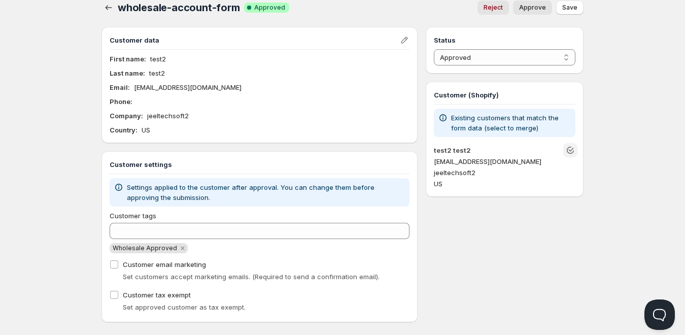
scroll to position [0, 0]
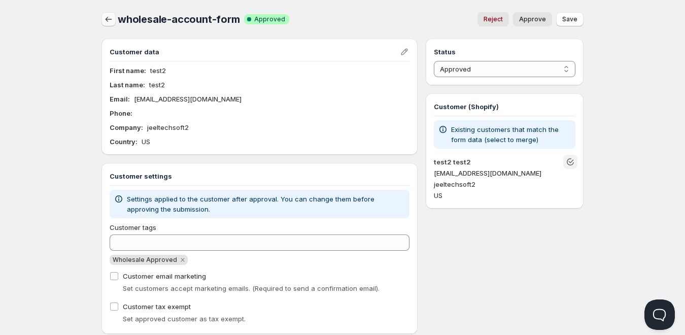
click at [110, 16] on icon "button" at bounding box center [109, 19] width 10 height 10
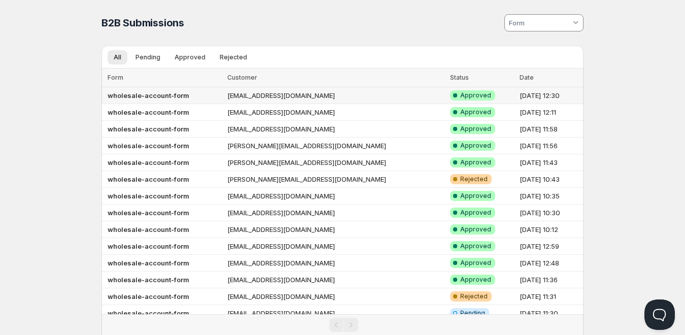
click at [335, 93] on td "[EMAIL_ADDRESS][DOMAIN_NAME]" at bounding box center [335, 95] width 223 height 17
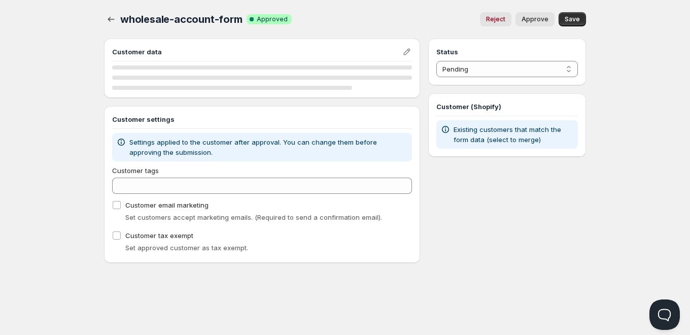
select select "1"
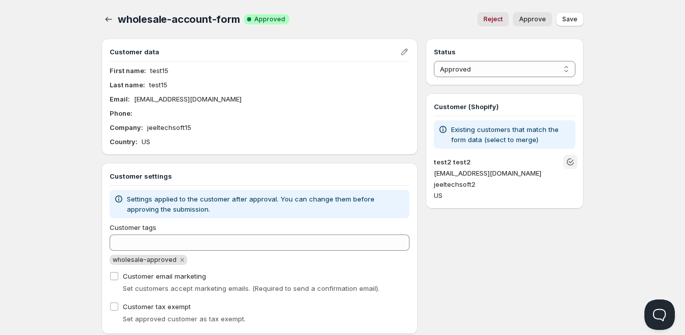
click at [571, 159] on icon "Unlink" at bounding box center [570, 161] width 7 height 7
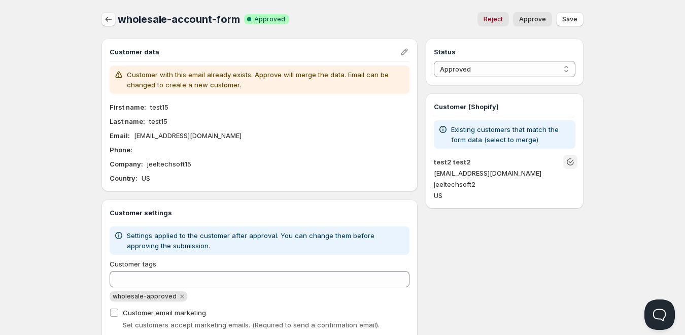
click at [115, 19] on button "button" at bounding box center [109, 19] width 14 height 14
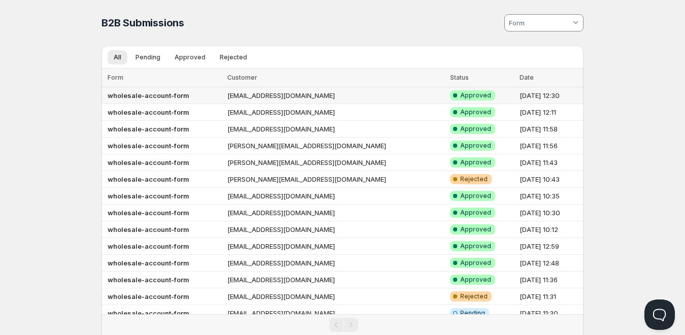
click at [270, 97] on td "[EMAIL_ADDRESS][DOMAIN_NAME]" at bounding box center [335, 95] width 223 height 17
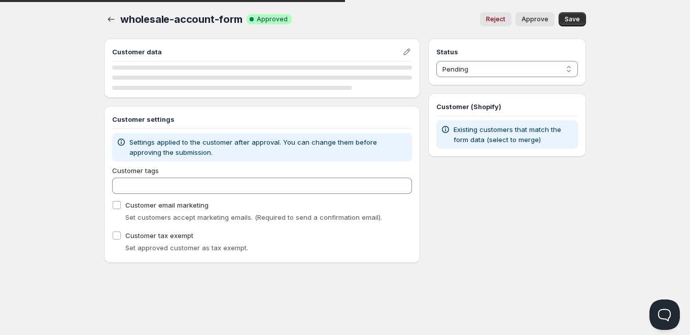
select select "1"
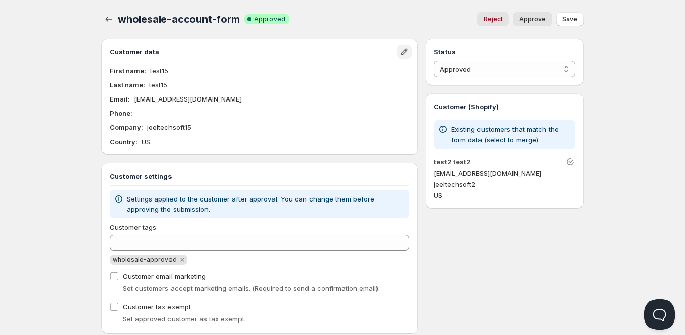
click at [408, 50] on icon "Edit" at bounding box center [404, 52] width 7 height 7
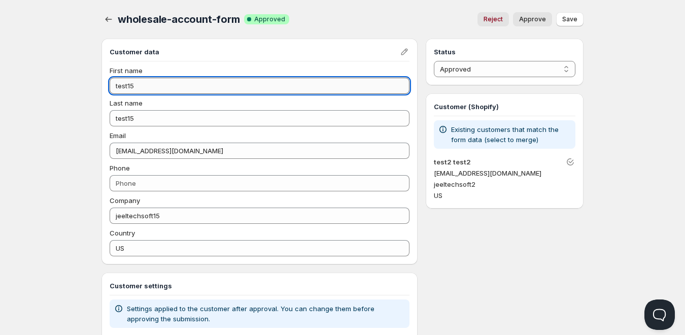
click at [192, 87] on input "test15" at bounding box center [260, 86] width 300 height 16
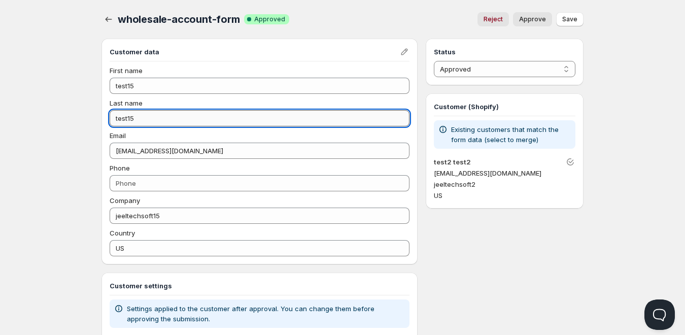
click at [170, 120] on input "test15" at bounding box center [260, 118] width 300 height 16
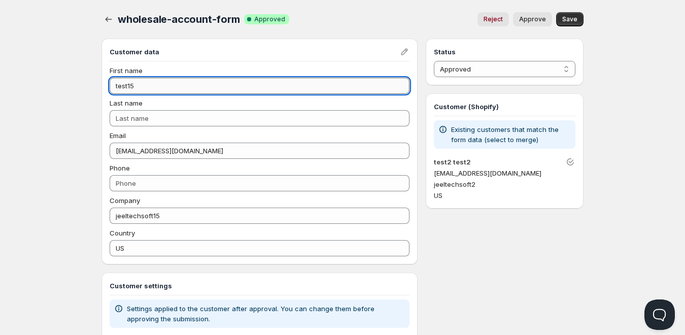
click at [168, 87] on input "test15" at bounding box center [260, 86] width 300 height 16
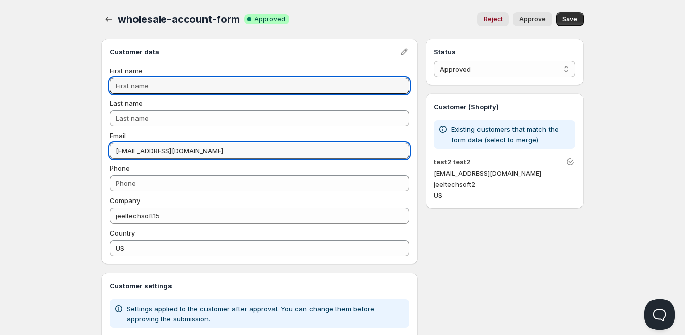
click at [167, 149] on input "[EMAIL_ADDRESS][DOMAIN_NAME]" at bounding box center [260, 151] width 300 height 16
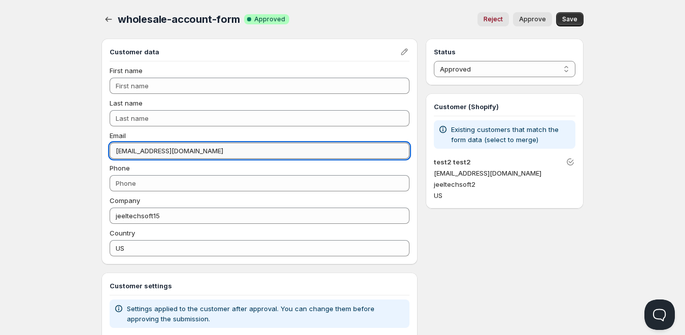
click at [167, 149] on input "[EMAIL_ADDRESS][DOMAIN_NAME]" at bounding box center [260, 151] width 300 height 16
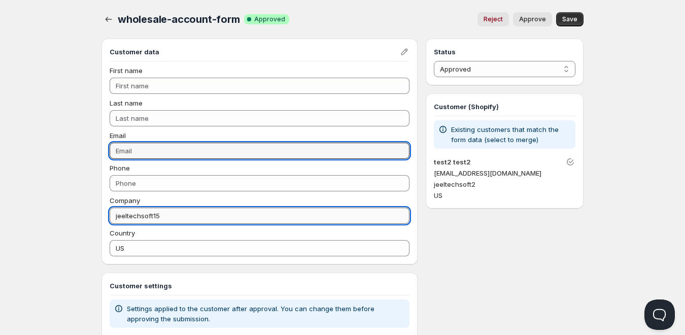
click at [155, 211] on input "jeeltechsoft15" at bounding box center [260, 216] width 300 height 16
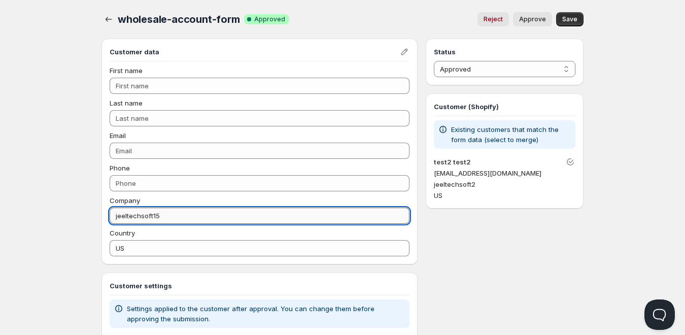
click at [155, 211] on input "jeeltechsoft15" at bounding box center [260, 216] width 300 height 16
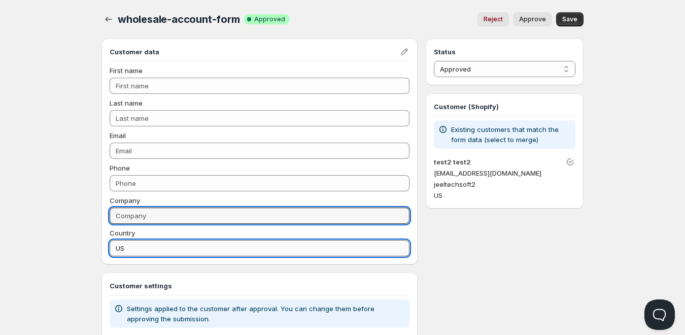
click at [151, 247] on input "US" at bounding box center [260, 248] width 300 height 16
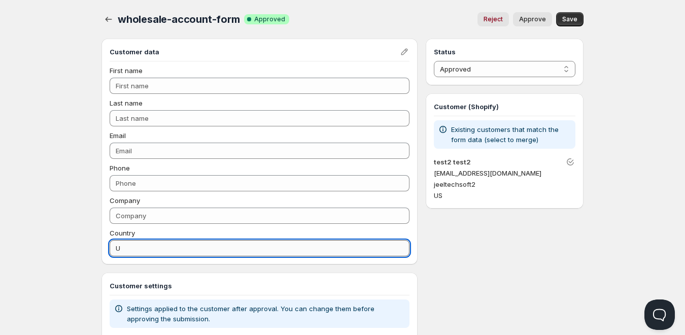
type input "U"
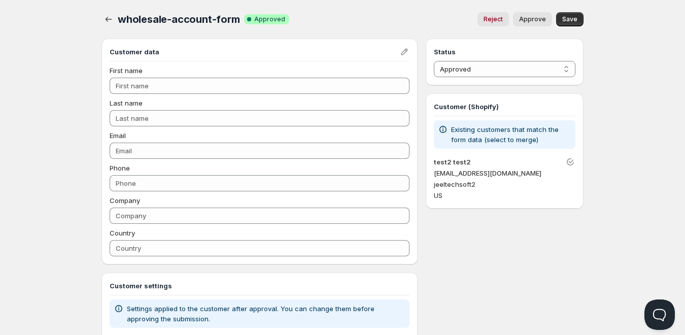
click at [526, 18] on span "Approve" at bounding box center [532, 19] width 27 height 8
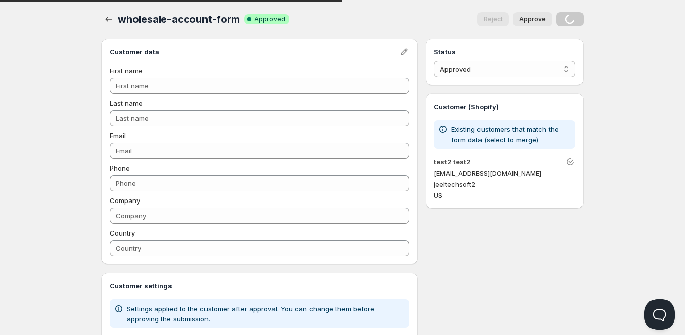
select select "0"
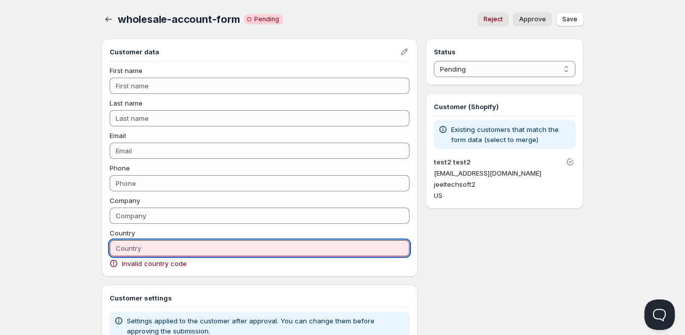
click at [239, 245] on input "Country" at bounding box center [260, 248] width 300 height 16
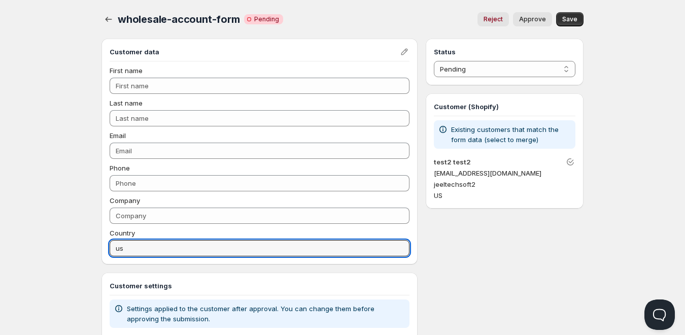
type input "us"
click at [255, 236] on div "Country" at bounding box center [260, 233] width 300 height 10
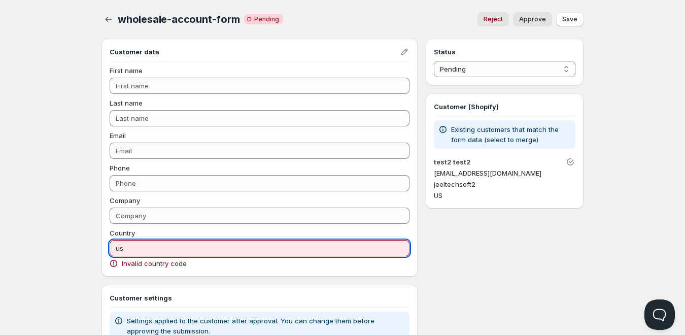
click at [235, 255] on input "us" at bounding box center [260, 248] width 300 height 16
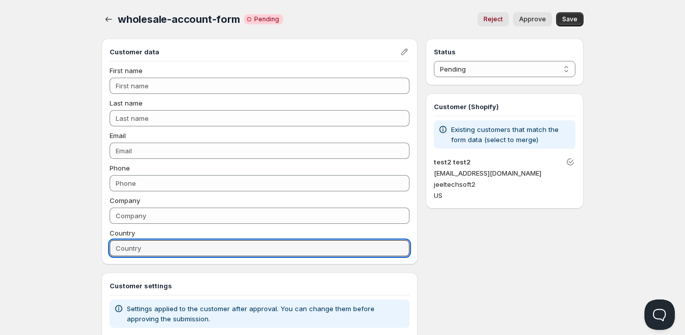
click at [253, 271] on div "Customer data First name Last name Email Phone Company Country Customer setting…" at bounding box center [260, 241] width 316 height 405
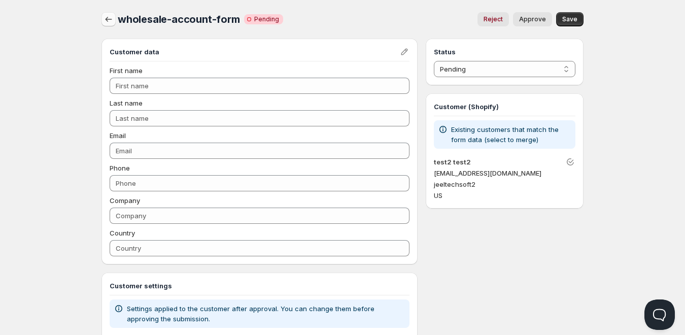
click at [110, 21] on icon "button" at bounding box center [109, 19] width 10 height 10
type input "us"
click at [106, 19] on icon "button" at bounding box center [109, 19] width 10 height 10
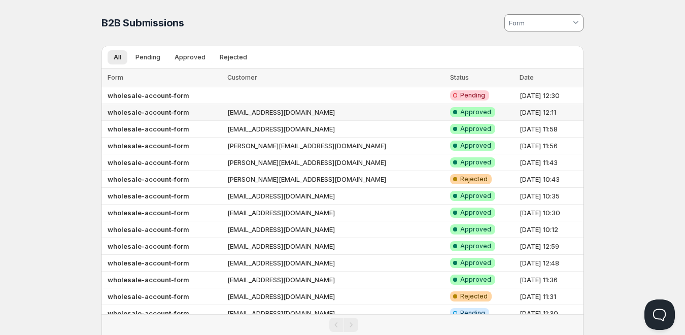
click at [301, 116] on td "[EMAIL_ADDRESS][DOMAIN_NAME]" at bounding box center [335, 112] width 223 height 17
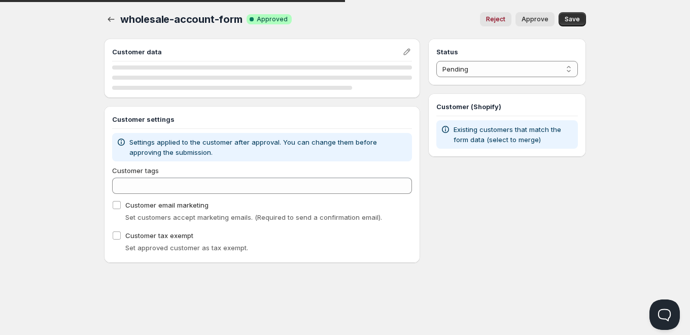
select select "1"
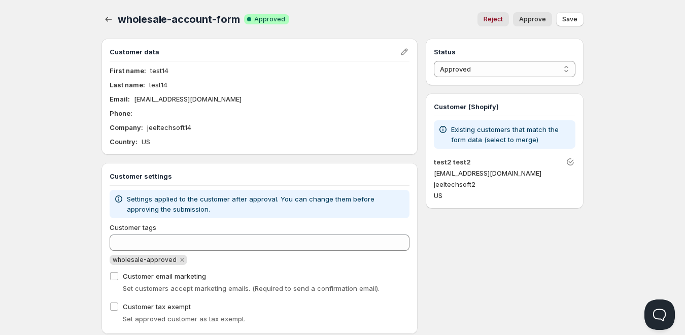
click at [167, 260] on span "wholesale-approved" at bounding box center [145, 260] width 64 height 8
click at [152, 268] on div "Customer tags wholesale-approved Customer email marketing Set customers accept …" at bounding box center [260, 274] width 300 height 104
click at [151, 261] on span "wholesale-approved" at bounding box center [145, 260] width 64 height 8
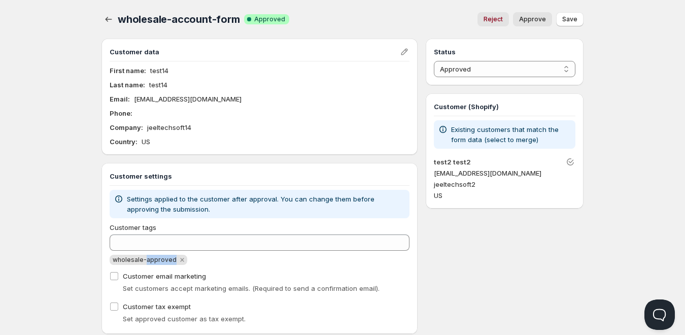
click at [151, 261] on span "wholesale-approved" at bounding box center [145, 260] width 64 height 8
copy span "wholesale-approved"
drag, startPoint x: 588, startPoint y: 159, endPoint x: 564, endPoint y: 162, distance: 24.1
click at [587, 159] on div "wholesale-account-form. This page is ready wholesale-account-form Success Compl…" at bounding box center [342, 167] width 507 height 334
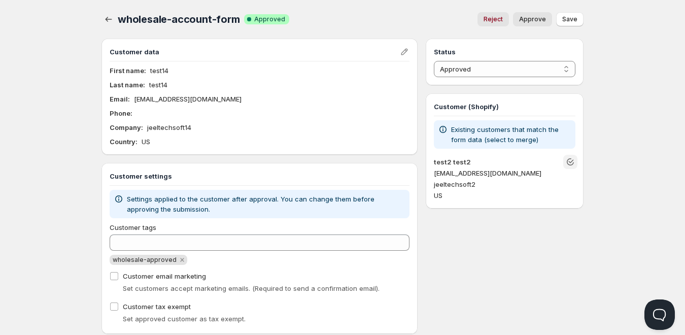
click at [564, 163] on button "Unlink" at bounding box center [571, 162] width 14 height 14
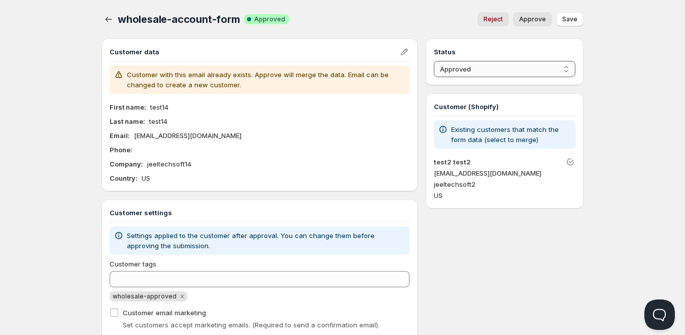
click at [477, 73] on select "Pending Approved Rejected Ignored Spam" at bounding box center [505, 69] width 142 height 16
click at [434, 61] on select "Pending Approved Rejected Ignored Spam" at bounding box center [505, 69] width 142 height 16
click at [533, 18] on span "Approve" at bounding box center [532, 19] width 27 height 8
click at [110, 19] on icon "button" at bounding box center [109, 19] width 10 height 10
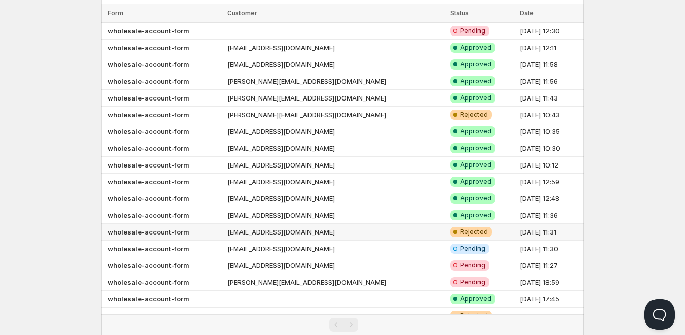
scroll to position [49, 0]
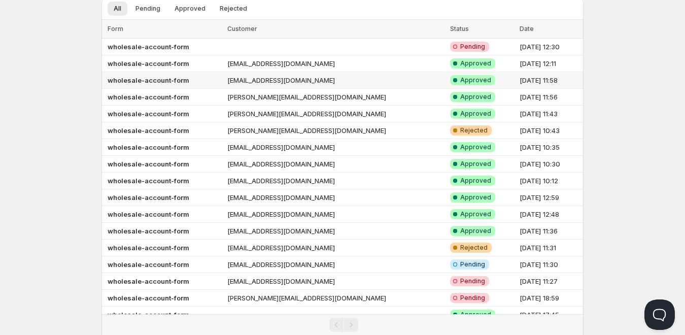
click at [312, 81] on td "[EMAIL_ADDRESS][DOMAIN_NAME]" at bounding box center [335, 80] width 223 height 17
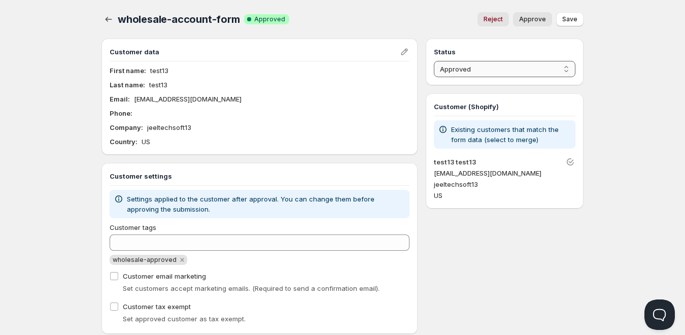
drag, startPoint x: 489, startPoint y: 66, endPoint x: 489, endPoint y: 72, distance: 6.1
click at [489, 66] on select "Pending Approved Rejected Ignored Spam" at bounding box center [505, 69] width 142 height 16
click at [434, 61] on select "Pending Approved Rejected Ignored Spam" at bounding box center [505, 69] width 142 height 16
click at [471, 65] on select "Pending Approved Rejected Ignored Spam" at bounding box center [505, 69] width 142 height 16
click at [434, 61] on select "Pending Approved Rejected Ignored Spam" at bounding box center [505, 69] width 142 height 16
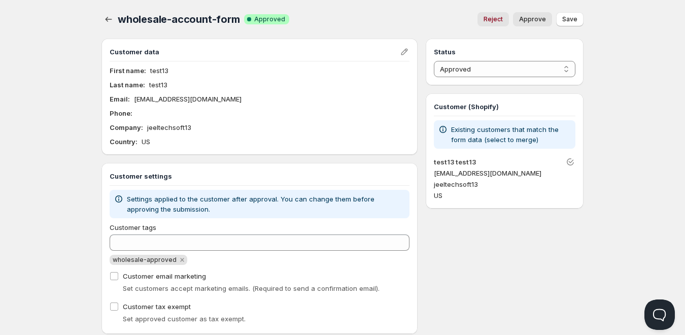
click at [467, 82] on div "Status Pending Approved Rejected Ignored Spam Approved" at bounding box center [505, 62] width 158 height 47
drag, startPoint x: 467, startPoint y: 63, endPoint x: 463, endPoint y: 76, distance: 13.7
click at [467, 63] on select "Pending Approved Rejected Ignored Spam" at bounding box center [505, 69] width 142 height 16
click at [434, 61] on select "Pending Approved Rejected Ignored Spam" at bounding box center [505, 69] width 142 height 16
click at [537, 16] on span "Approve" at bounding box center [532, 19] width 27 height 8
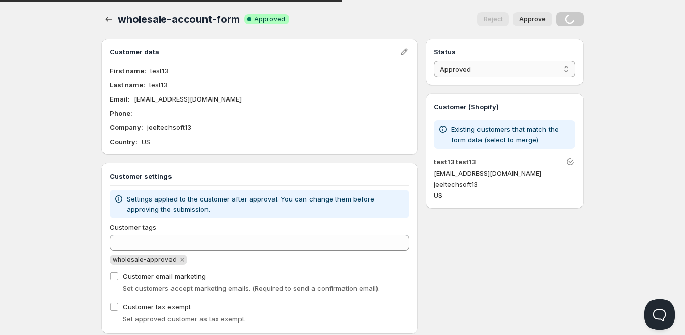
click at [475, 70] on select "Pending Approved Rejected Ignored Spam" at bounding box center [505, 69] width 142 height 16
click at [469, 77] on select "Pending Approved Rejected Ignored Spam" at bounding box center [505, 69] width 142 height 16
click at [466, 69] on select "Pending Approved Rejected Ignored Spam" at bounding box center [505, 69] width 142 height 16
select select "0"
click at [434, 61] on select "Pending Approved Rejected Ignored Spam" at bounding box center [505, 69] width 142 height 16
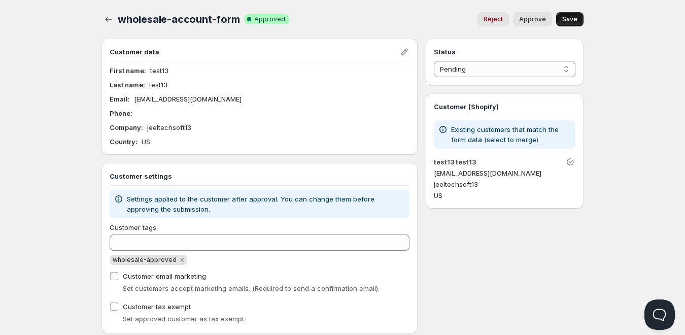
click at [561, 17] on button "Save" at bounding box center [569, 19] width 27 height 14
copy p "[EMAIL_ADDRESS][DOMAIN_NAME]"
drag, startPoint x: 205, startPoint y: 100, endPoint x: 133, endPoint y: 105, distance: 71.7
click at [133, 105] on div "First name : test13 Last name : test13 Email : jeelinfotechind@gmail.com Phone …" at bounding box center [260, 105] width 300 height 81
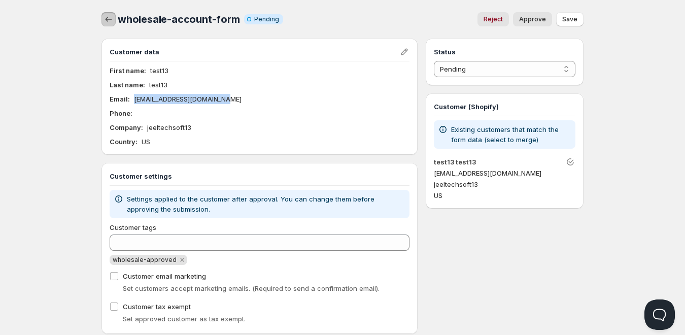
click at [104, 20] on icon "button" at bounding box center [109, 19] width 10 height 10
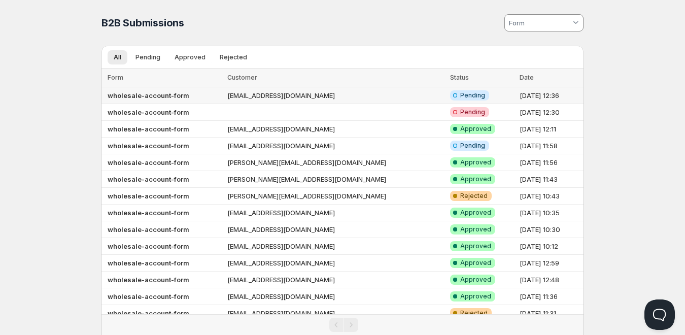
click at [299, 89] on td "[EMAIL_ADDRESS][DOMAIN_NAME]" at bounding box center [335, 95] width 223 height 17
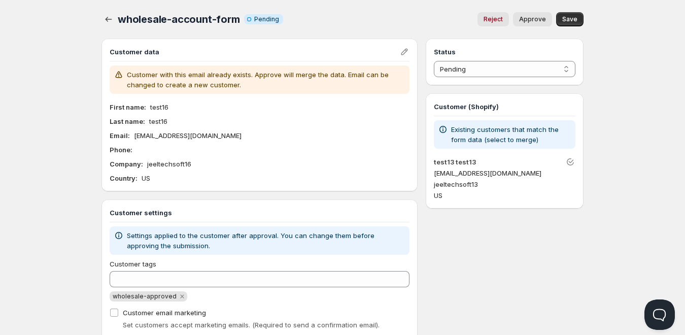
click at [537, 19] on span "Approve" at bounding box center [532, 19] width 27 height 8
click at [509, 75] on select "Pending Approved Rejected Ignored Spam" at bounding box center [505, 69] width 142 height 16
click at [434, 61] on select "Pending Approved Rejected Ignored Spam" at bounding box center [505, 69] width 142 height 16
click at [565, 22] on span "Save" at bounding box center [569, 19] width 15 height 8
click at [492, 64] on select "Pending Approved Rejected Ignored Spam" at bounding box center [505, 69] width 142 height 16
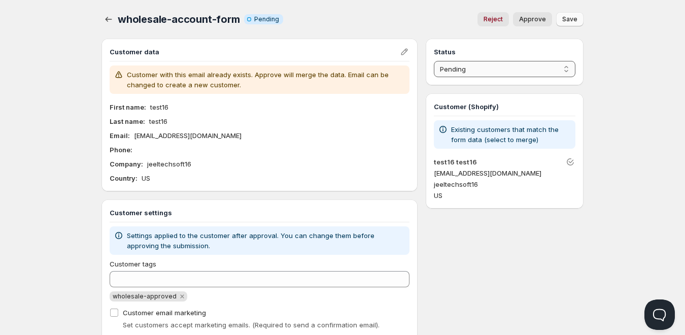
select select "1"
click at [434, 61] on select "Pending Approved Rejected Ignored Spam" at bounding box center [505, 69] width 142 height 16
click at [576, 21] on span "Save" at bounding box center [569, 19] width 15 height 8
click at [112, 22] on icon "button" at bounding box center [109, 19] width 10 height 10
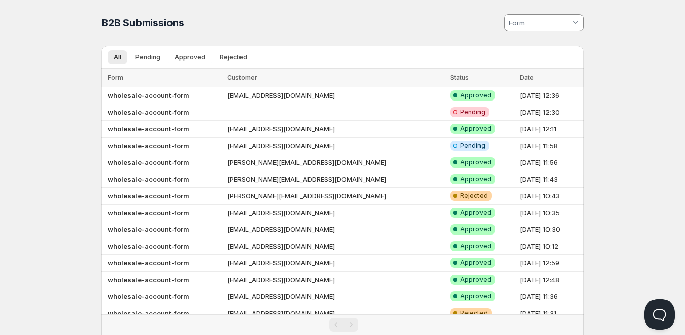
click at [51, 151] on div "Home Pricing Price lists Checkout Forms Submissions Settings Features Plans B2B…" at bounding box center [342, 225] width 685 height 451
click at [558, 94] on td "[DATE] 12:36" at bounding box center [550, 95] width 67 height 17
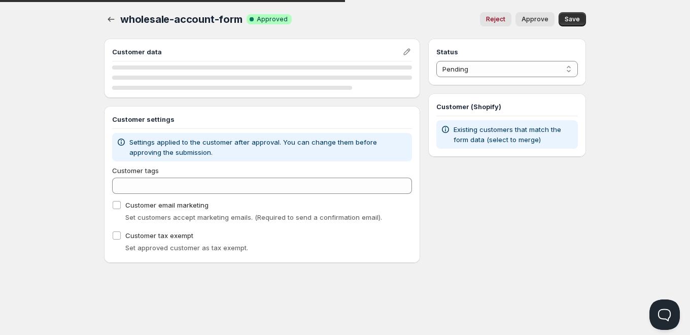
select select "1"
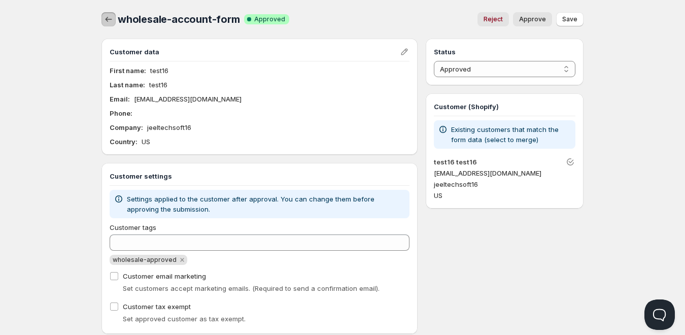
click at [102, 18] on button "button" at bounding box center [109, 19] width 14 height 14
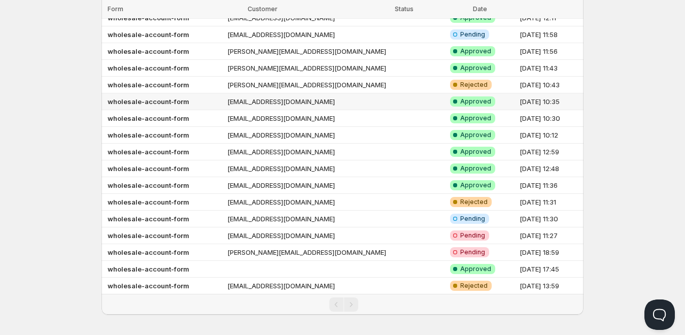
scroll to position [116, 0]
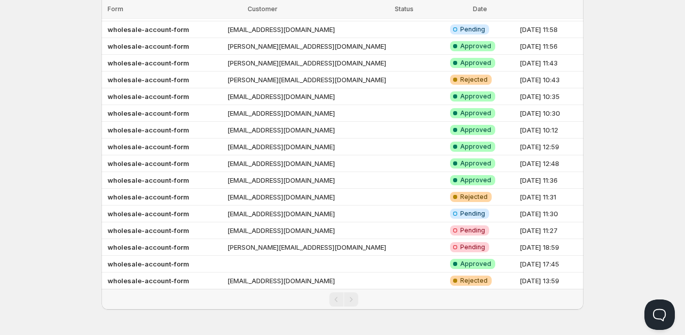
click at [337, 300] on div "Pagination" at bounding box center [336, 299] width 14 height 14
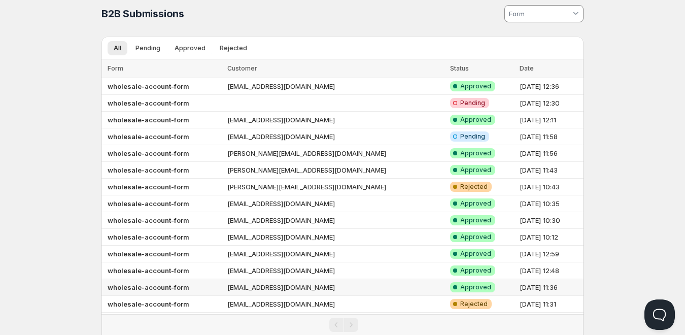
scroll to position [0, 0]
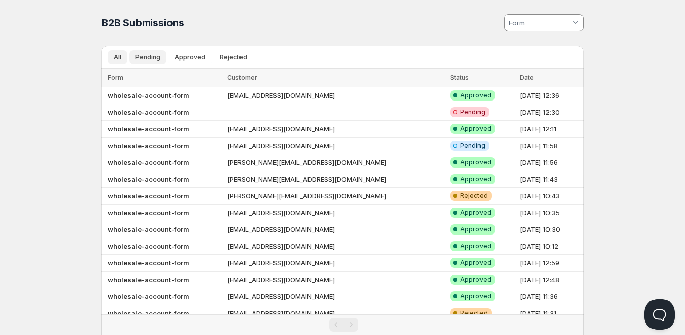
click at [150, 55] on span "Pending" at bounding box center [148, 57] width 25 height 8
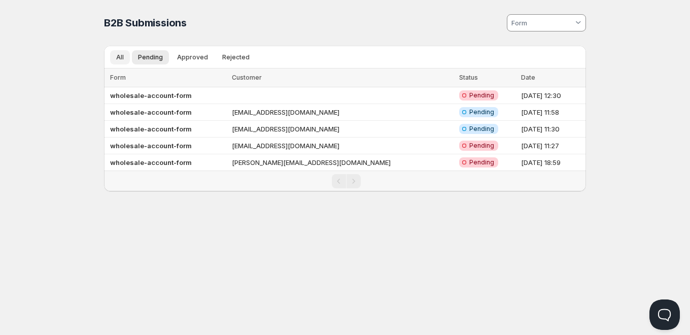
click at [112, 58] on button "All" at bounding box center [120, 57] width 20 height 14
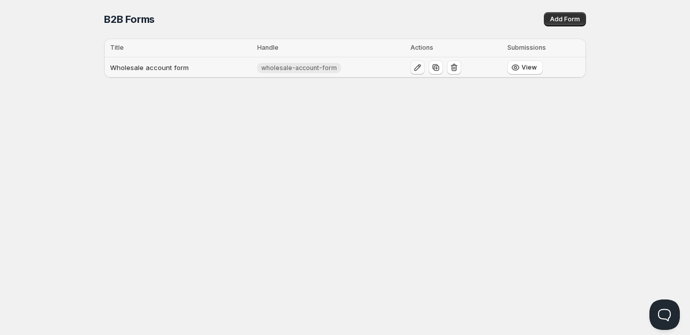
click at [417, 69] on icon "button" at bounding box center [418, 67] width 10 height 10
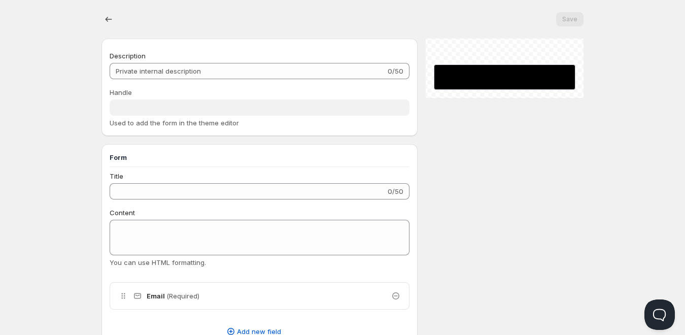
type input "Wholesale account form"
type input "wholesale-account-form"
type input "Register as a Company Account"
type input "Create an Account"
radio input "true"
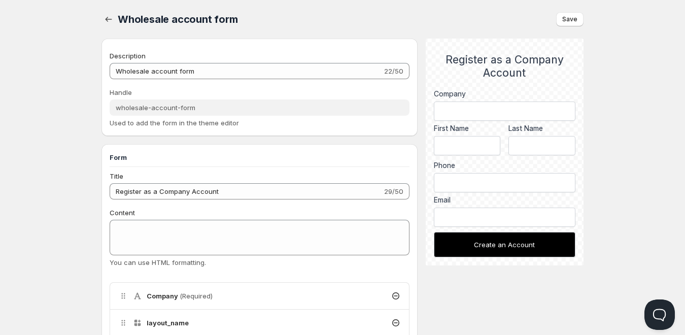
click at [116, 16] on div at bounding box center [110, 19] width 16 height 14
click at [105, 17] on icon "button" at bounding box center [109, 19] width 10 height 10
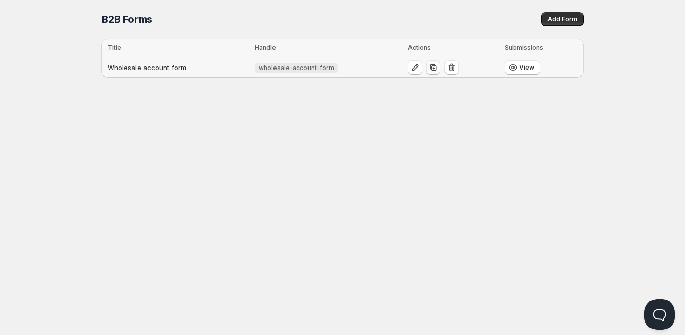
click at [433, 67] on icon "button" at bounding box center [433, 67] width 10 height 10
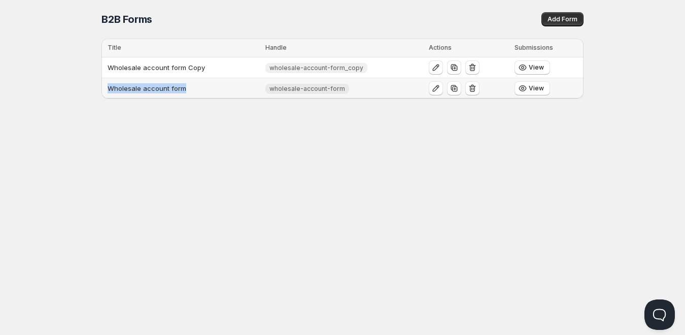
drag, startPoint x: 200, startPoint y: 83, endPoint x: 106, endPoint y: 89, distance: 94.1
click at [106, 89] on td "Wholesale account form" at bounding box center [182, 88] width 161 height 21
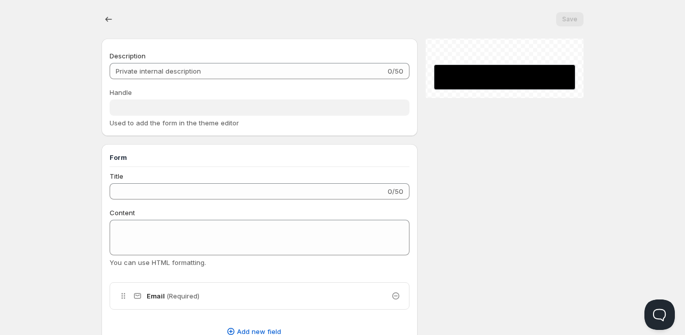
type input "Wholesale account form"
type input "wholesale-account-form"
type input "Register as a Company Account"
type input "Create an Account"
radio input "true"
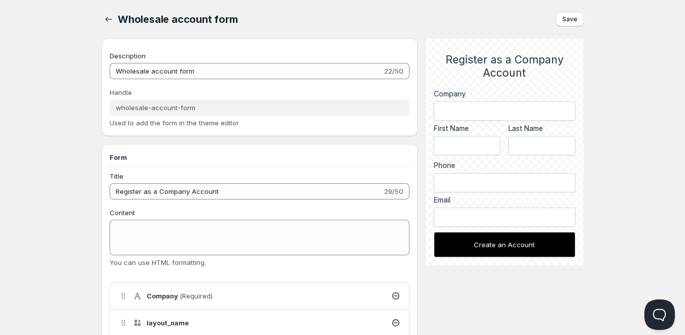
click at [153, 82] on div "Description Wholesale account form 22/50 Handle wholesale-account-form Used to …" at bounding box center [260, 89] width 300 height 77
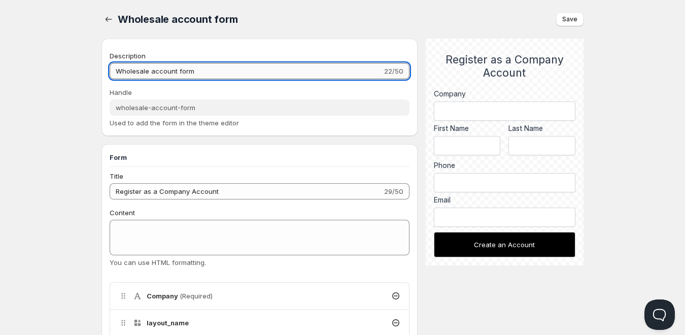
click at [155, 73] on input "Wholesale account form" at bounding box center [246, 71] width 273 height 16
click at [110, 18] on icon "button" at bounding box center [109, 19] width 10 height 10
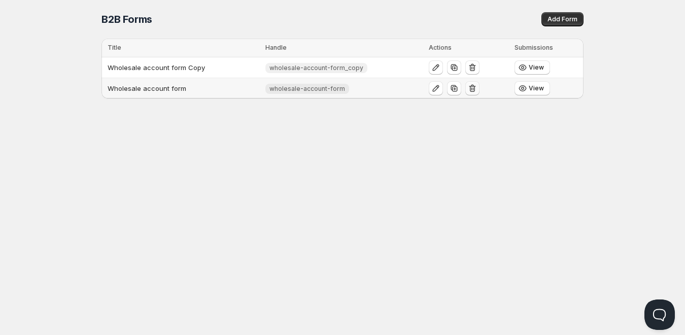
click at [469, 89] on icon "button" at bounding box center [472, 89] width 7 height 8
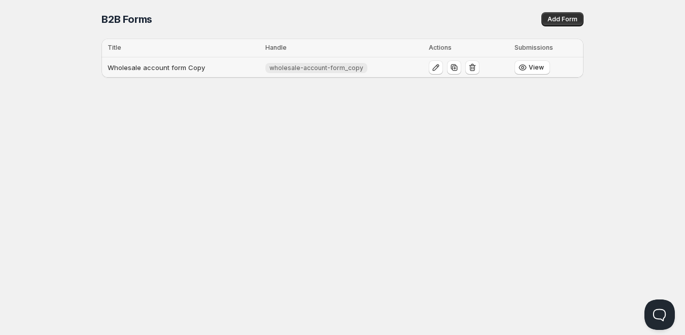
click at [195, 68] on td "Wholesale account form Copy" at bounding box center [182, 67] width 161 height 21
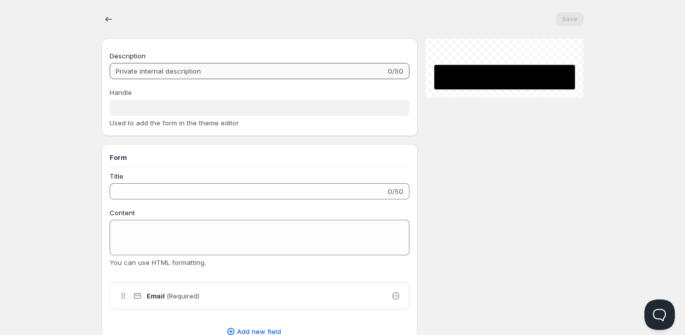
type input "Wholesale account form Copy"
type input "wholesale-account-form_copy"
type input "Register as a Company Account"
type input "Create an Account"
radio input "true"
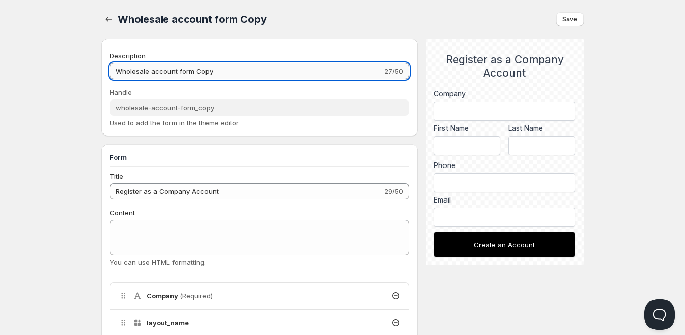
click at [204, 74] on input "Wholesale account form Copy" at bounding box center [246, 71] width 273 height 16
paste input "text"
type input "Wholesale account form"
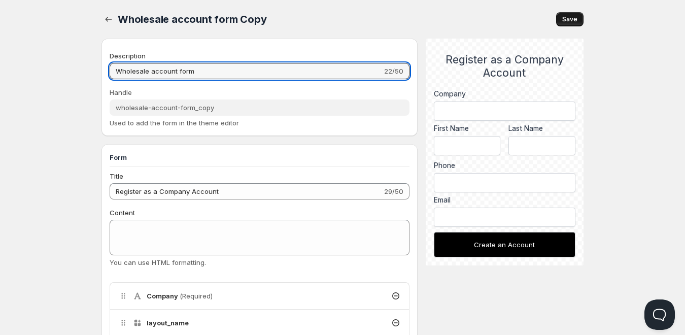
click at [573, 19] on span "Save" at bounding box center [569, 19] width 15 height 8
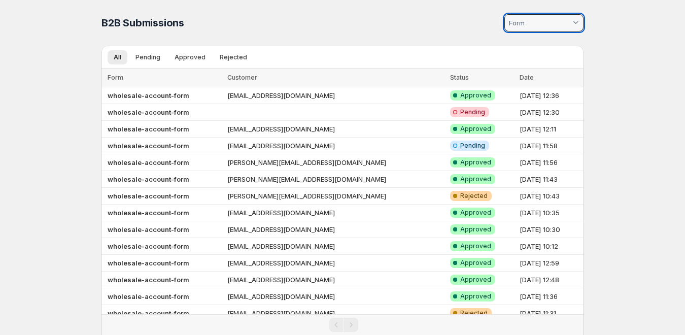
click at [525, 27] on input at bounding box center [539, 23] width 63 height 16
click at [0, 0] on slot "wholesale-account-form_copy" at bounding box center [0, 0] width 0 height 0
type vaadin-combo-box "2110"
type input "wholesale-account-form_copy"
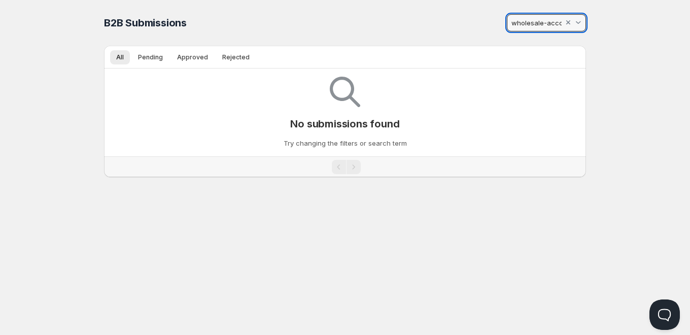
click at [544, 18] on input "wholesale-account-form_copy" at bounding box center [537, 23] width 54 height 16
click at [0, 0] on slot "wholesale-account-form_copy" at bounding box center [0, 0] width 0 height 0
click at [472, 30] on div "wholesale-account-form_copy" at bounding box center [469, 22] width 236 height 21
click at [569, 22] on div at bounding box center [569, 23] width 10 height 10
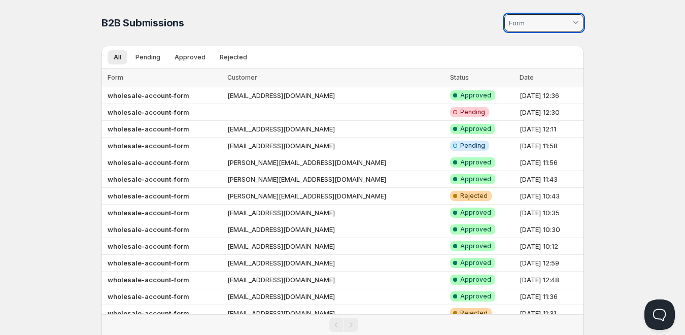
click at [533, 24] on input at bounding box center [539, 23] width 63 height 16
click at [0, 0] on slot "wholesale-account-form_copy" at bounding box center [0, 0] width 0 height 0
type vaadin-combo-box "2110"
type input "wholesale-account-form_copy"
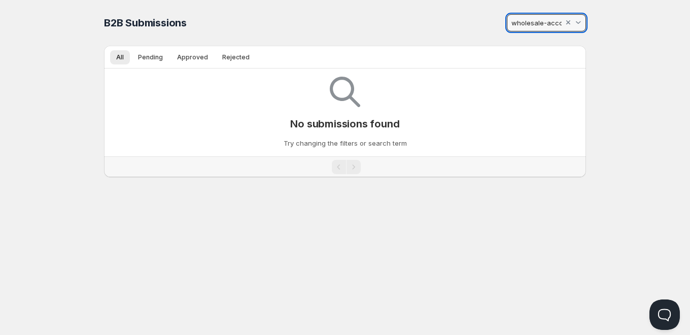
click at [393, 16] on div "wholesale-account-form_copy" at bounding box center [469, 22] width 236 height 21
click at [536, 18] on input "wholesale-account-form_copy" at bounding box center [537, 23] width 54 height 16
click at [0, 0] on slot "wholesale-account-form_copy" at bounding box center [0, 0] width 0 height 0
click at [568, 24] on div at bounding box center [569, 23] width 10 height 10
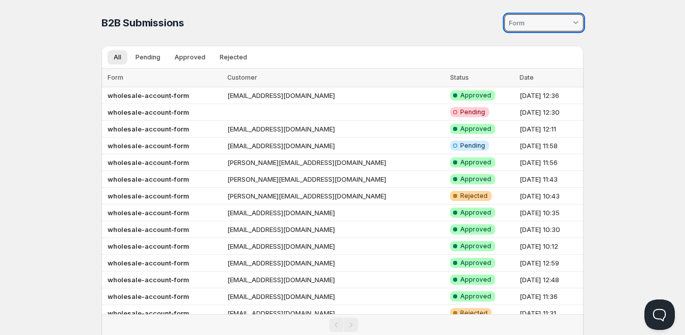
click at [520, 26] on input at bounding box center [539, 23] width 63 height 16
click at [0, 0] on slot "wholesale-account-form_copy" at bounding box center [0, 0] width 0 height 0
type vaadin-combo-box "2110"
type input "wholesale-account-form_copy"
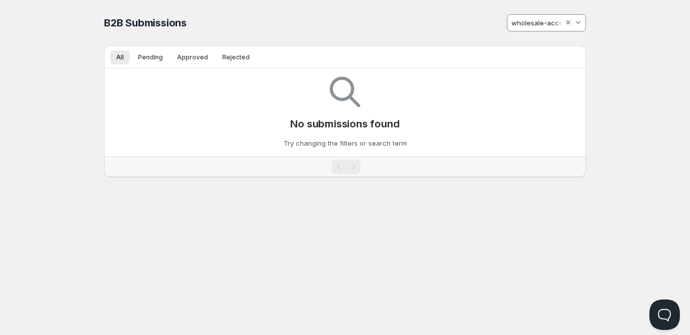
click at [371, 122] on p "No submissions found" at bounding box center [344, 124] width 109 height 12
click at [543, 19] on input "wholesale-account-form_copy" at bounding box center [537, 23] width 54 height 16
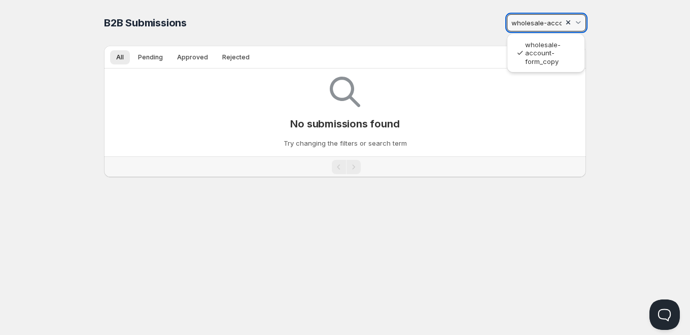
click at [568, 23] on div at bounding box center [569, 23] width 10 height 10
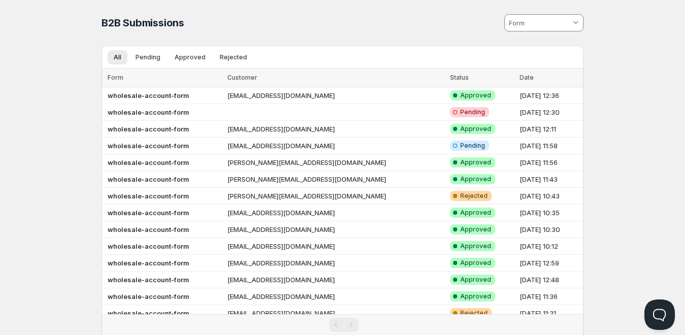
click at [526, 25] on input at bounding box center [539, 23] width 63 height 16
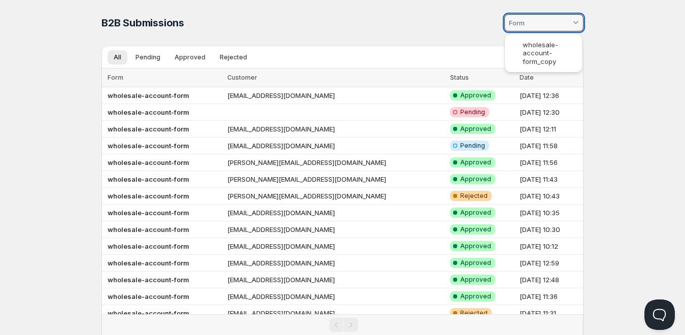
click at [0, 0] on slot "wholesale-account-form_copy" at bounding box center [0, 0] width 0 height 0
type vaadin-combo-box "2110"
type input "wholesale-account-form_copy"
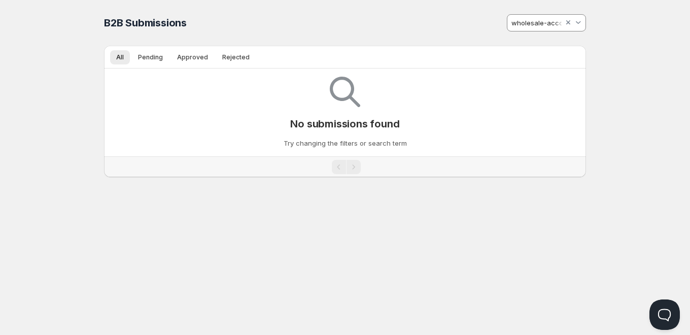
click at [454, 24] on div "wholesale-account-form_copy" at bounding box center [469, 22] width 236 height 21
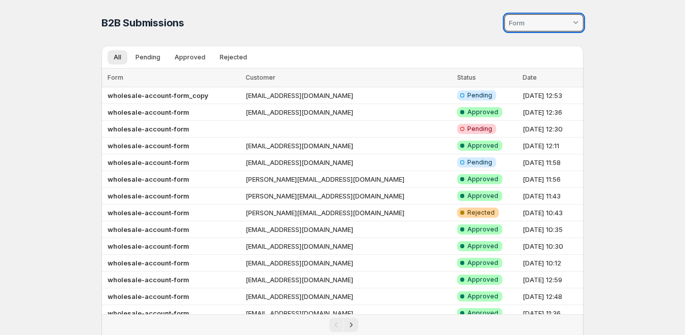
click at [528, 22] on input at bounding box center [539, 23] width 63 height 16
click at [0, 0] on slot "wholesale-account-form_copy" at bounding box center [0, 0] width 0 height 0
type vaadin-combo-box "2110"
type input "wholesale-account-form_copy"
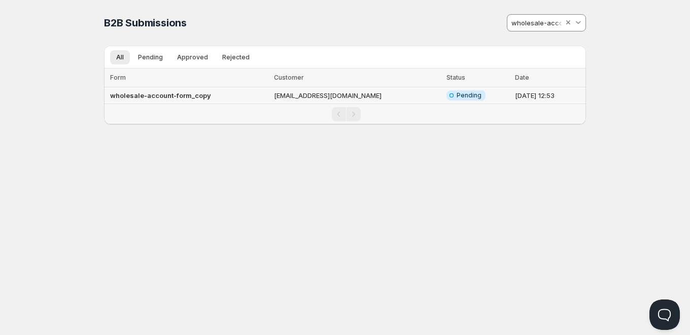
click at [329, 97] on td "[EMAIL_ADDRESS][DOMAIN_NAME]" at bounding box center [357, 95] width 173 height 17
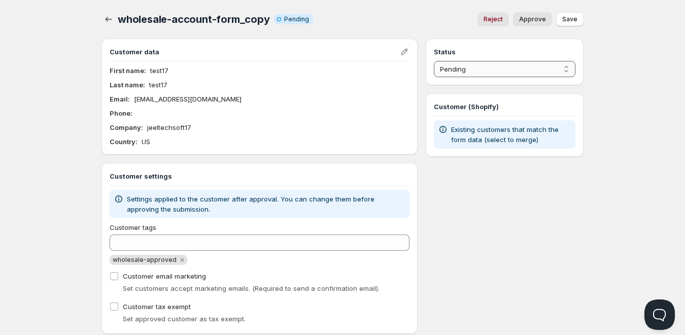
click at [476, 69] on select "Pending Approved Rejected Ignored Spam" at bounding box center [505, 69] width 142 height 16
click at [533, 12] on button "Approve" at bounding box center [532, 19] width 39 height 14
select select "1"
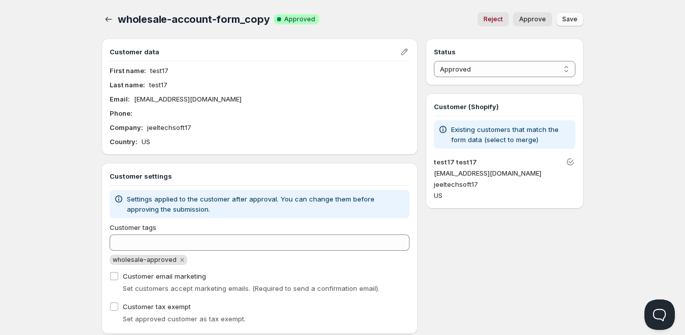
click at [569, 17] on span "Save" at bounding box center [569, 19] width 15 height 8
click at [104, 15] on icon "button" at bounding box center [109, 19] width 10 height 10
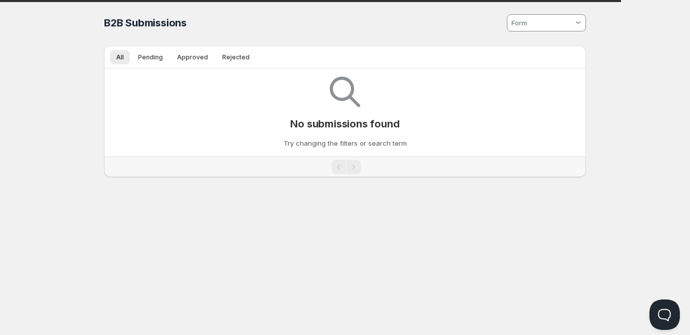
click at [543, 21] on input at bounding box center [541, 23] width 63 height 16
click at [583, 19] on div at bounding box center [579, 23] width 10 height 10
click at [580, 23] on div at bounding box center [579, 23] width 10 height 10
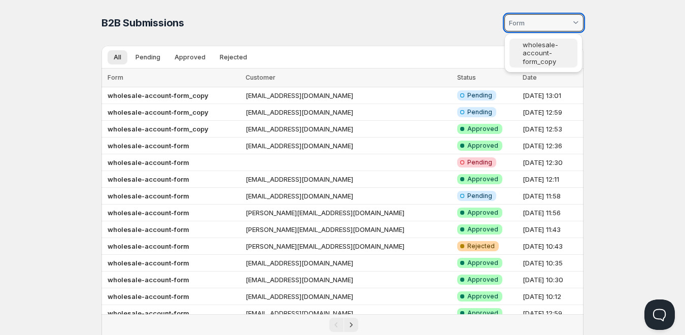
click at [0, 0] on slot "wholesale-account-form_copy" at bounding box center [0, 0] width 0 height 0
type vaadin-combo-box "2110"
type input "wholesale-account-form_copy"
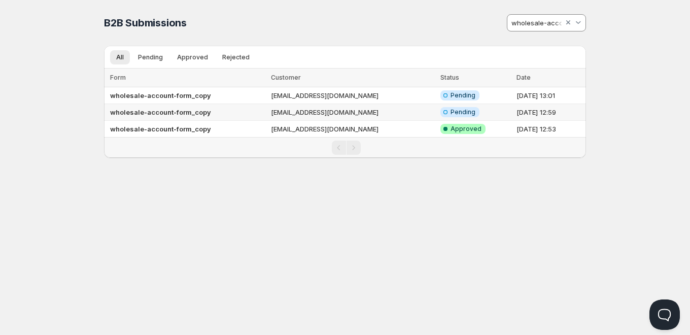
click at [238, 113] on td "wholesale-account-form_copy" at bounding box center [186, 112] width 164 height 17
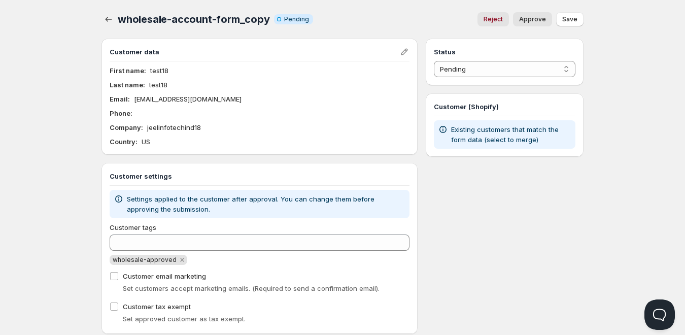
click at [535, 24] on button "Approve" at bounding box center [532, 19] width 39 height 14
select select "1"
